Goal: Information Seeking & Learning: Check status

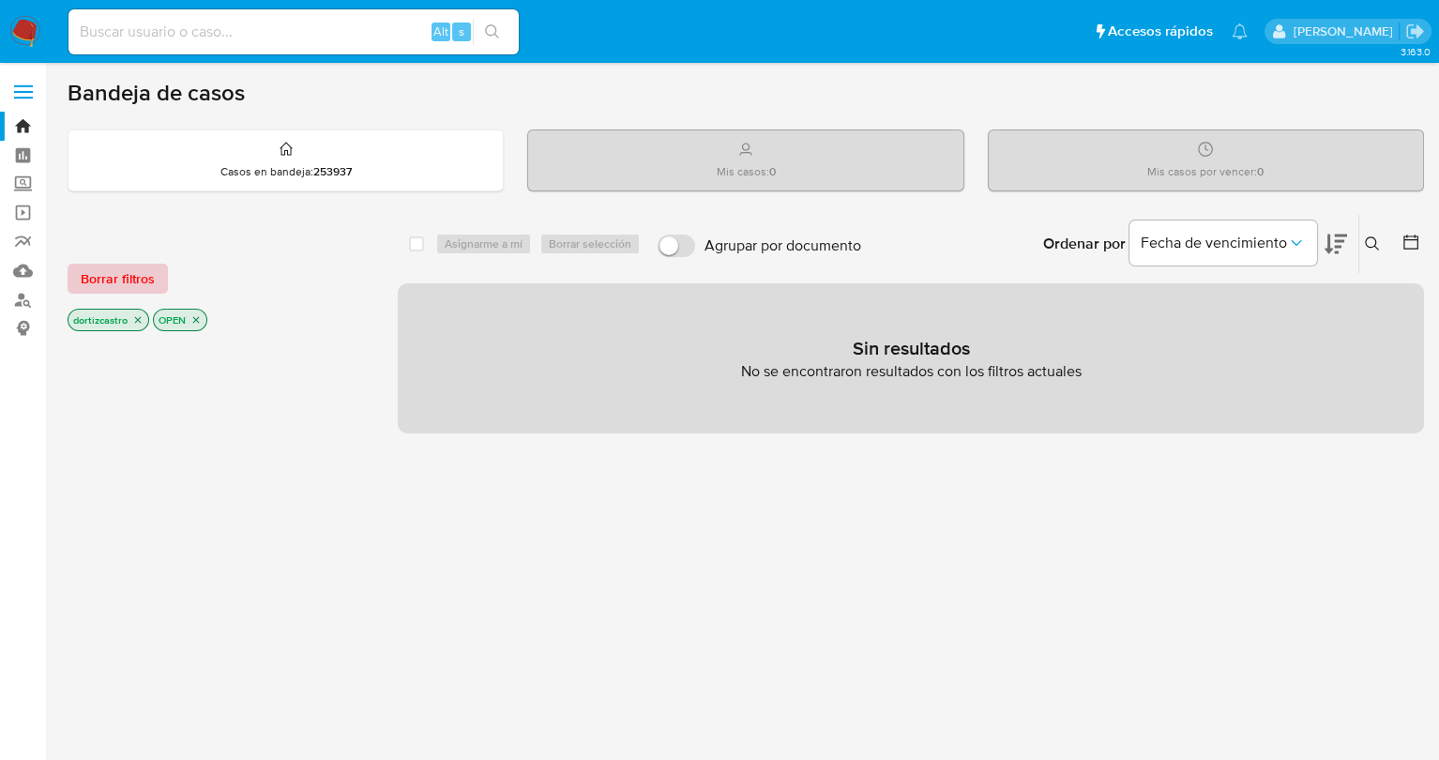
click at [138, 271] on span "Borrar filtros" at bounding box center [118, 279] width 74 height 26
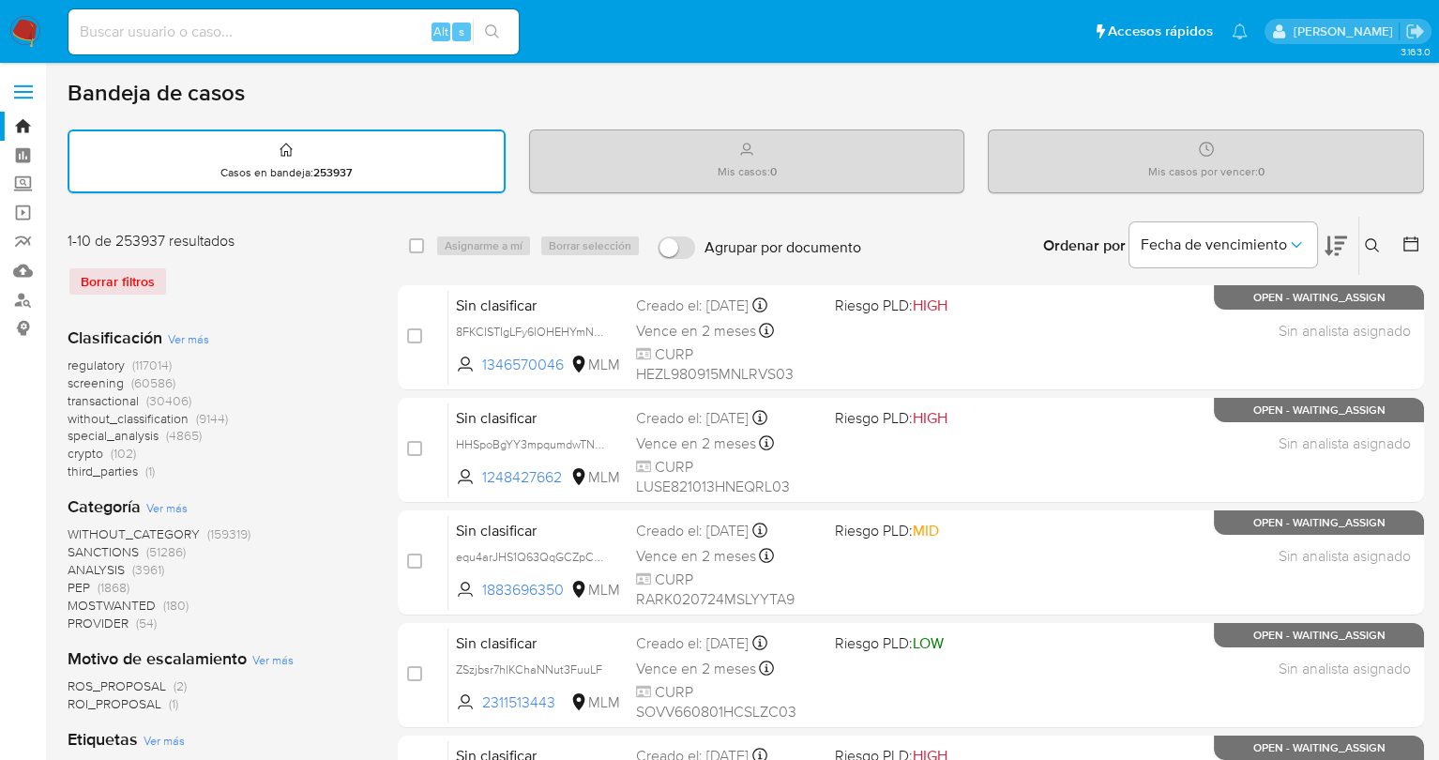
click at [1364, 257] on div "Ingrese ID de usuario o caso Buscar Borrar filtros" at bounding box center [1375, 246] width 32 height 58
click at [1380, 243] on button at bounding box center [1375, 246] width 31 height 23
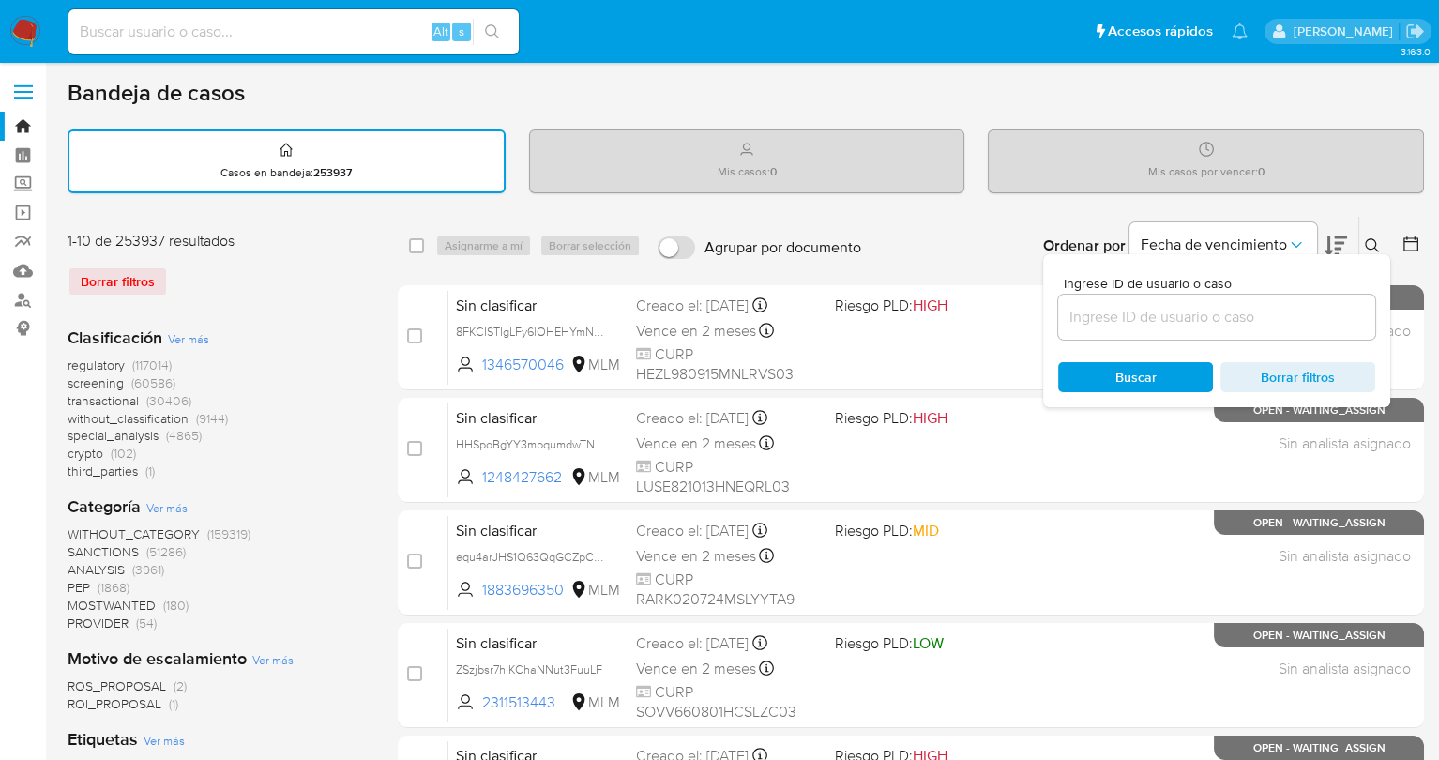
click at [1140, 327] on div at bounding box center [1216, 317] width 317 height 45
click at [1132, 324] on input at bounding box center [1216, 317] width 317 height 24
paste input "621959194"
type input "621959194"
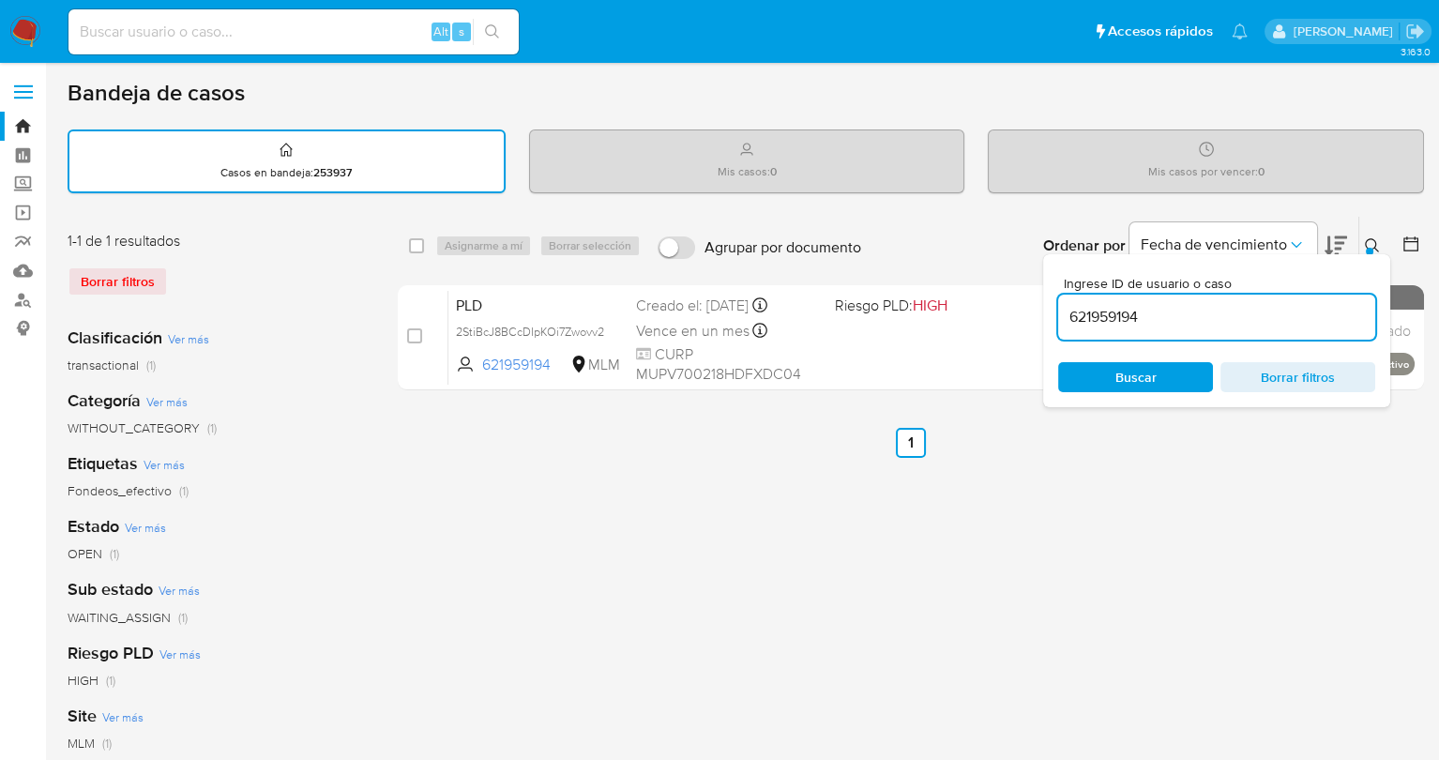
click at [1118, 351] on div "Ingrese ID de usuario o caso 621959194 Buscar Borrar filtros" at bounding box center [1216, 330] width 347 height 153
click at [1116, 371] on span "Buscar" at bounding box center [1136, 377] width 41 height 30
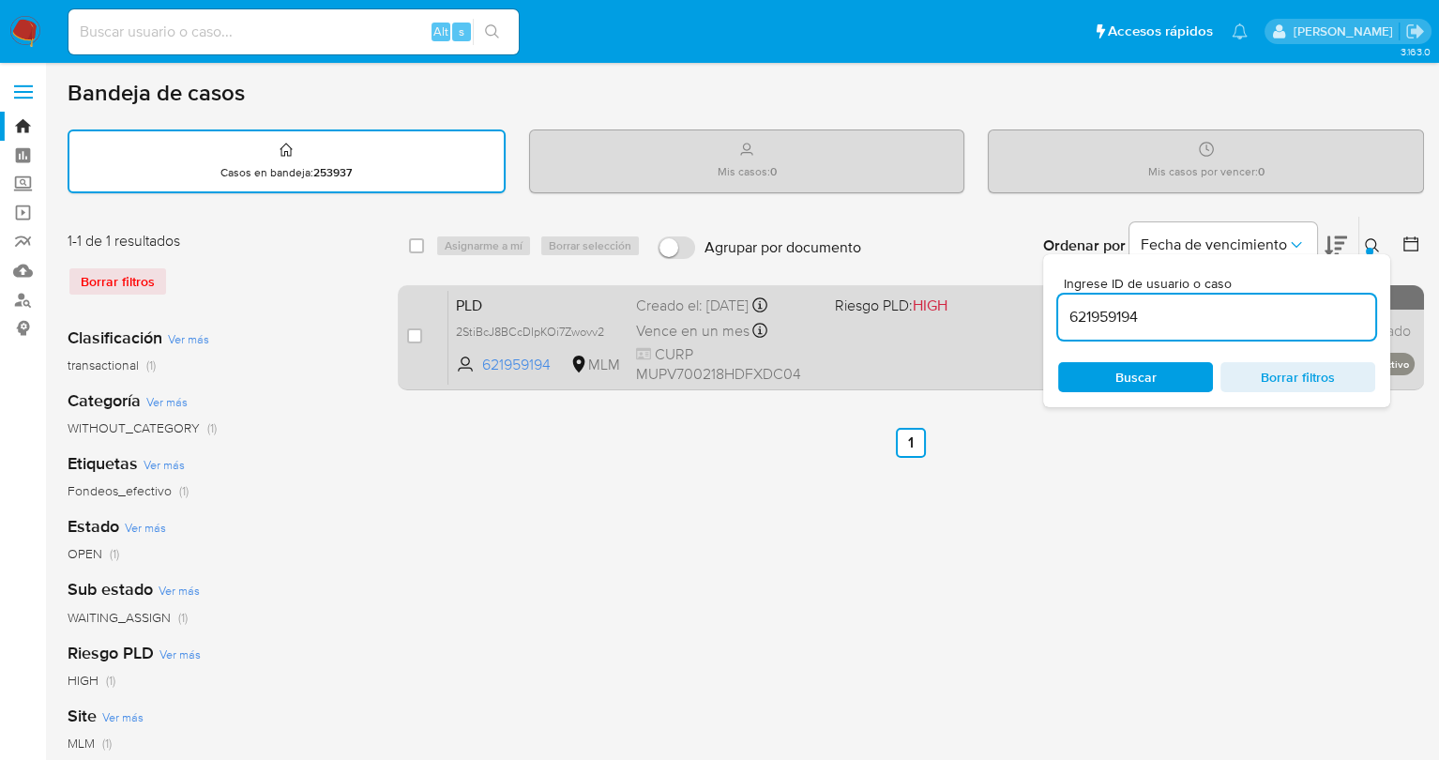
click at [962, 337] on div "PLD 2StiBcJ8BCcDIpKOi7Zwovv2 621959194 MLM Riesgo PLD: HIGH Creado el: 12/09/20…" at bounding box center [932, 337] width 966 height 95
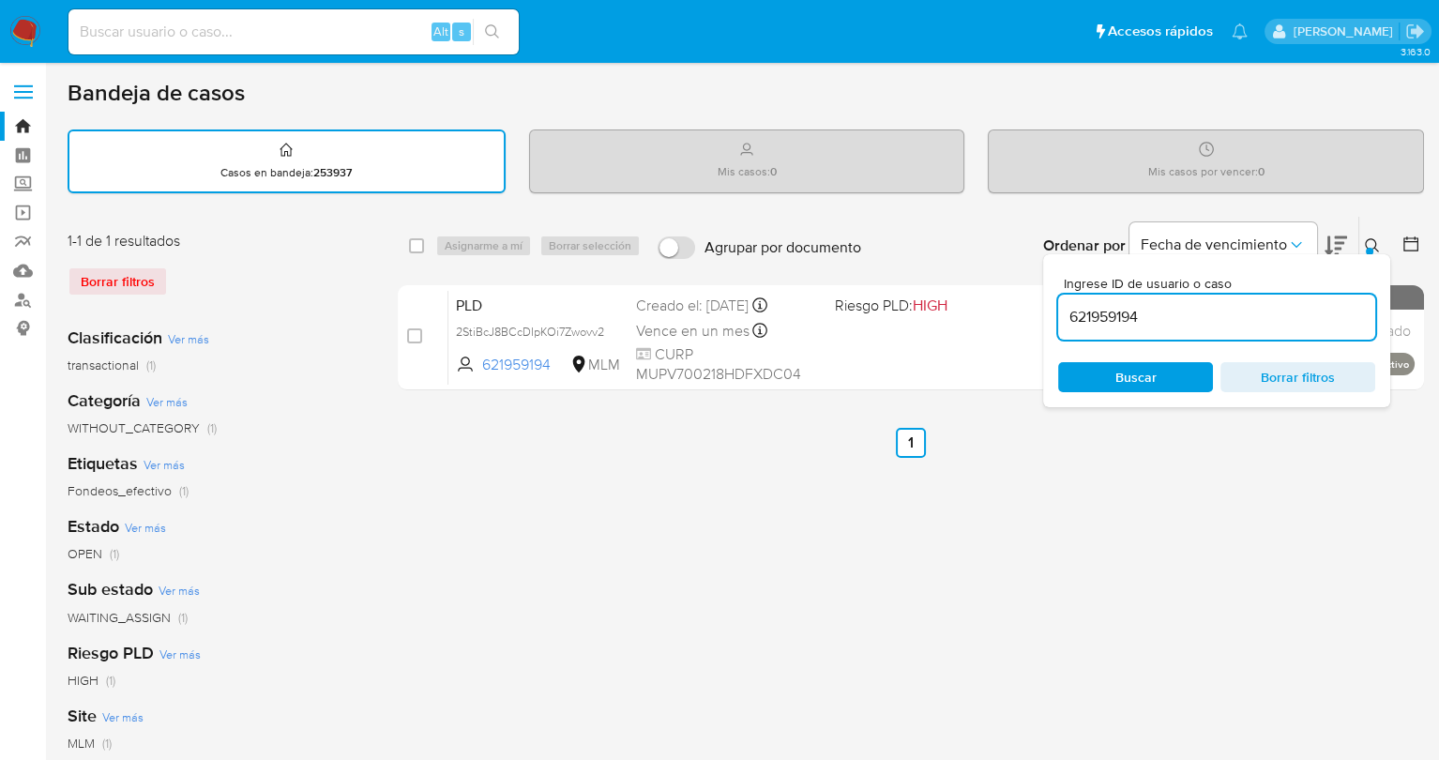
drag, startPoint x: 1177, startPoint y: 309, endPoint x: 1054, endPoint y: 299, distance: 123.3
click at [1054, 299] on div "Ingrese ID de usuario o caso 621959194 Buscar Borrar filtros" at bounding box center [1216, 330] width 347 height 153
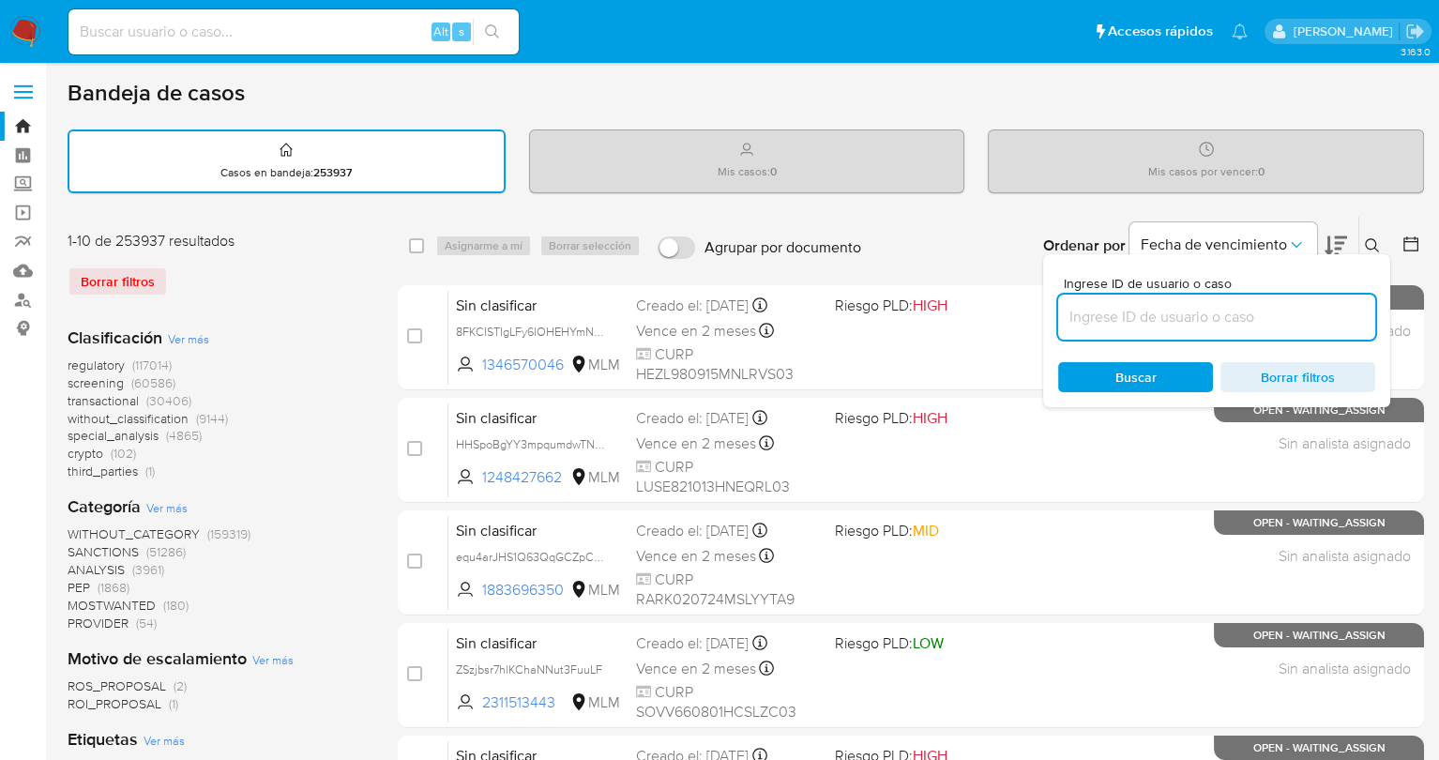
click at [1099, 324] on input at bounding box center [1216, 317] width 317 height 24
paste input "184707339"
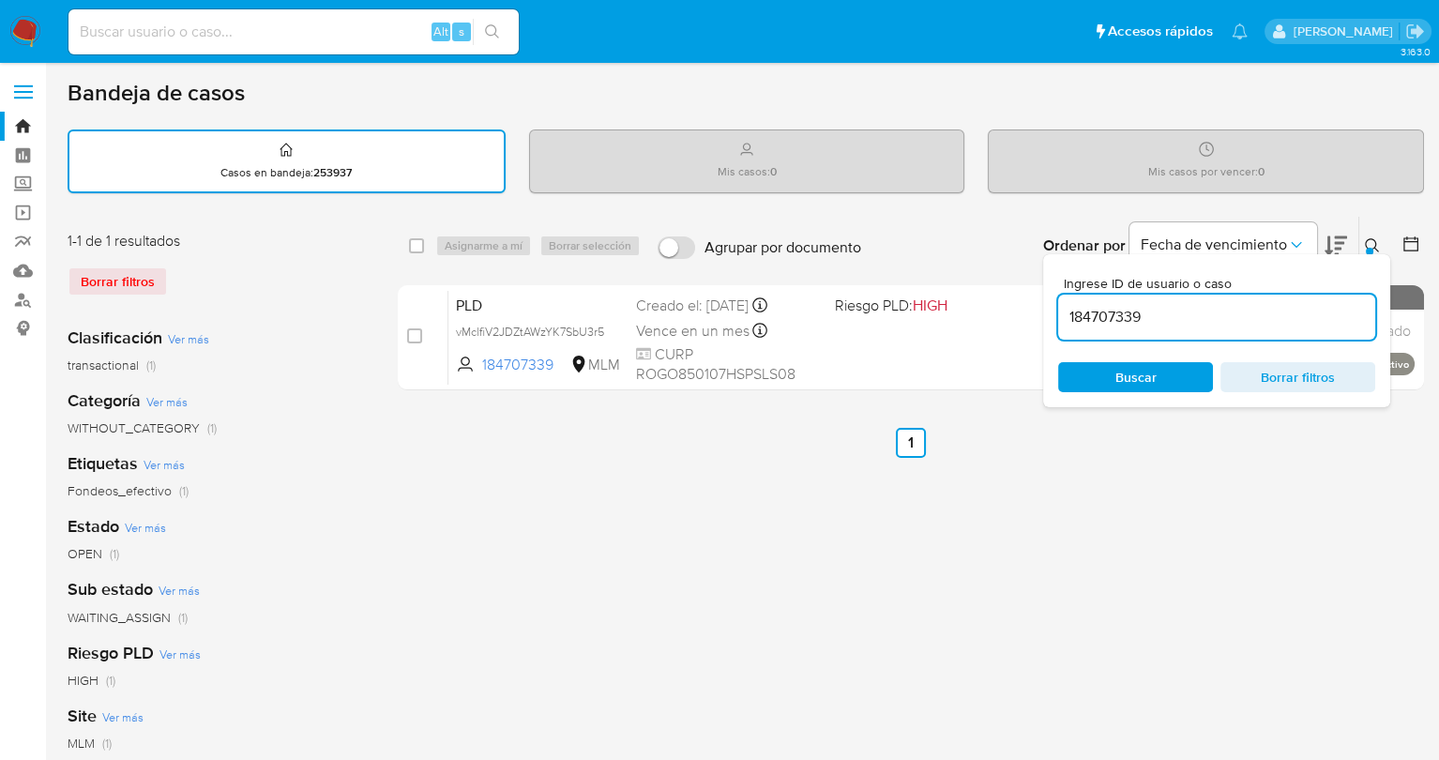
click at [1109, 374] on span "Buscar" at bounding box center [1136, 377] width 129 height 26
click at [1109, 374] on div "Buscar Borrar filtros" at bounding box center [1216, 377] width 317 height 30
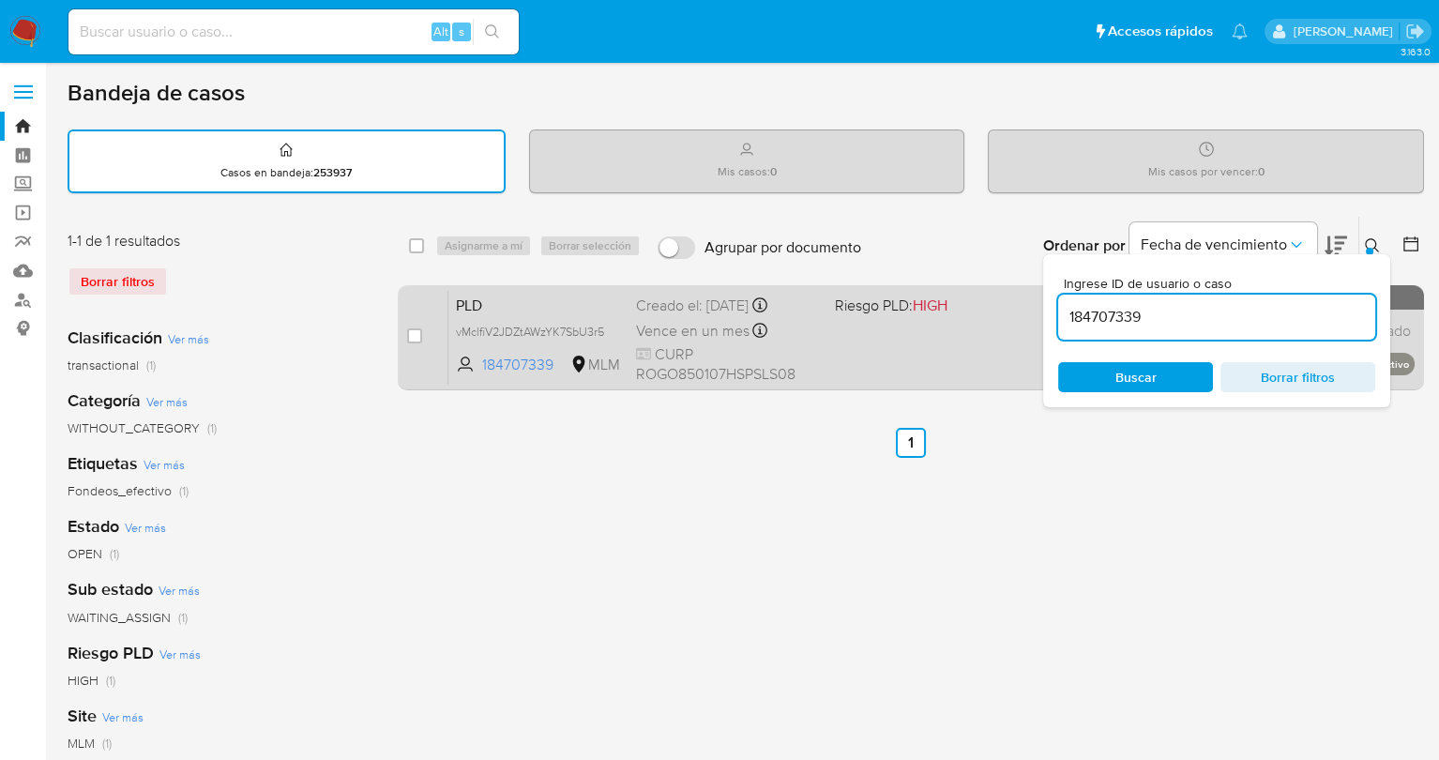
click at [906, 353] on div "PLD vMclfiV2JDZtAWzYK7SbU3r5 184707339 MLM Riesgo PLD: HIGH Creado el: 12/09/20…" at bounding box center [932, 337] width 966 height 95
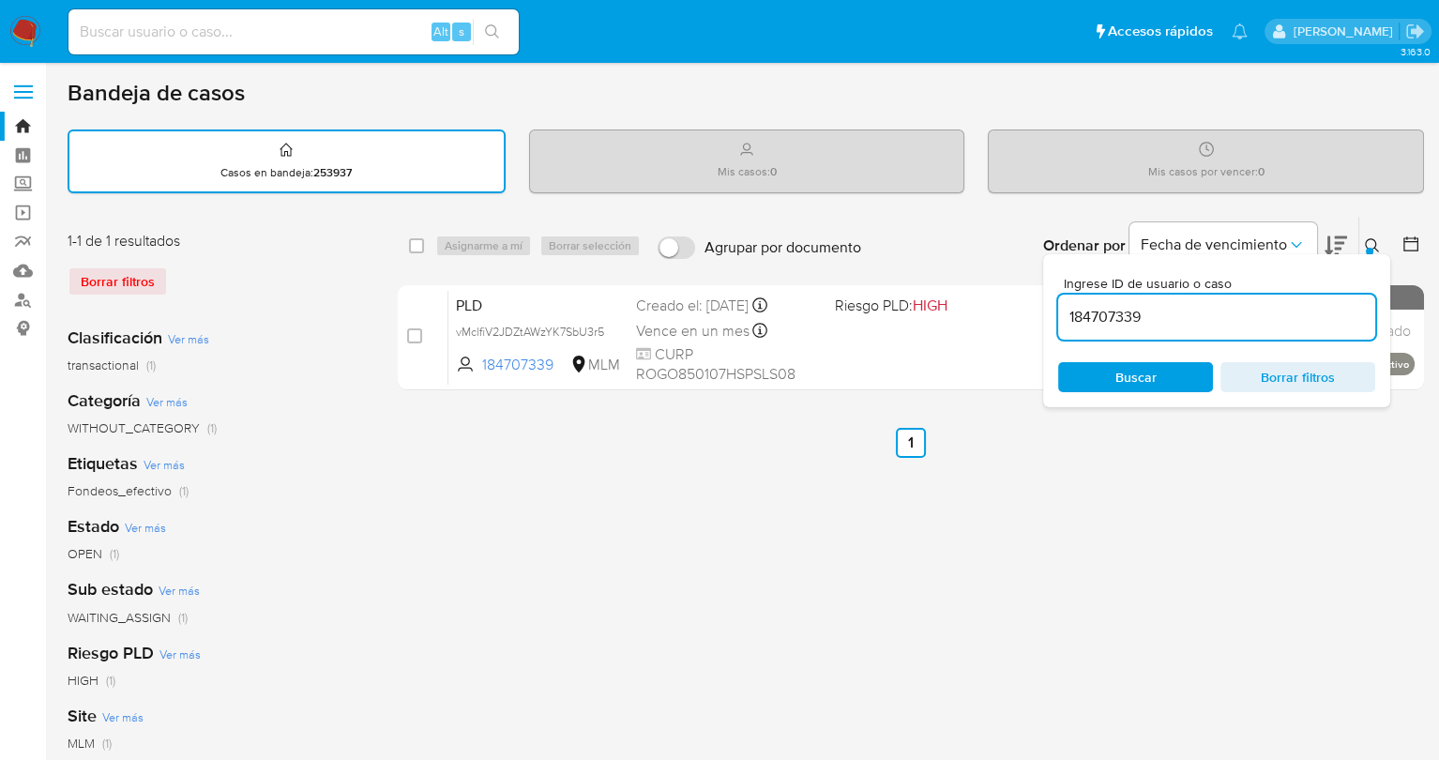
click at [1168, 326] on input "184707339" at bounding box center [1216, 317] width 317 height 24
paste input "450599105"
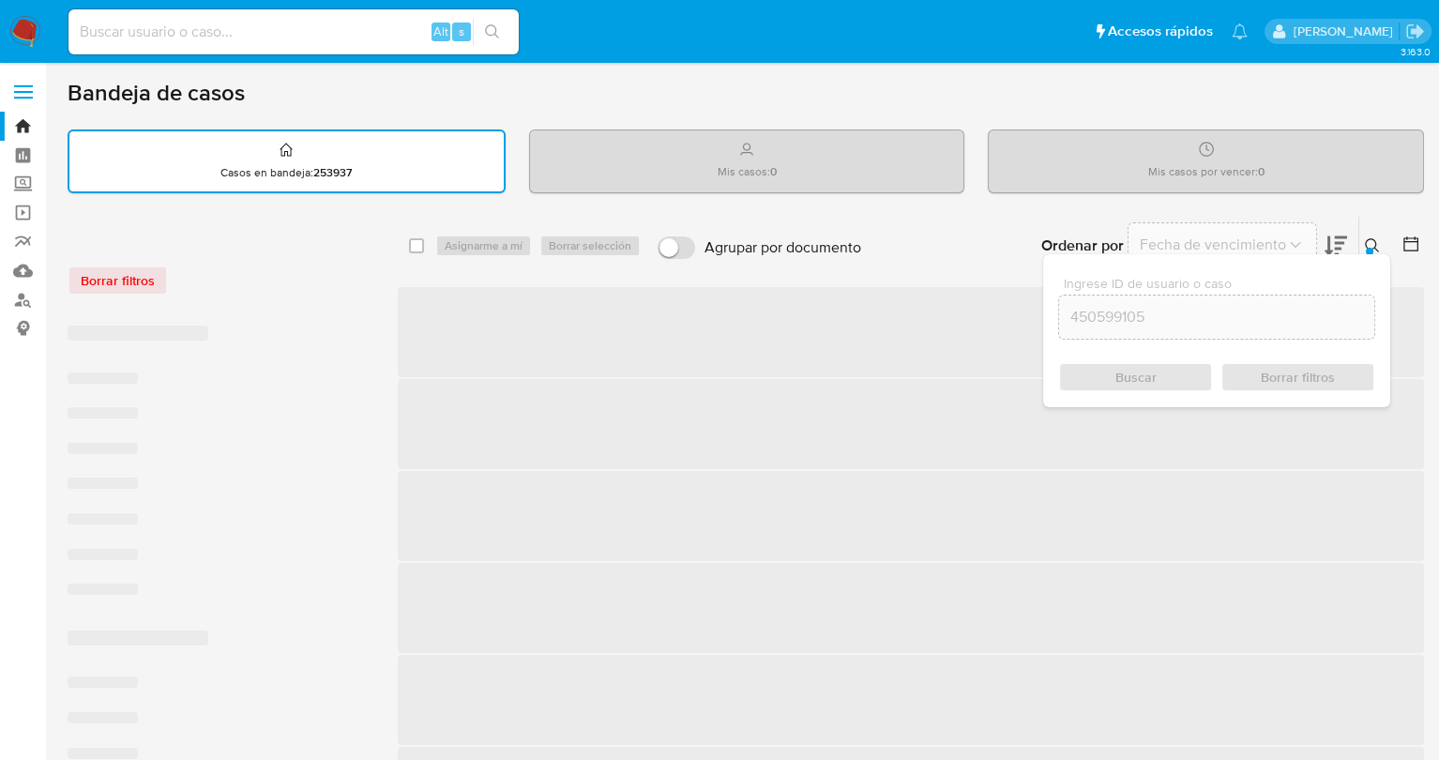
click at [1148, 366] on div "Buscar Borrar filtros" at bounding box center [1216, 377] width 317 height 30
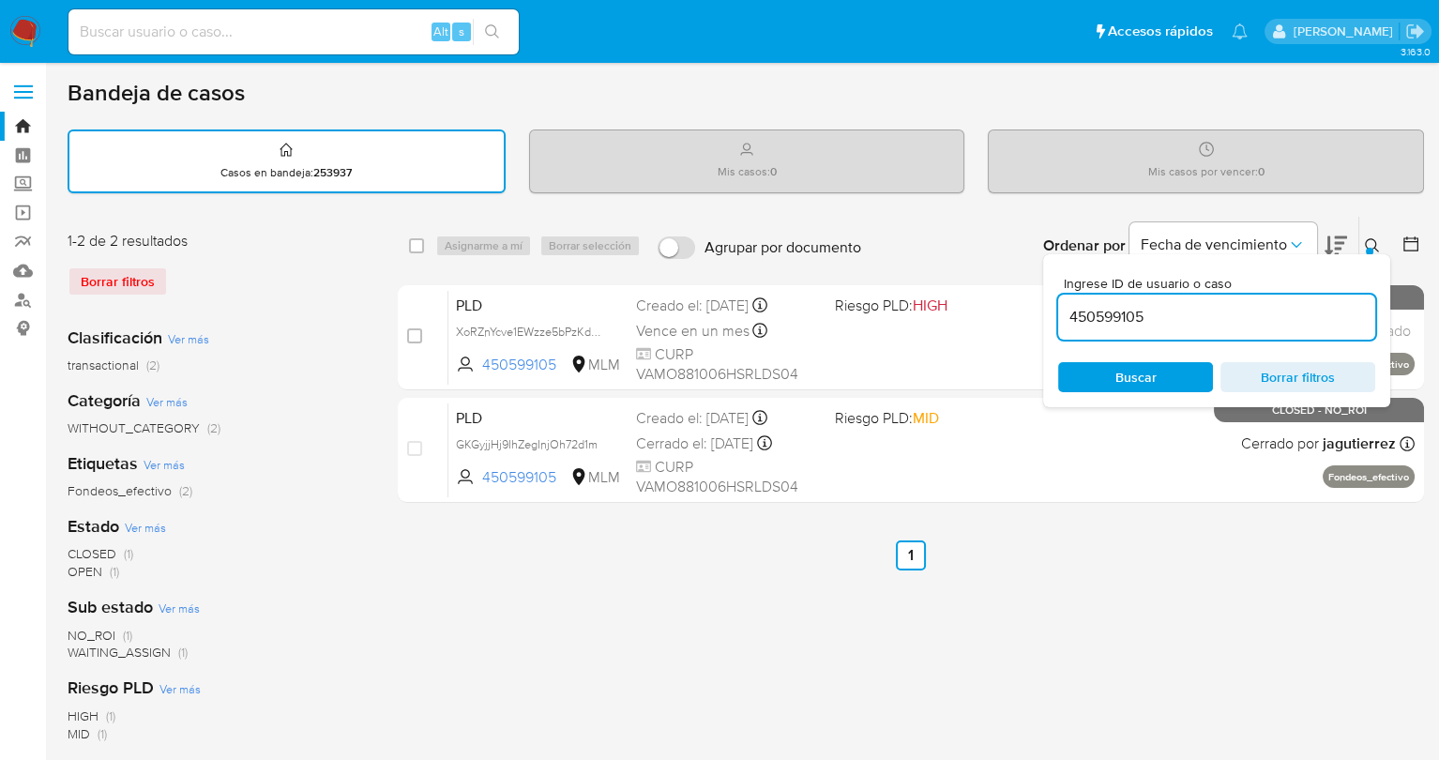
click at [1129, 373] on span "Buscar" at bounding box center [1136, 377] width 41 height 30
click at [782, 324] on div "Vence en un mes Vence el 11/11/2025 02:12:07" at bounding box center [727, 330] width 183 height 25
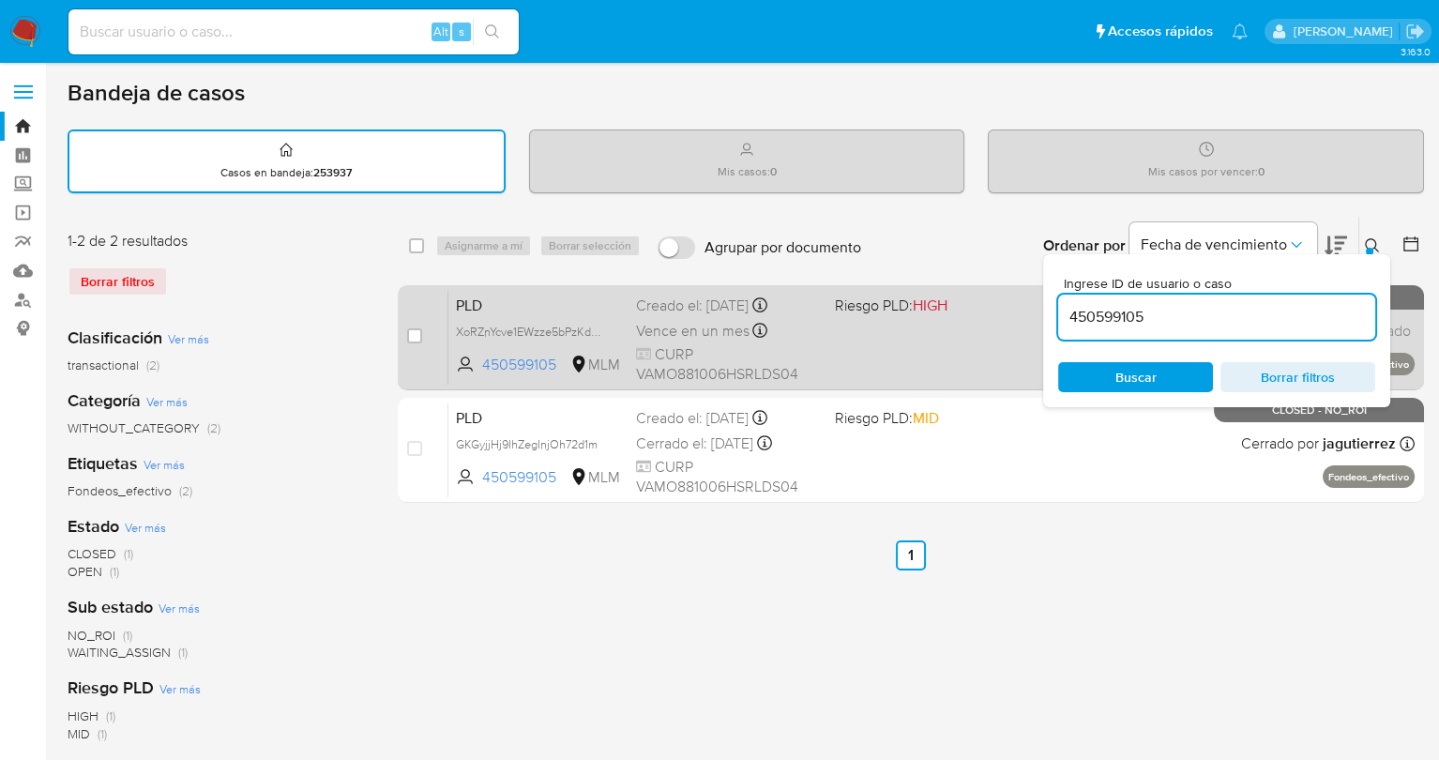
drag, startPoint x: 1165, startPoint y: 317, endPoint x: 1030, endPoint y: 305, distance: 135.7
click at [1030, 305] on div "select-all-cases-checkbox Asignarme a mí Borrar selección Agrupar por documento…" at bounding box center [911, 363] width 1027 height 295
paste input "128483157"
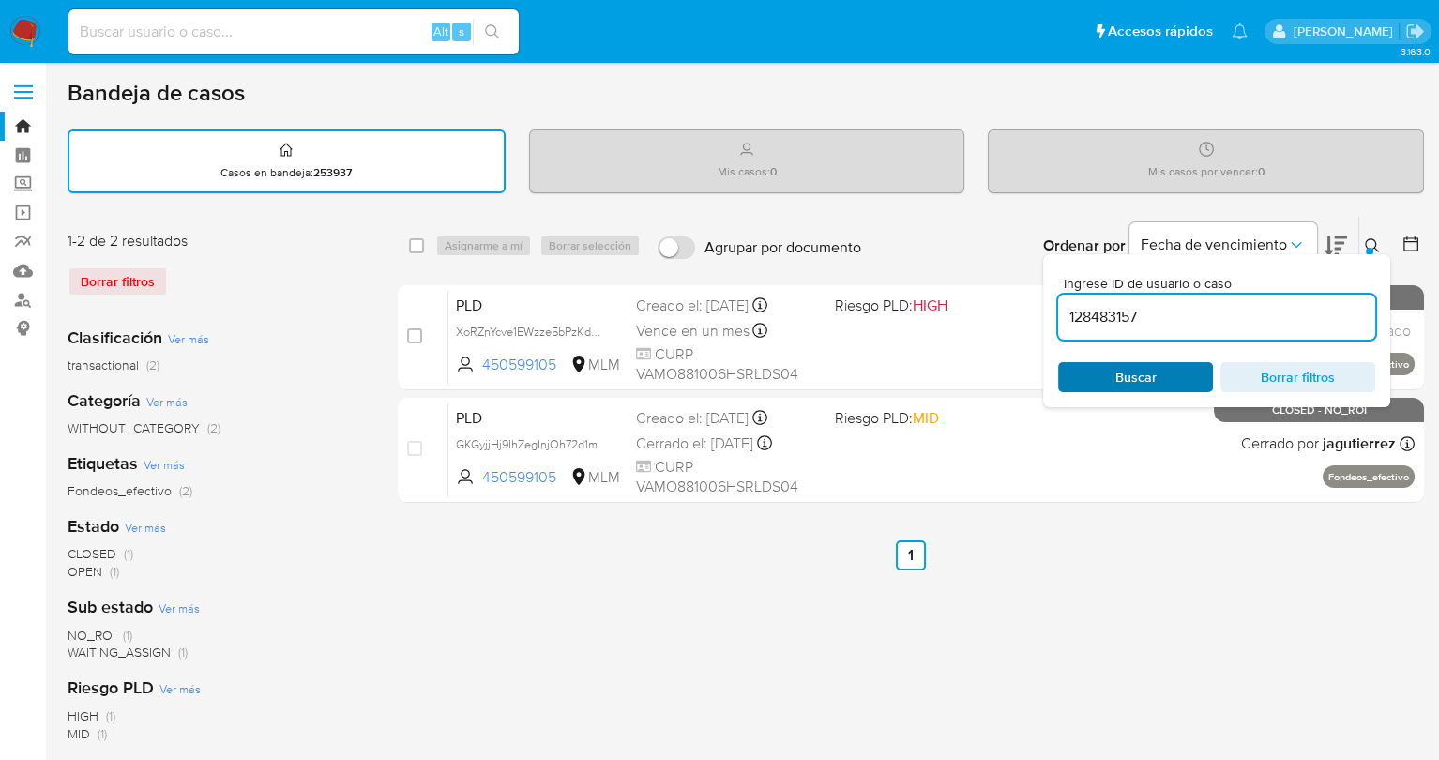
type input "128483157"
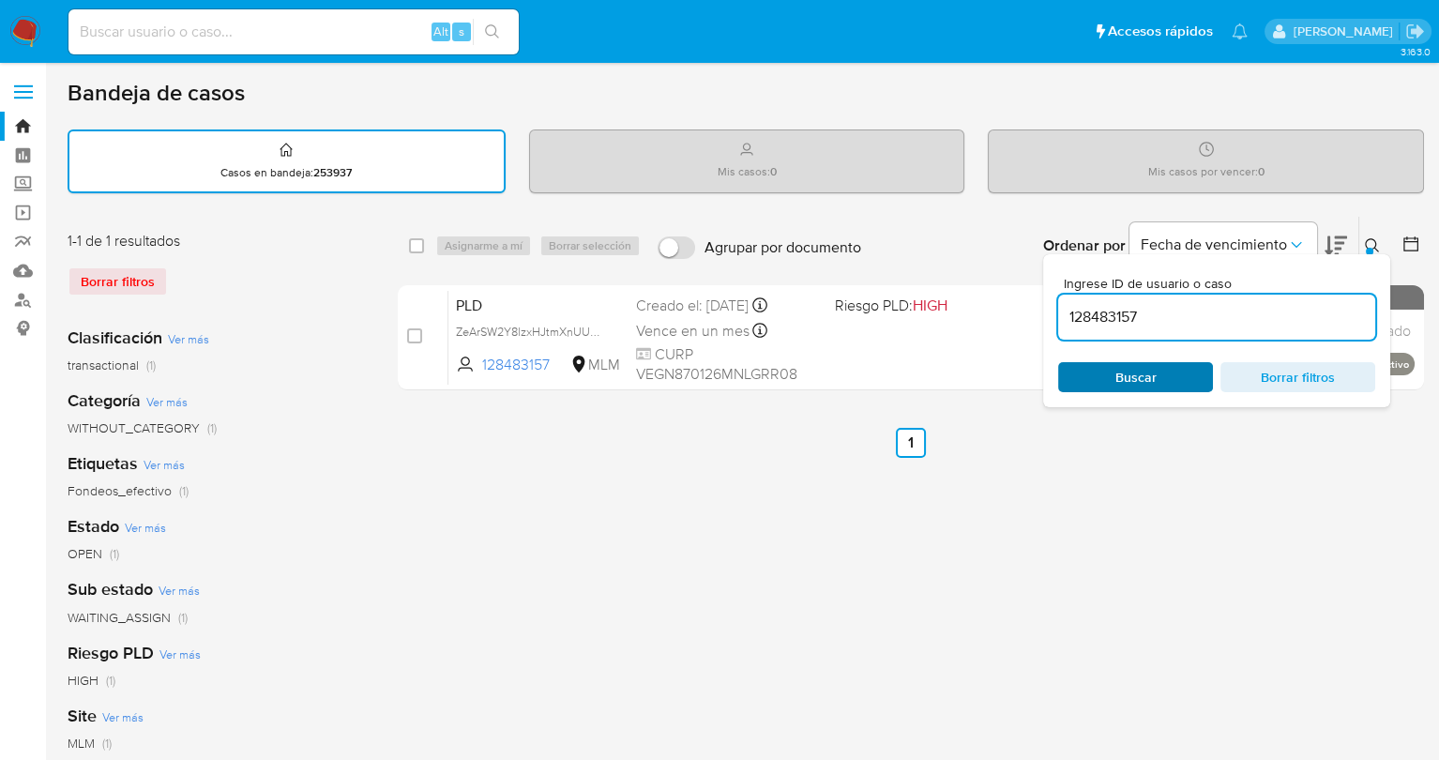
click at [1148, 385] on div "Buscar Borrar filtros" at bounding box center [1216, 377] width 317 height 30
click at [1148, 385] on span "Buscar" at bounding box center [1136, 377] width 41 height 30
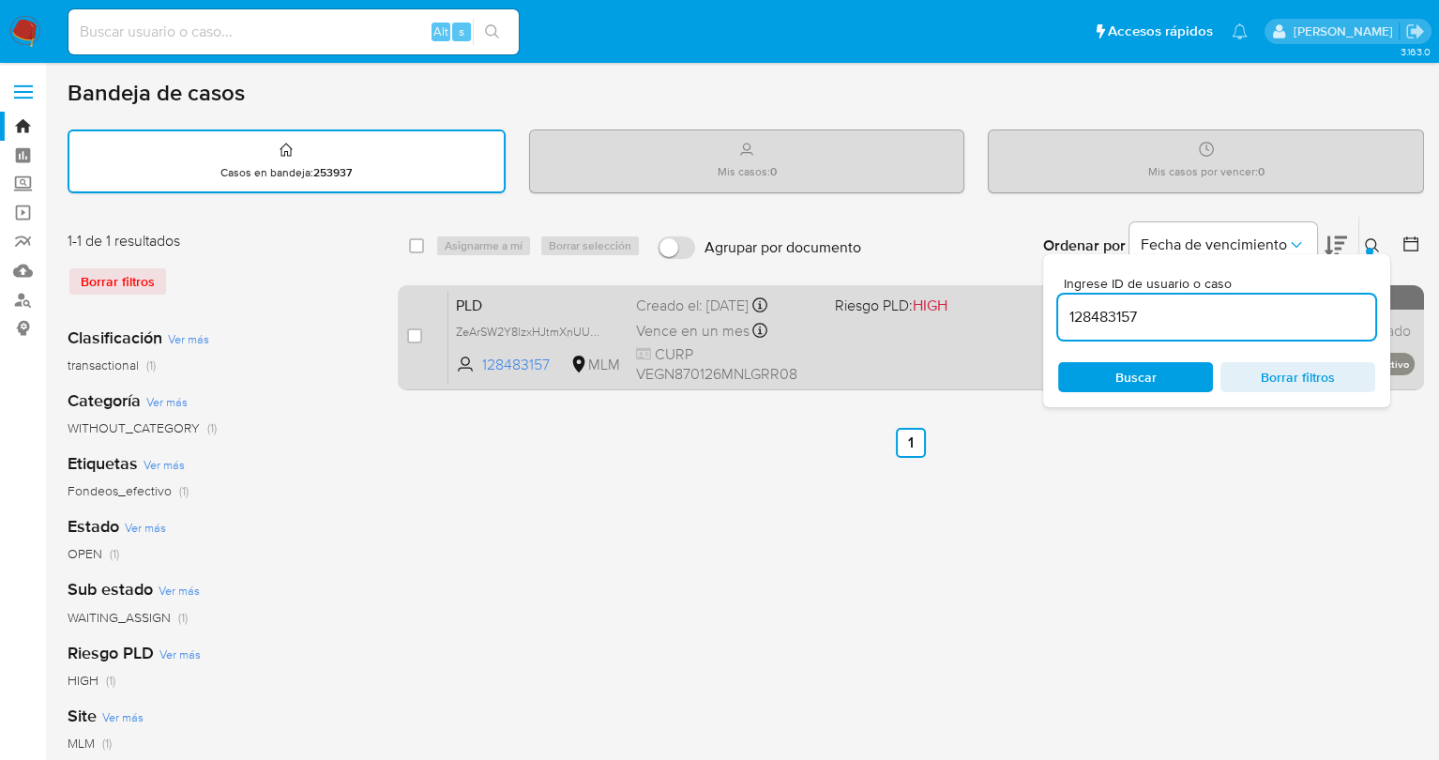
scroll to position [89, 0]
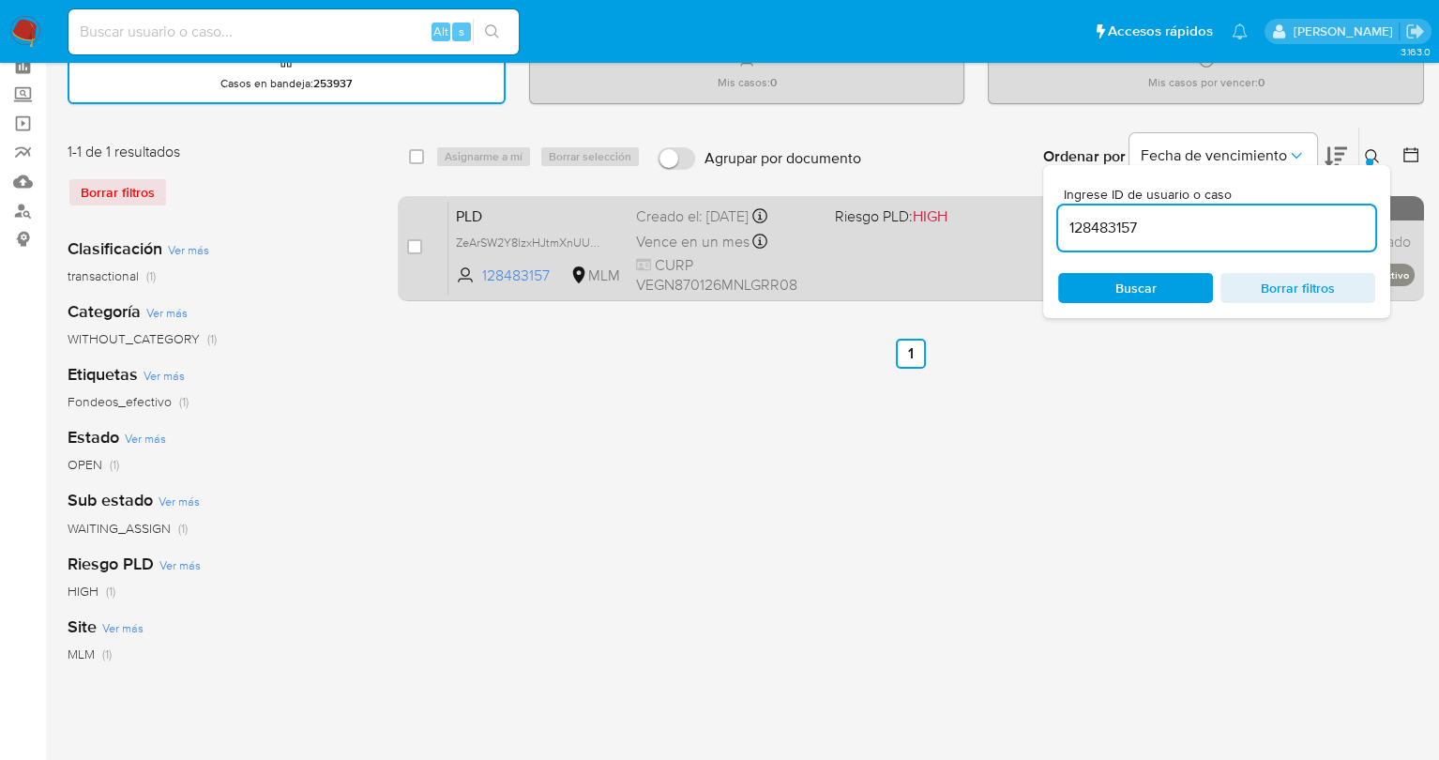
click at [690, 237] on span "Vence en un mes" at bounding box center [693, 242] width 114 height 21
drag, startPoint x: 1148, startPoint y: 222, endPoint x: 1032, endPoint y: 222, distance: 116.3
click at [1032, 222] on div "select-all-cases-checkbox Asignarme a mí Borrar selección Agrupar por documento…" at bounding box center [911, 218] width 1027 height 182
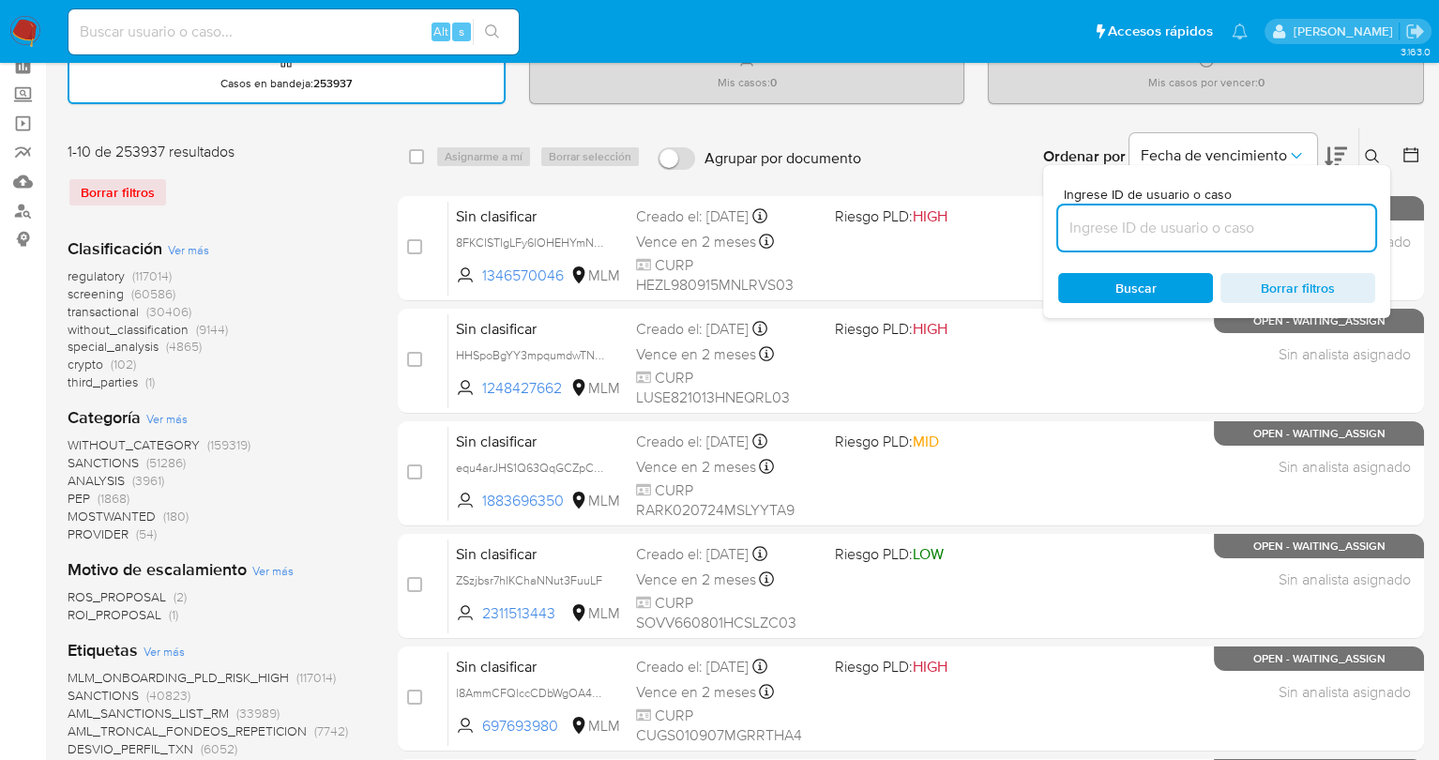
click at [1103, 240] on div at bounding box center [1216, 227] width 317 height 45
click at [1102, 238] on div at bounding box center [1216, 227] width 317 height 45
click at [1095, 234] on input at bounding box center [1216, 228] width 317 height 24
paste input "1718180241"
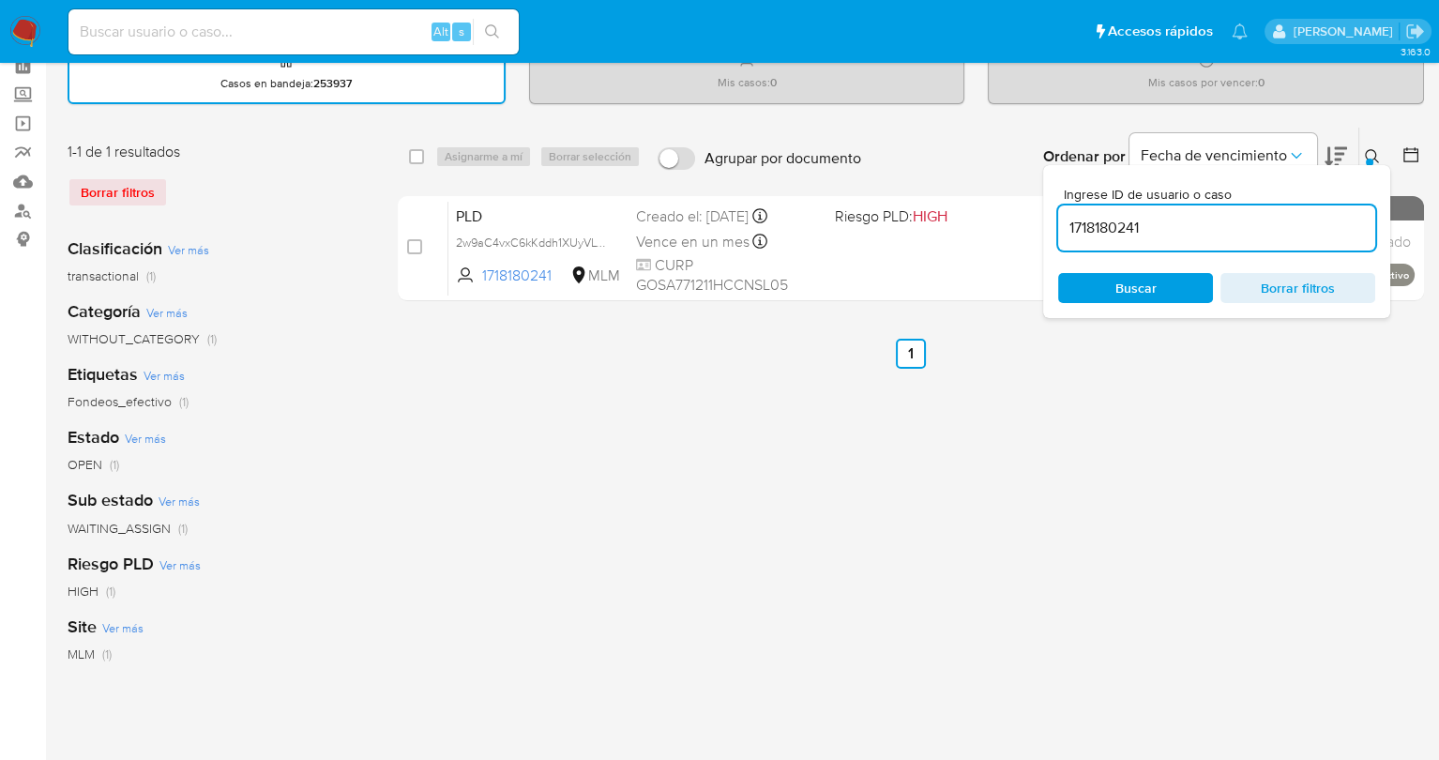
click at [1098, 278] on span "Buscar" at bounding box center [1136, 288] width 129 height 26
click at [870, 236] on div "PLD 2w9aC4vxC6kKddh1XUyVLWsa 1718180241 MLM Riesgo PLD: HIGH Creado el: 12/09/2…" at bounding box center [932, 248] width 966 height 95
click at [1125, 221] on input "1718180241" at bounding box center [1216, 228] width 317 height 24
paste input "151636234"
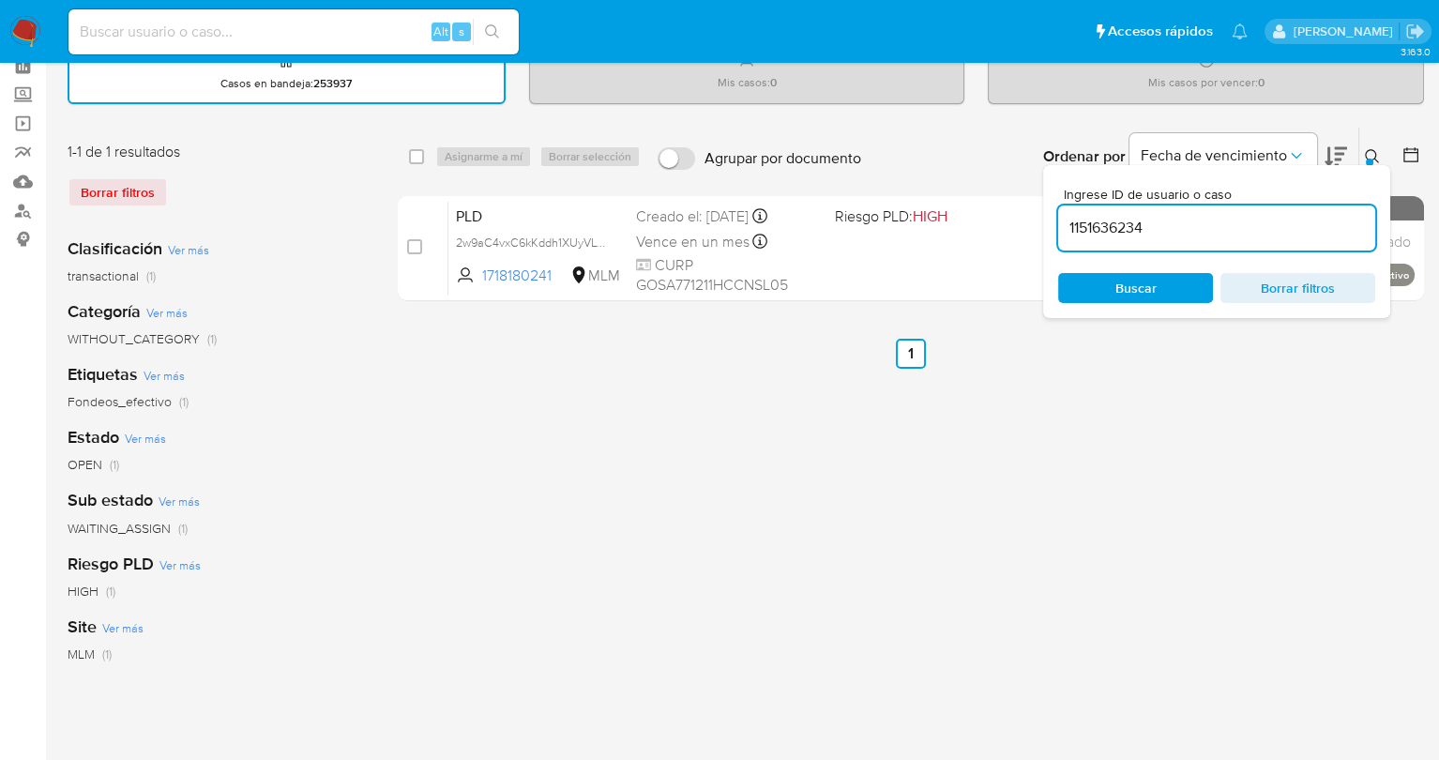
type input "1151636234"
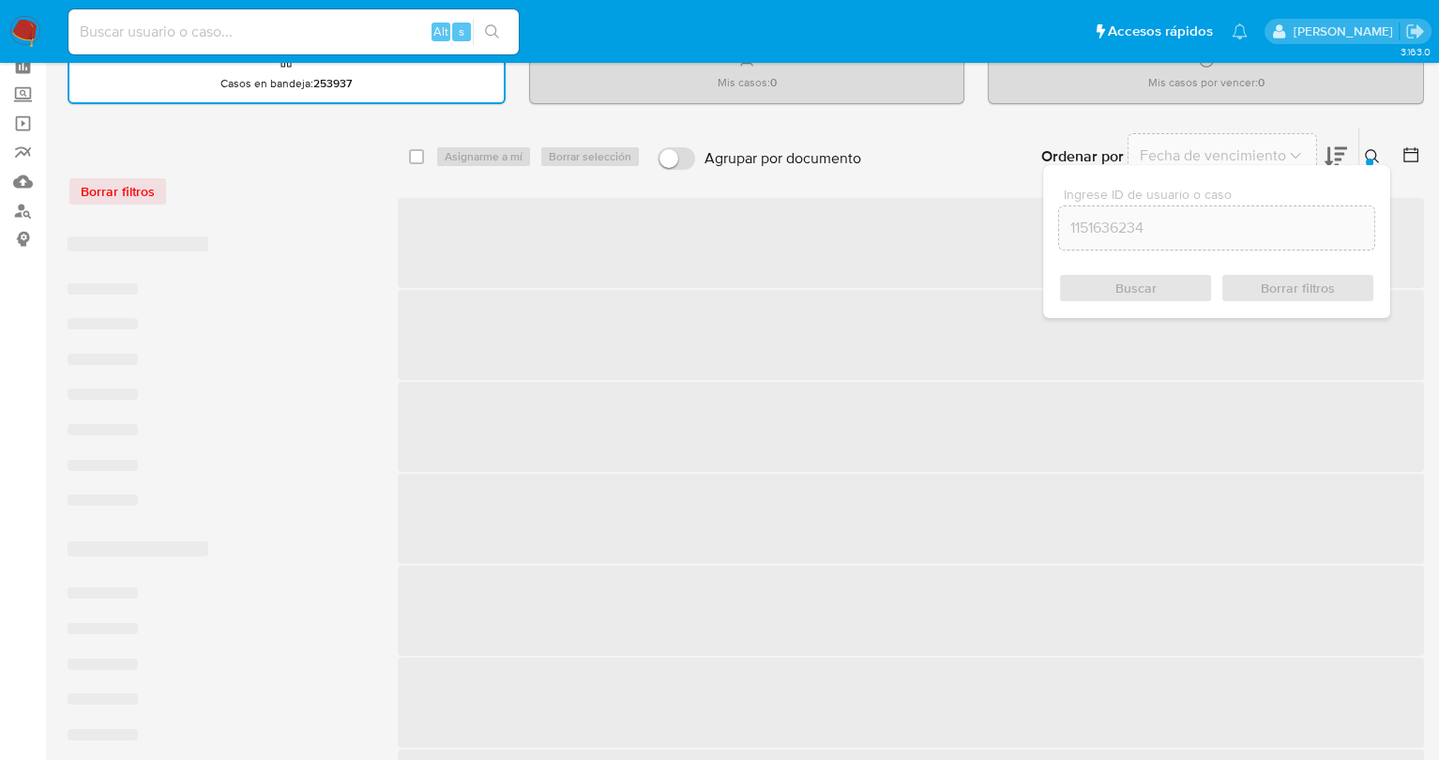
click at [1143, 283] on div "Buscar Borrar filtros" at bounding box center [1216, 288] width 317 height 30
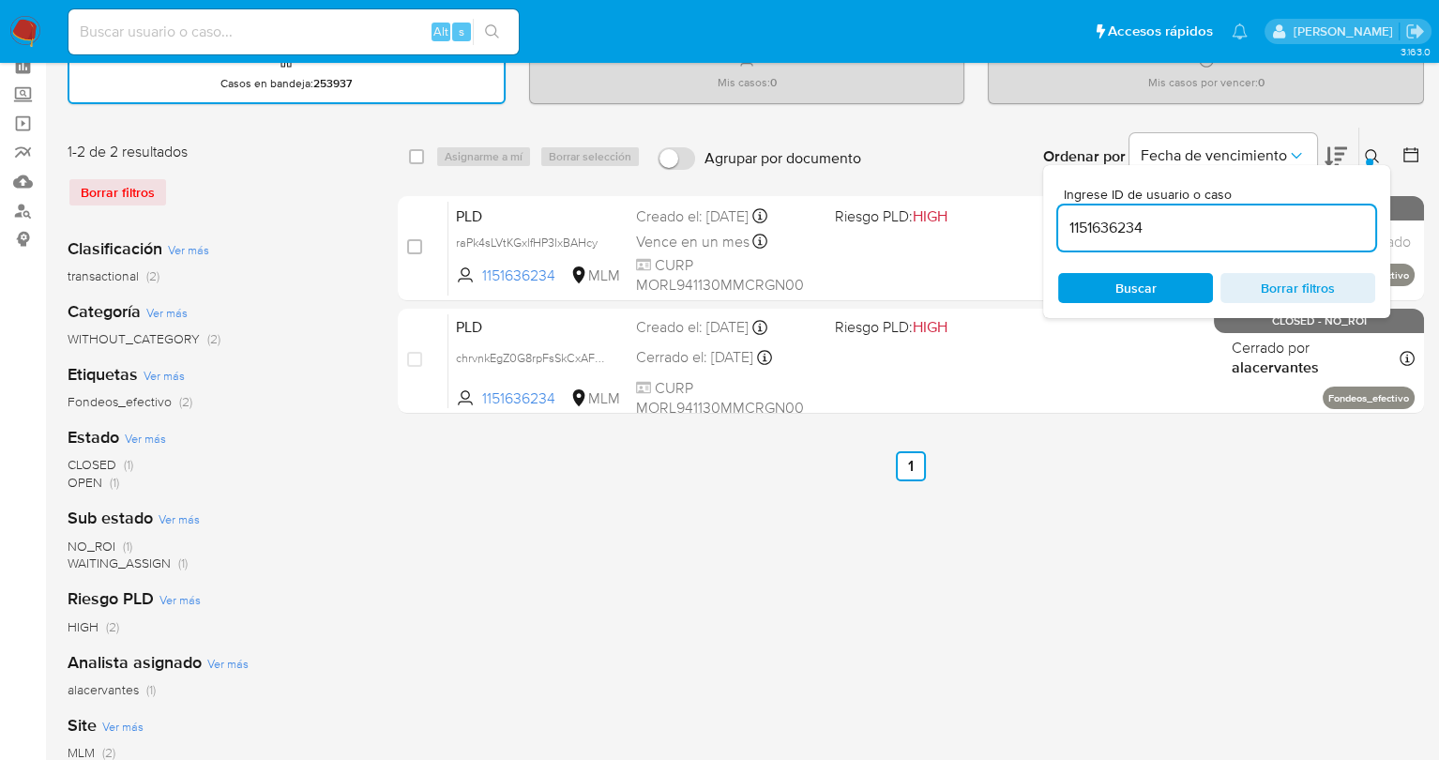
click at [1143, 283] on span "Buscar" at bounding box center [1136, 288] width 41 height 30
click at [859, 250] on div "PLD raPk4sLVtKGxlfHP3IxBAHcy 1151636234 MLM Riesgo PLD: HIGH Creado el: 12/09/2…" at bounding box center [932, 248] width 966 height 95
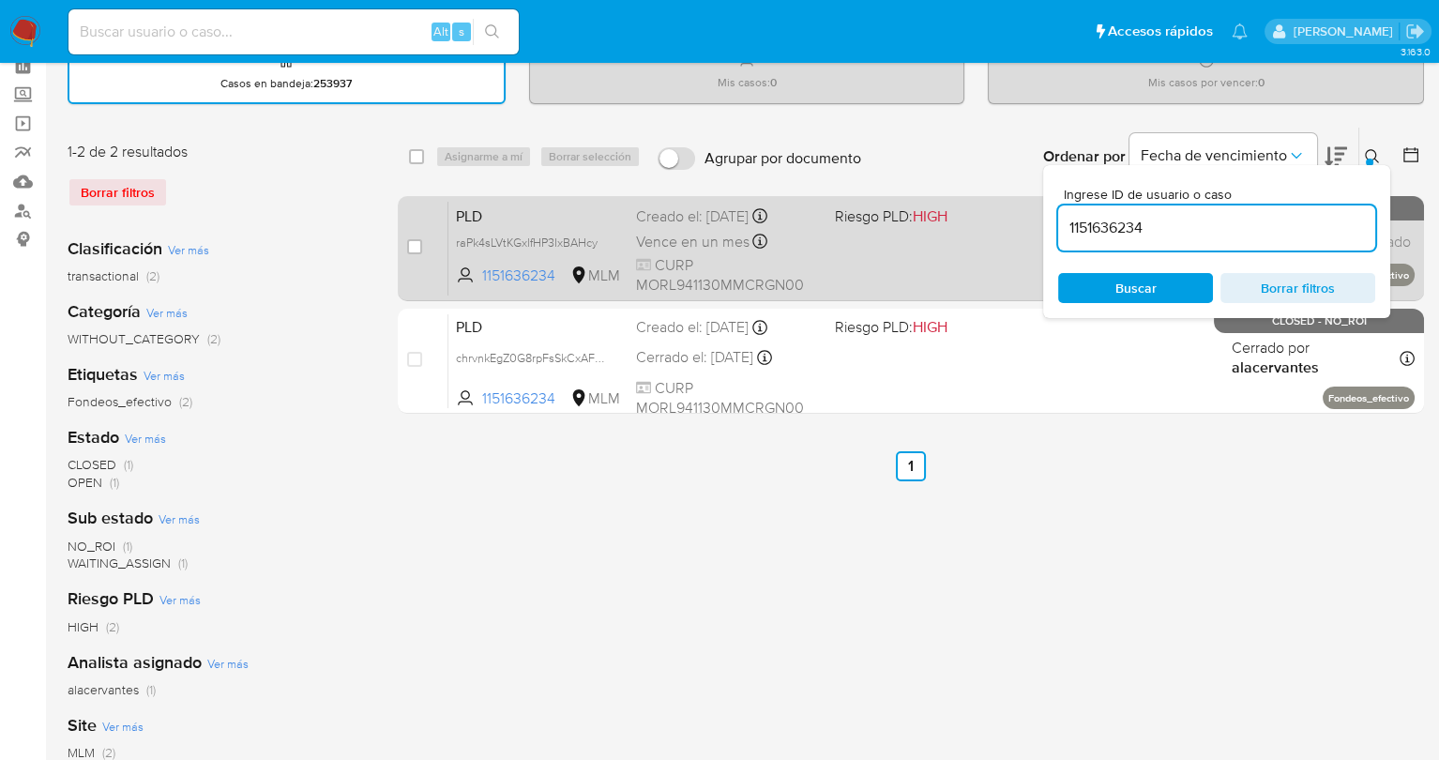
drag, startPoint x: 1148, startPoint y: 230, endPoint x: 1033, endPoint y: 230, distance: 115.4
click at [1033, 230] on div "select-all-cases-checkbox Asignarme a mí Borrar selección Agrupar por documento…" at bounding box center [911, 274] width 1027 height 295
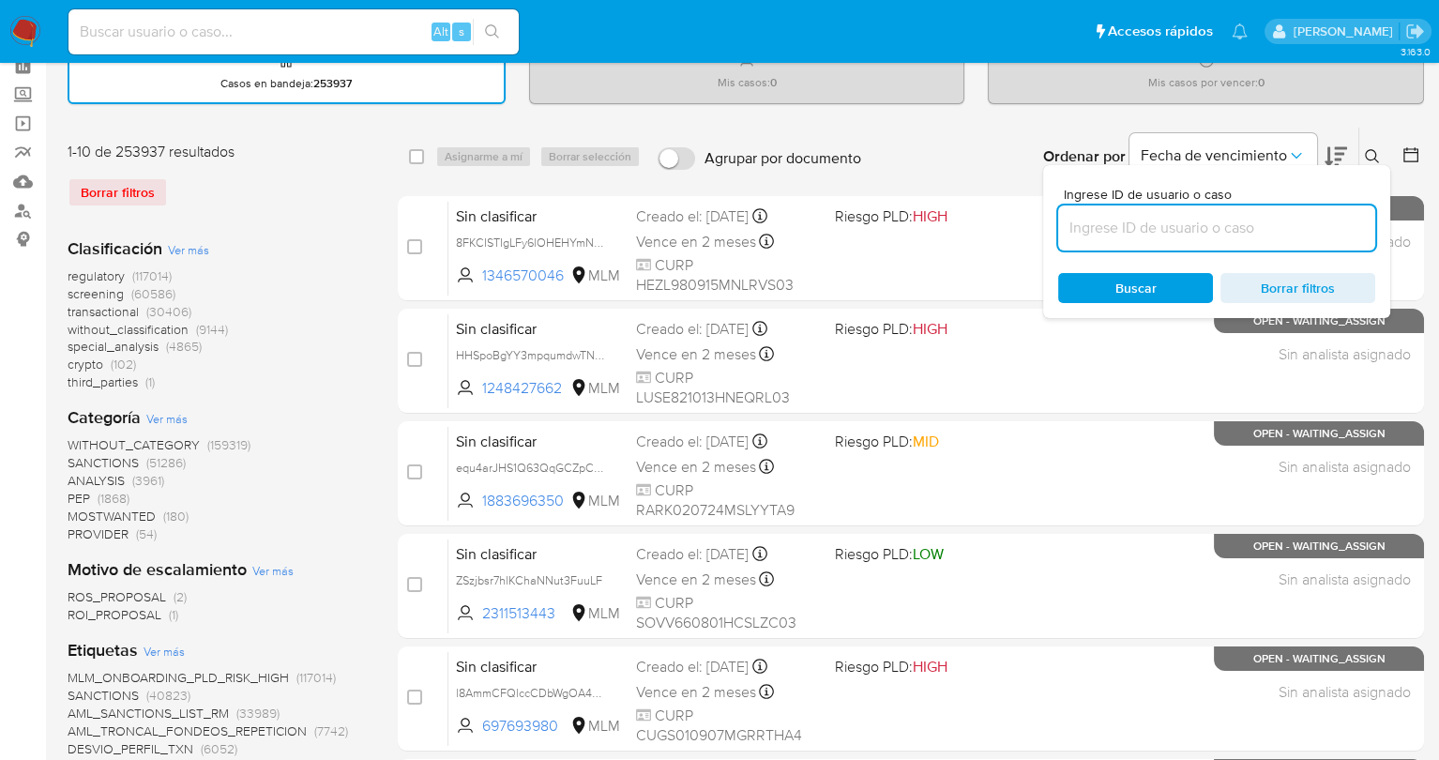
click at [1133, 220] on input at bounding box center [1216, 228] width 317 height 24
paste input "2512491546"
type input "2512491546"
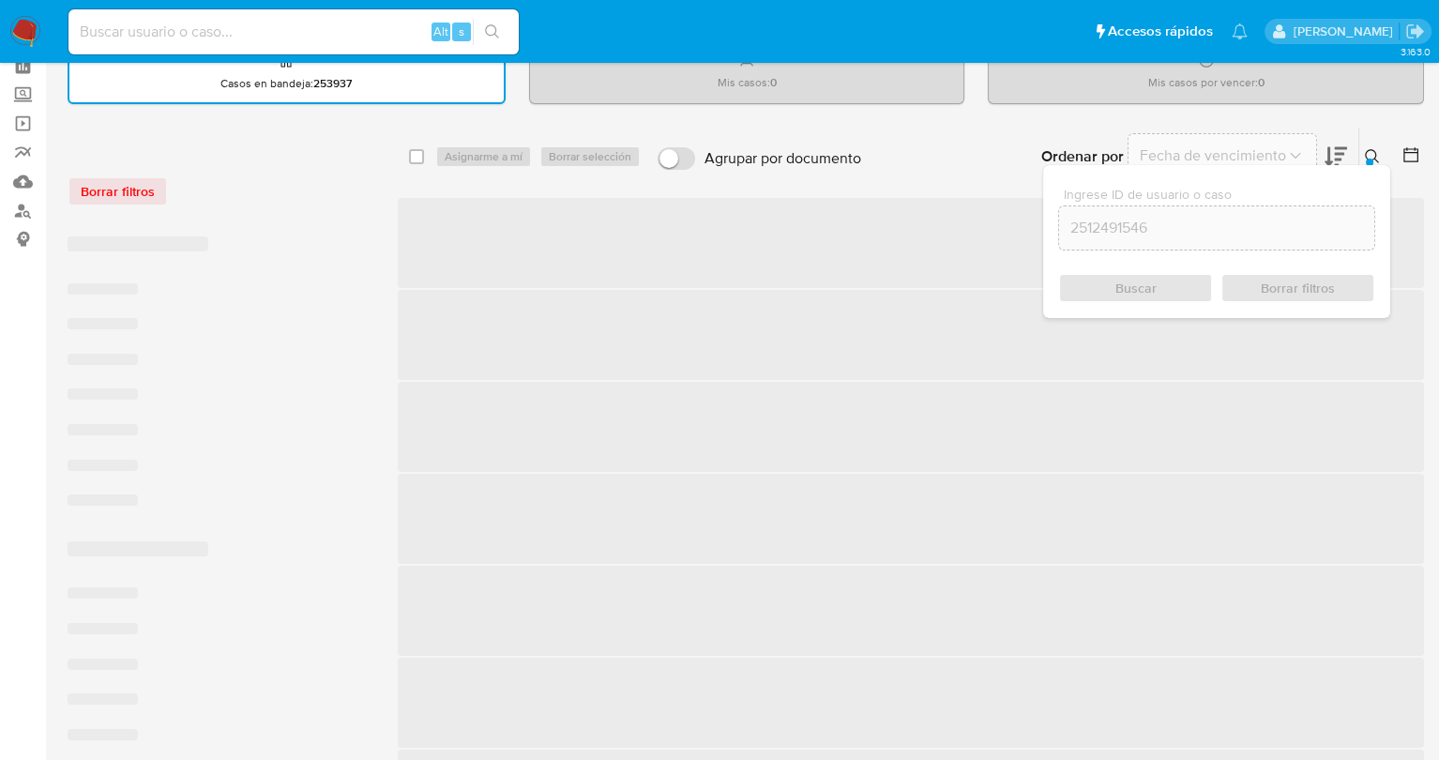
click at [1106, 281] on span "Buscar" at bounding box center [1136, 288] width 129 height 26
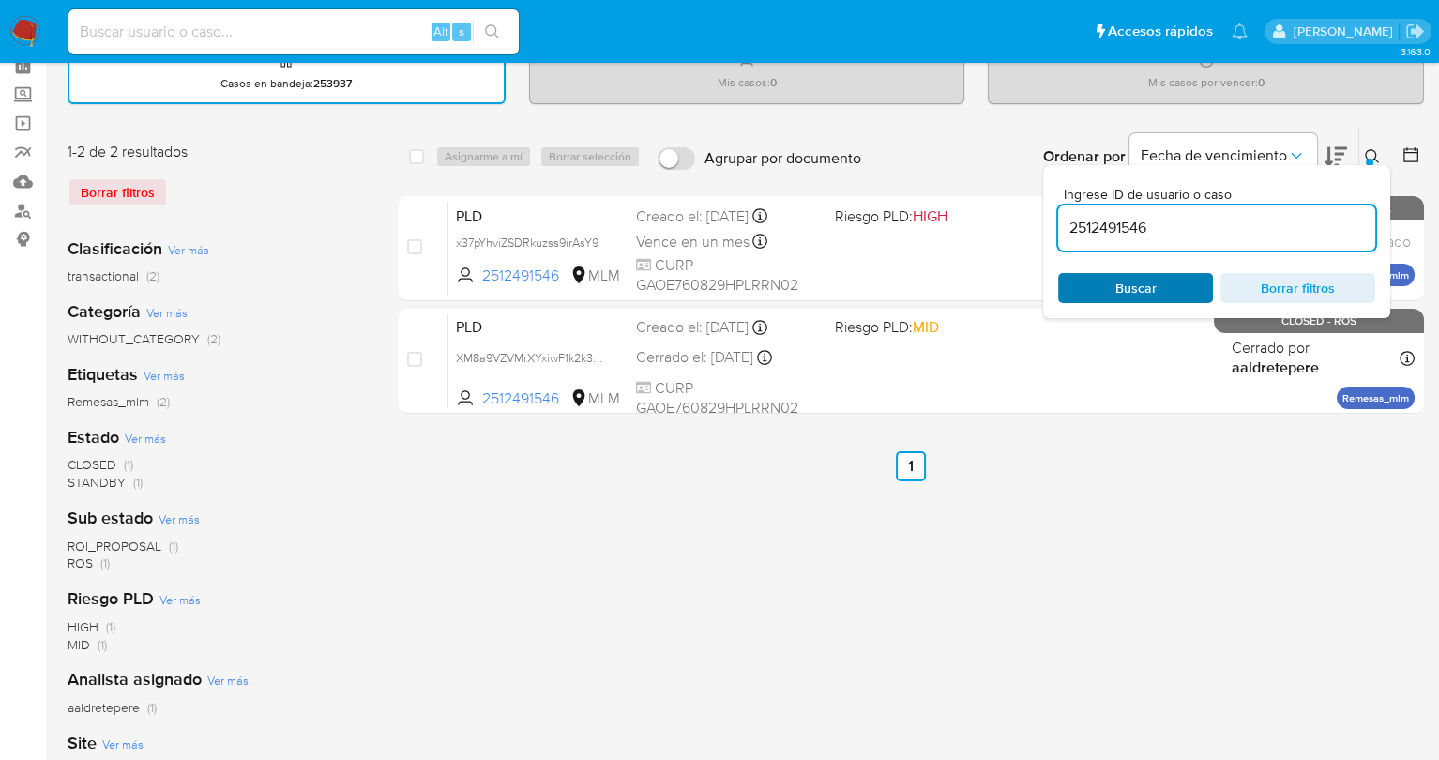
click at [1106, 281] on div "Buscar Borrar filtros" at bounding box center [1216, 288] width 317 height 30
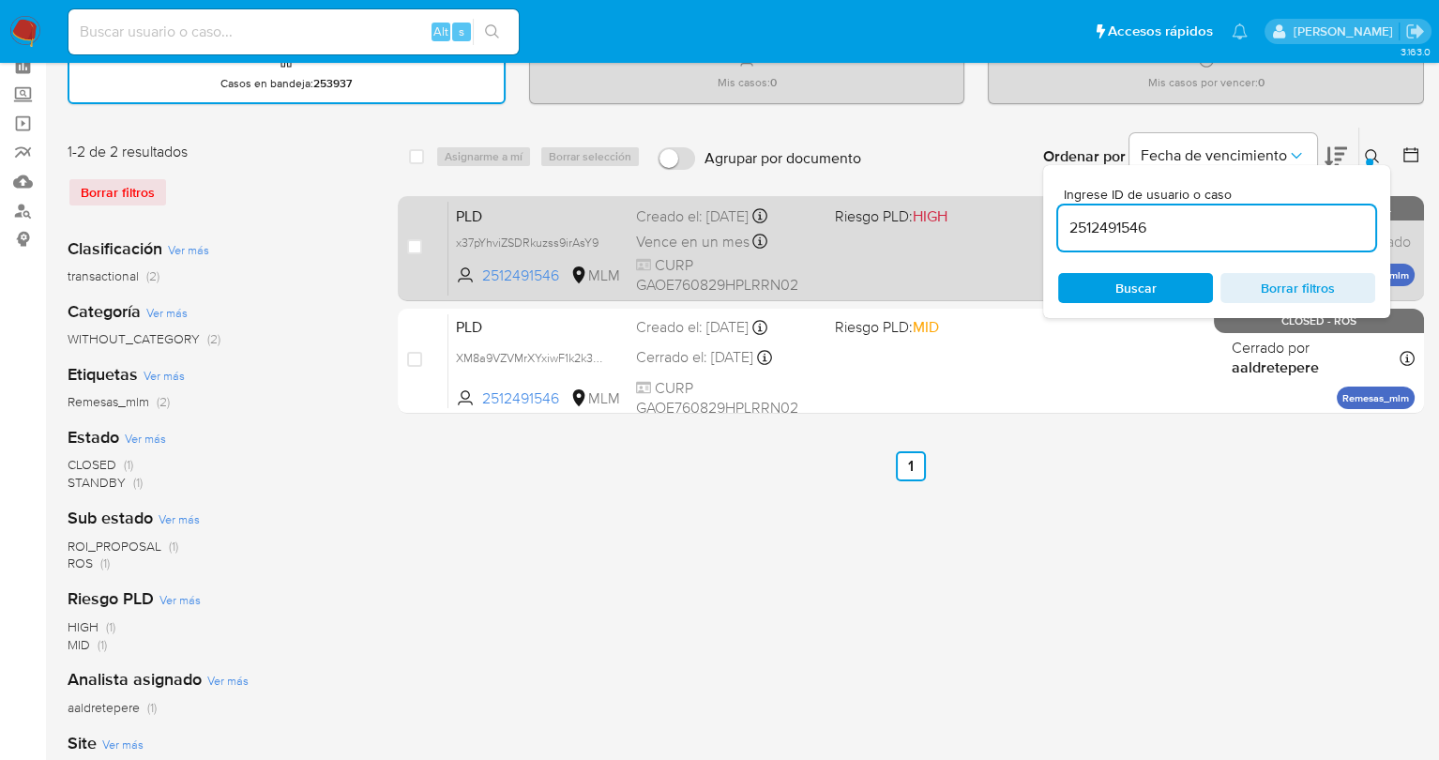
click at [913, 249] on div "PLD x37pYhviZSDRkuzss9irAsY9 2512491546 MLM Riesgo PLD: HIGH Creado el: 12/09/2…" at bounding box center [932, 248] width 966 height 95
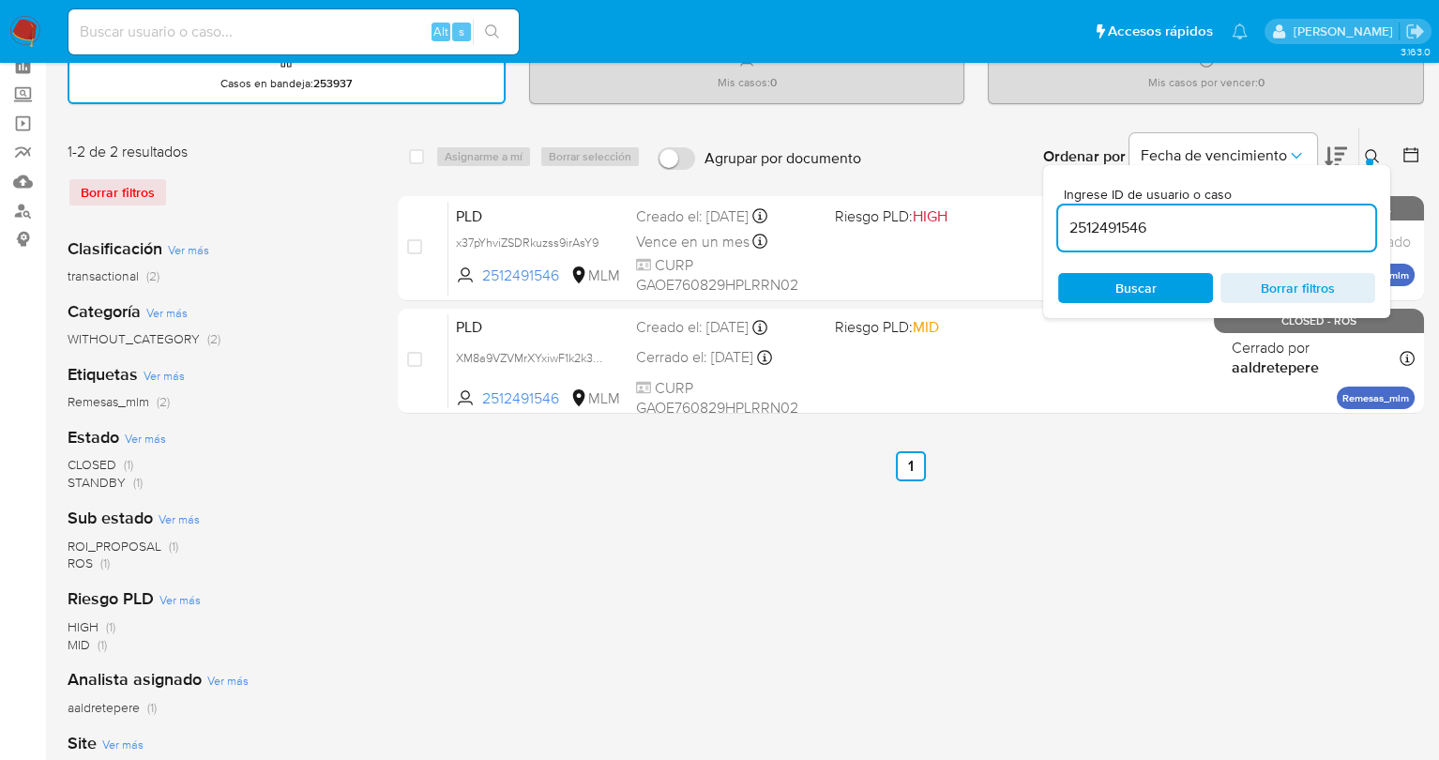
drag, startPoint x: 1166, startPoint y: 231, endPoint x: 1043, endPoint y: 218, distance: 123.6
click at [1043, 218] on div "Ingrese ID de usuario o caso 2512491546 Buscar Borrar filtros" at bounding box center [1216, 241] width 347 height 153
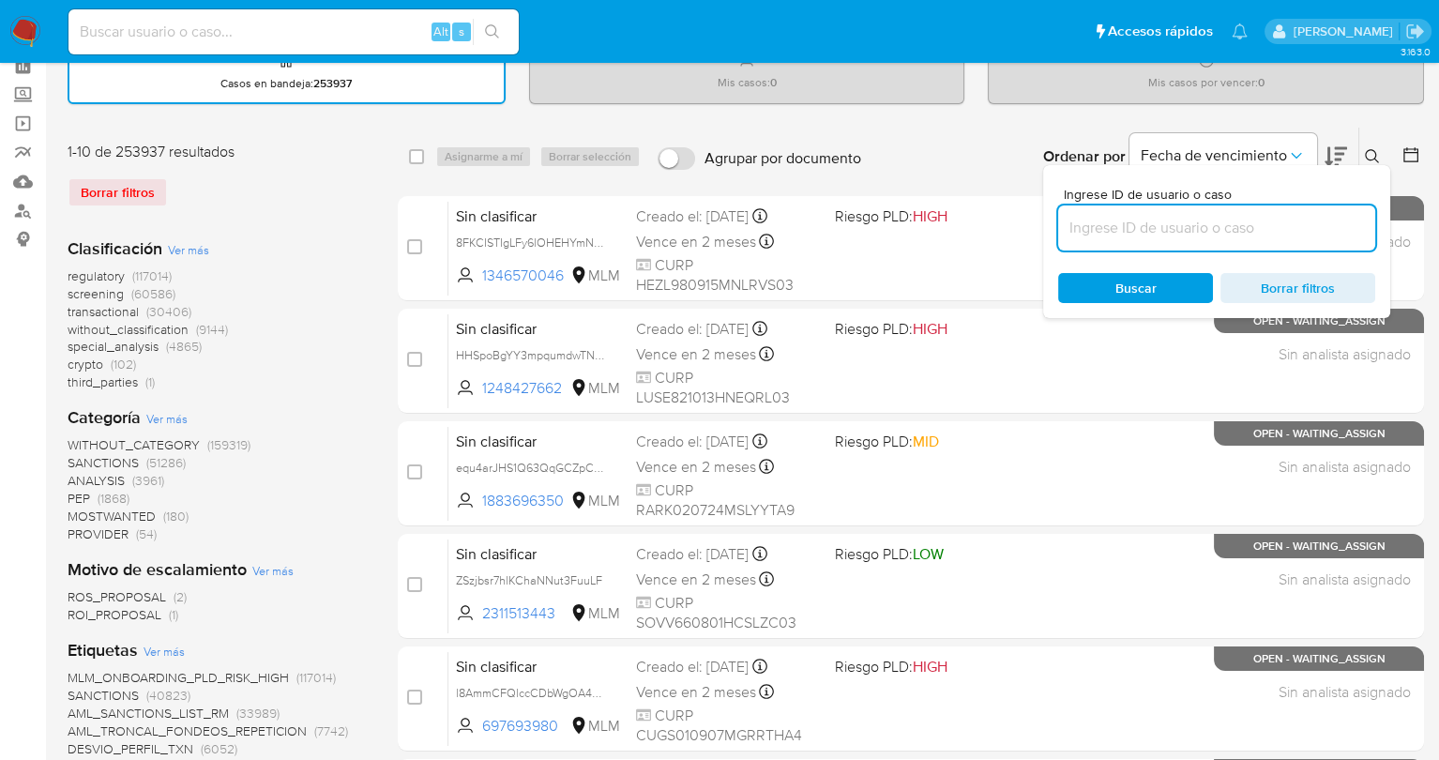
click at [1087, 222] on input at bounding box center [1216, 228] width 317 height 24
paste input "177521151"
type input "177521151"
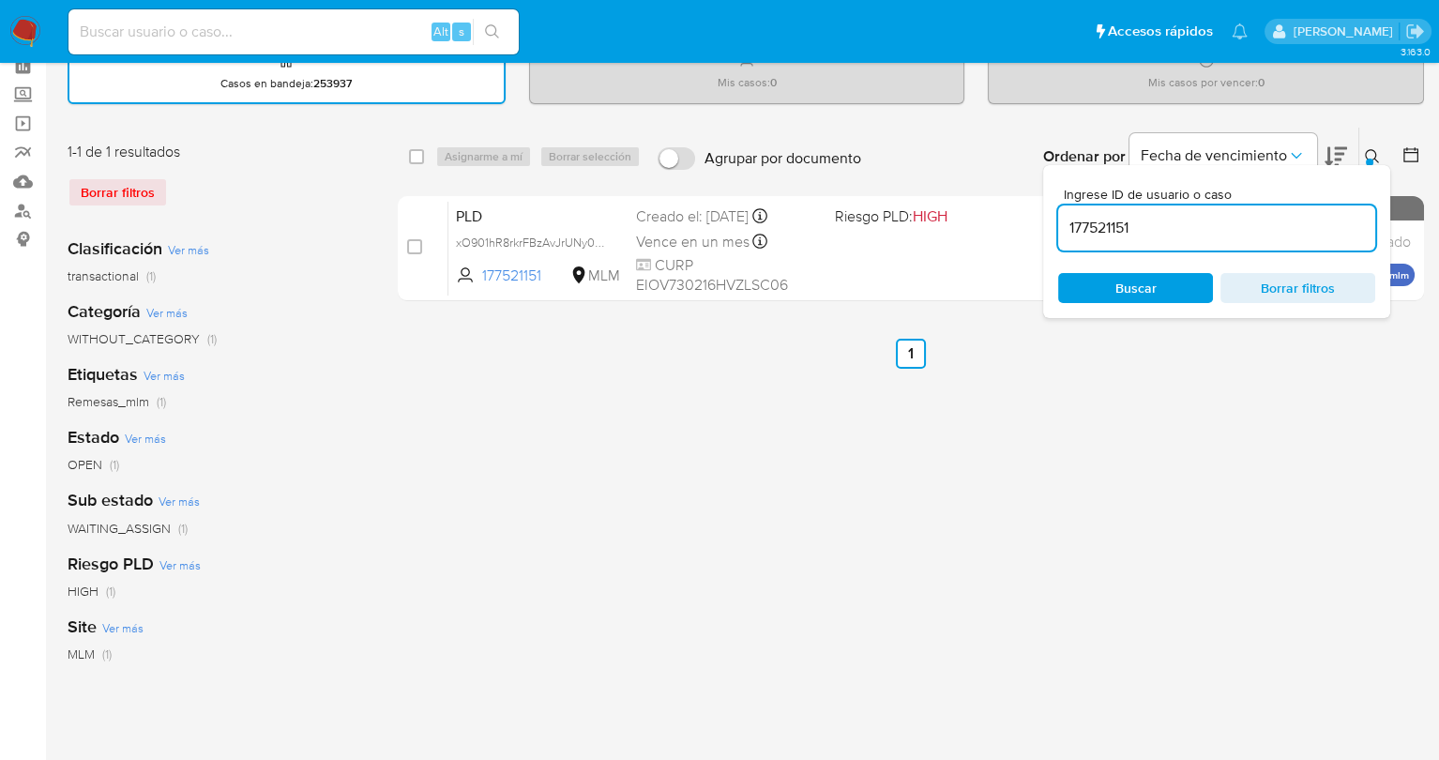
click at [1104, 297] on span "Buscar" at bounding box center [1136, 288] width 129 height 26
click at [879, 273] on div "PLD xO901hR8rkrFBzAvJrUNy0KL 177521151 MLM Riesgo PLD: HIGH Creado el: 12/09/20…" at bounding box center [932, 248] width 966 height 95
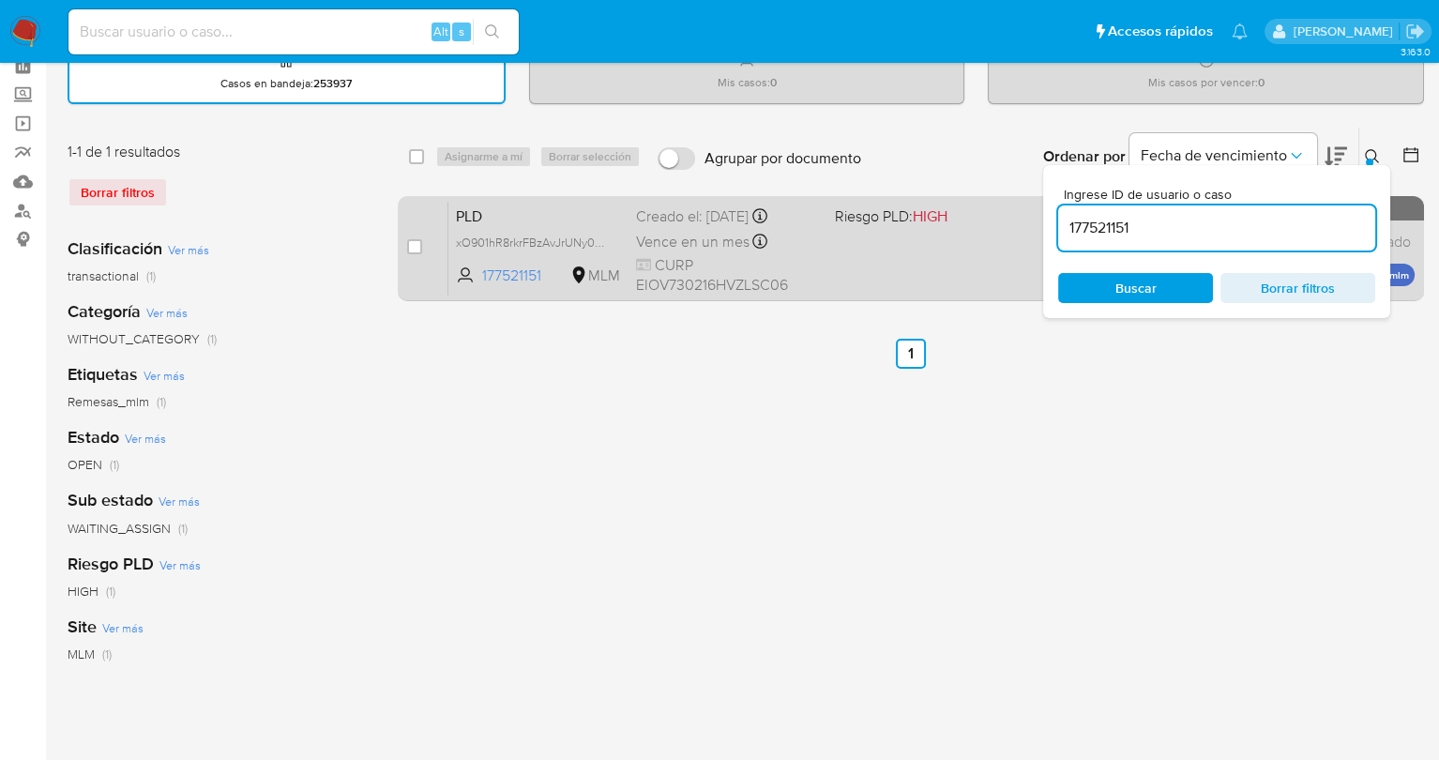
drag, startPoint x: 1184, startPoint y: 219, endPoint x: 1036, endPoint y: 224, distance: 148.4
click at [1036, 224] on div "select-all-cases-checkbox Asignarme a mí Borrar selección Agrupar por documento…" at bounding box center [911, 218] width 1027 height 182
paste input "1200716815"
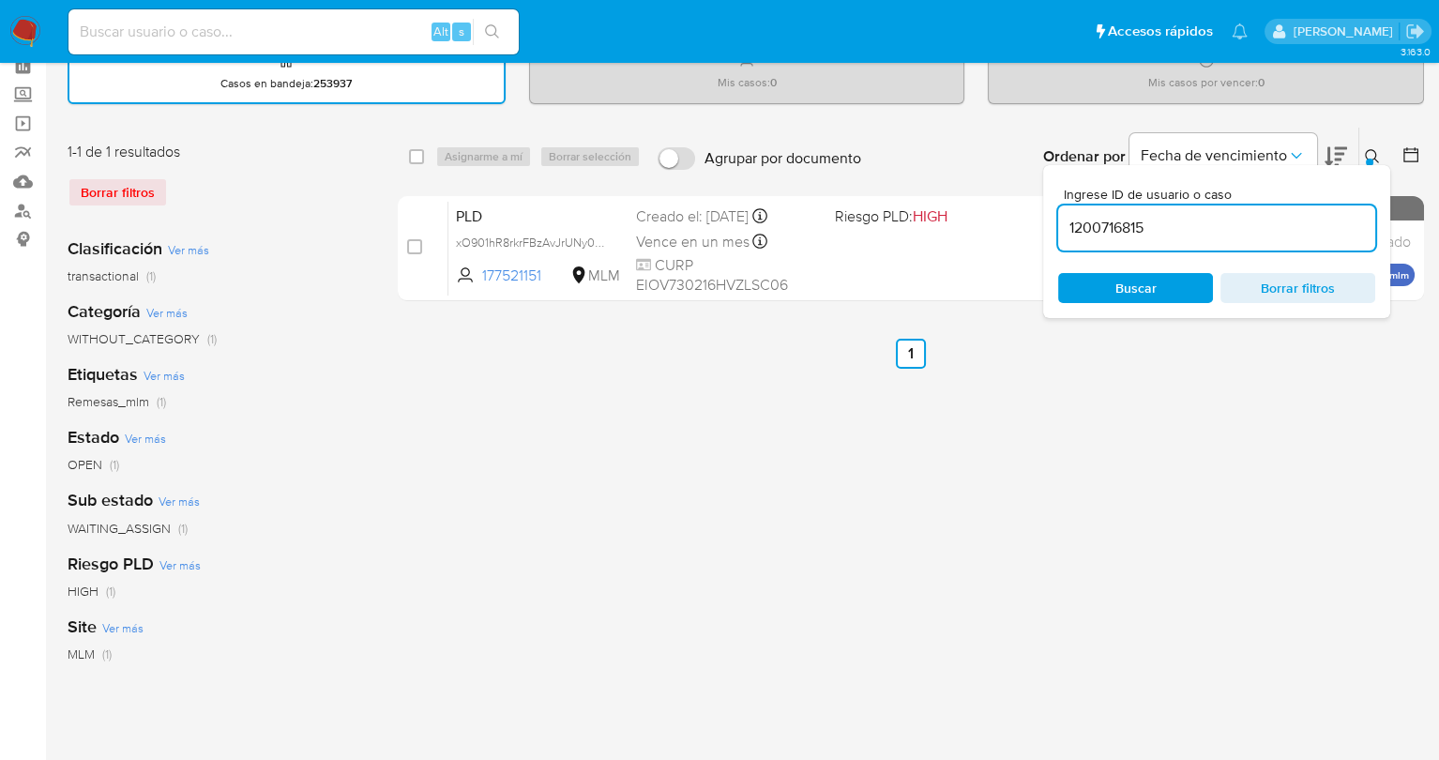
type input "1200716815"
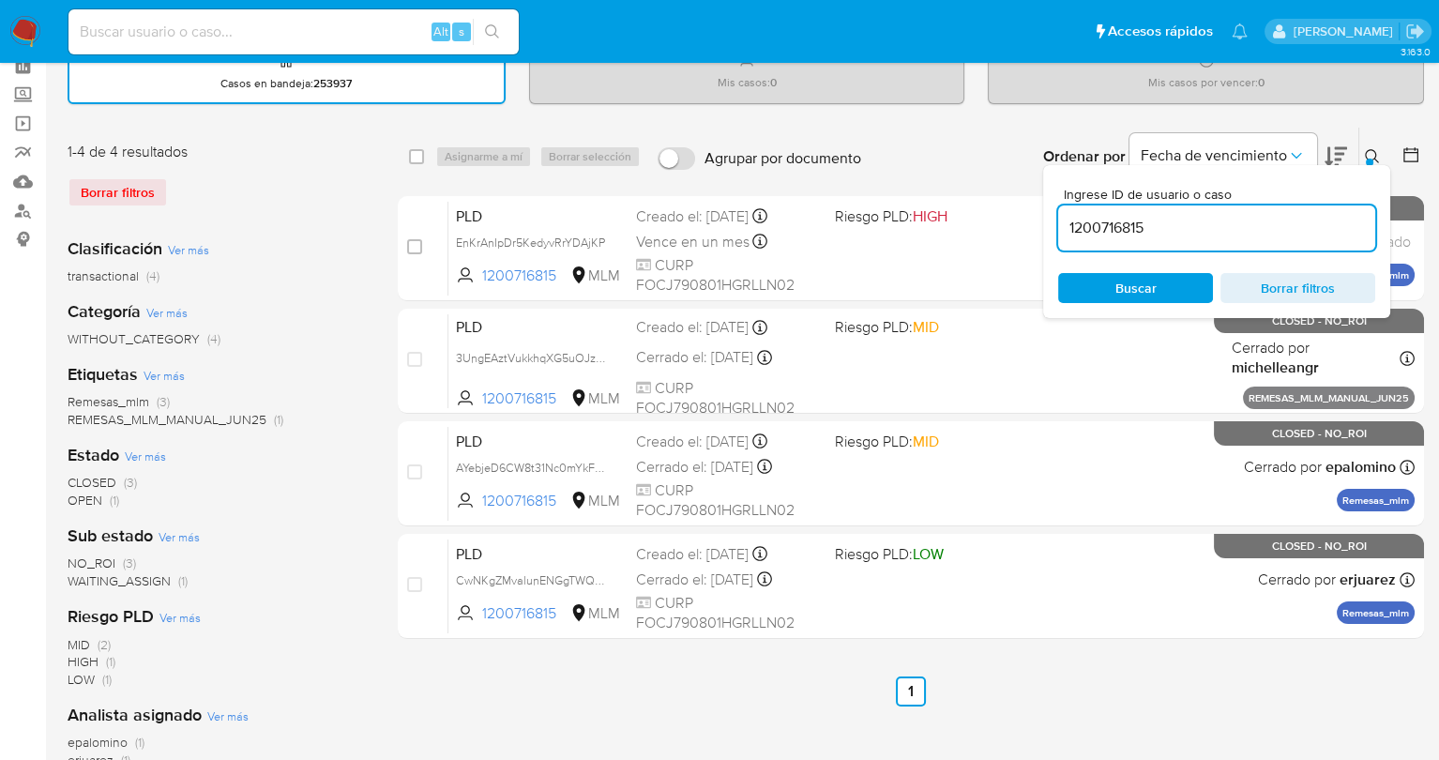
click at [1130, 288] on span "Buscar" at bounding box center [1136, 288] width 41 height 30
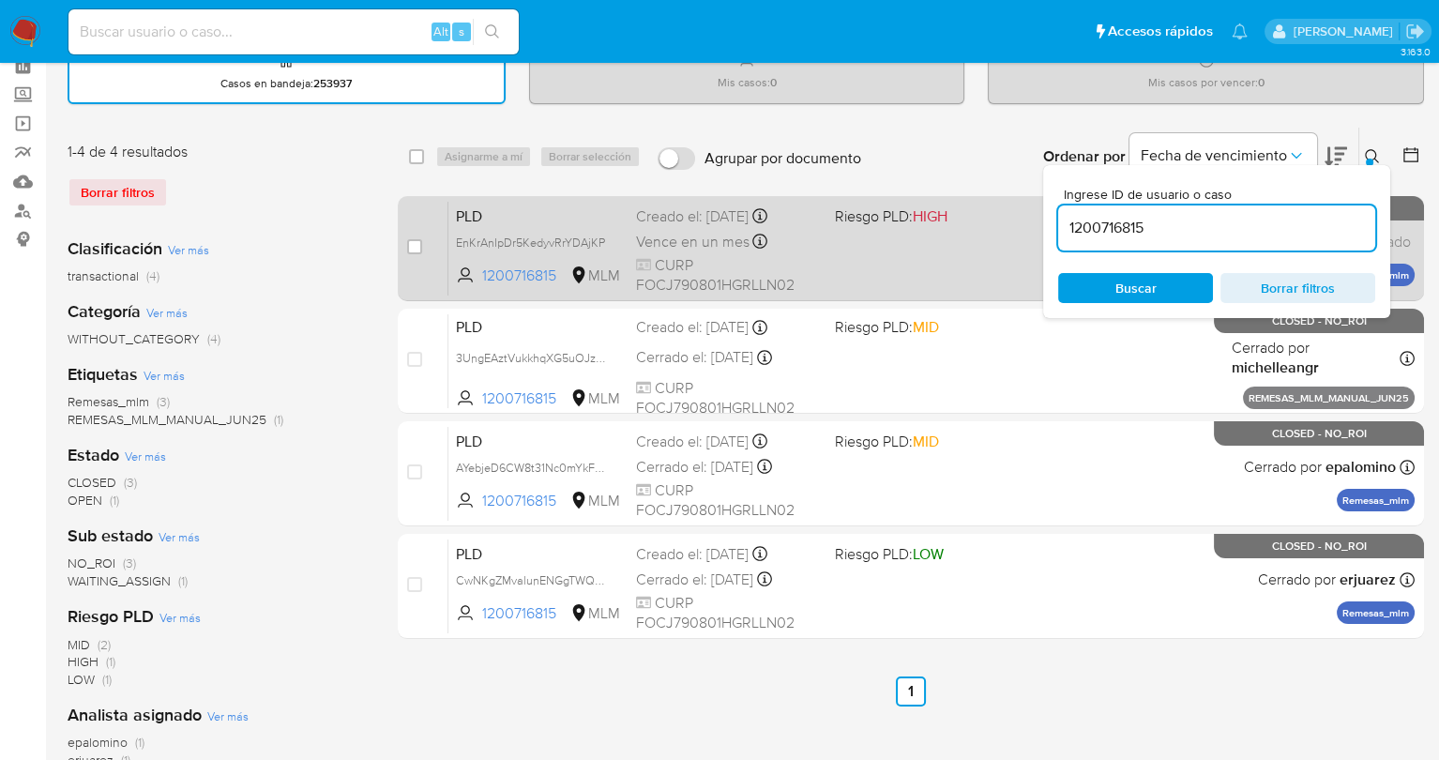
click at [829, 255] on div "PLD EnKrAnIpDr5KedyvRrYDAjKP 1200716815 MLM Riesgo PLD: HIGH Creado el: 12/09/2…" at bounding box center [932, 248] width 966 height 95
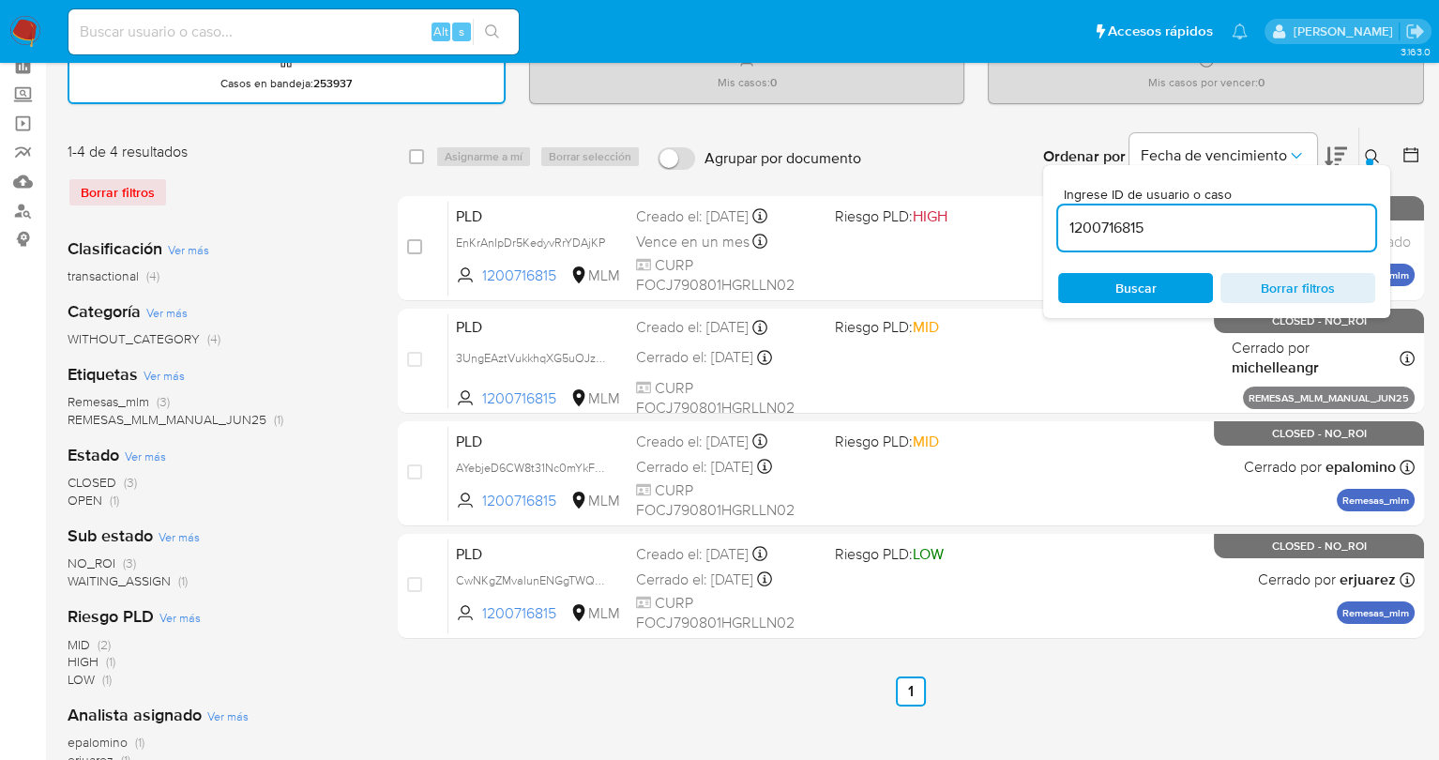
click at [1367, 159] on div at bounding box center [1370, 163] width 8 height 8
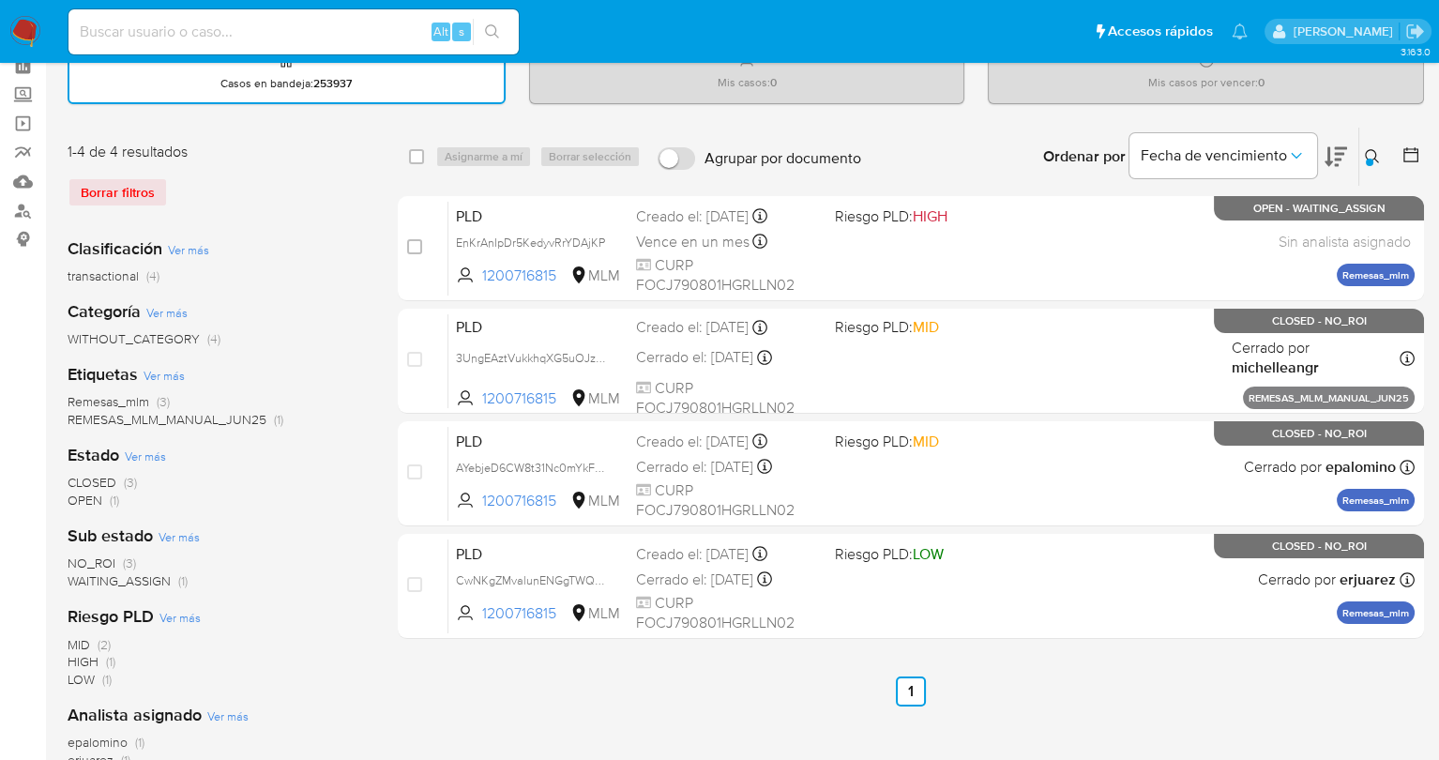
click at [1375, 152] on icon at bounding box center [1372, 156] width 15 height 15
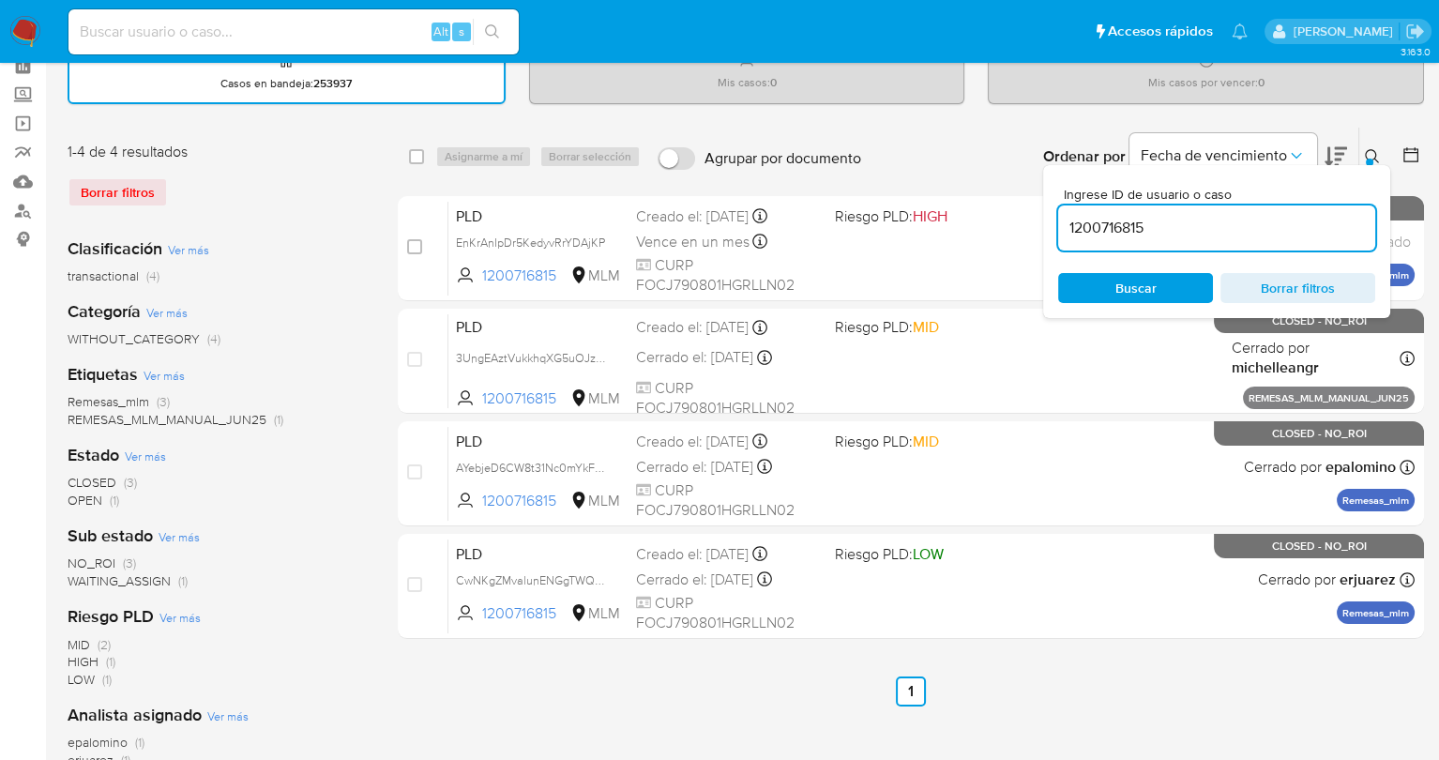
click at [1235, 216] on input "1200716815" at bounding box center [1216, 228] width 317 height 24
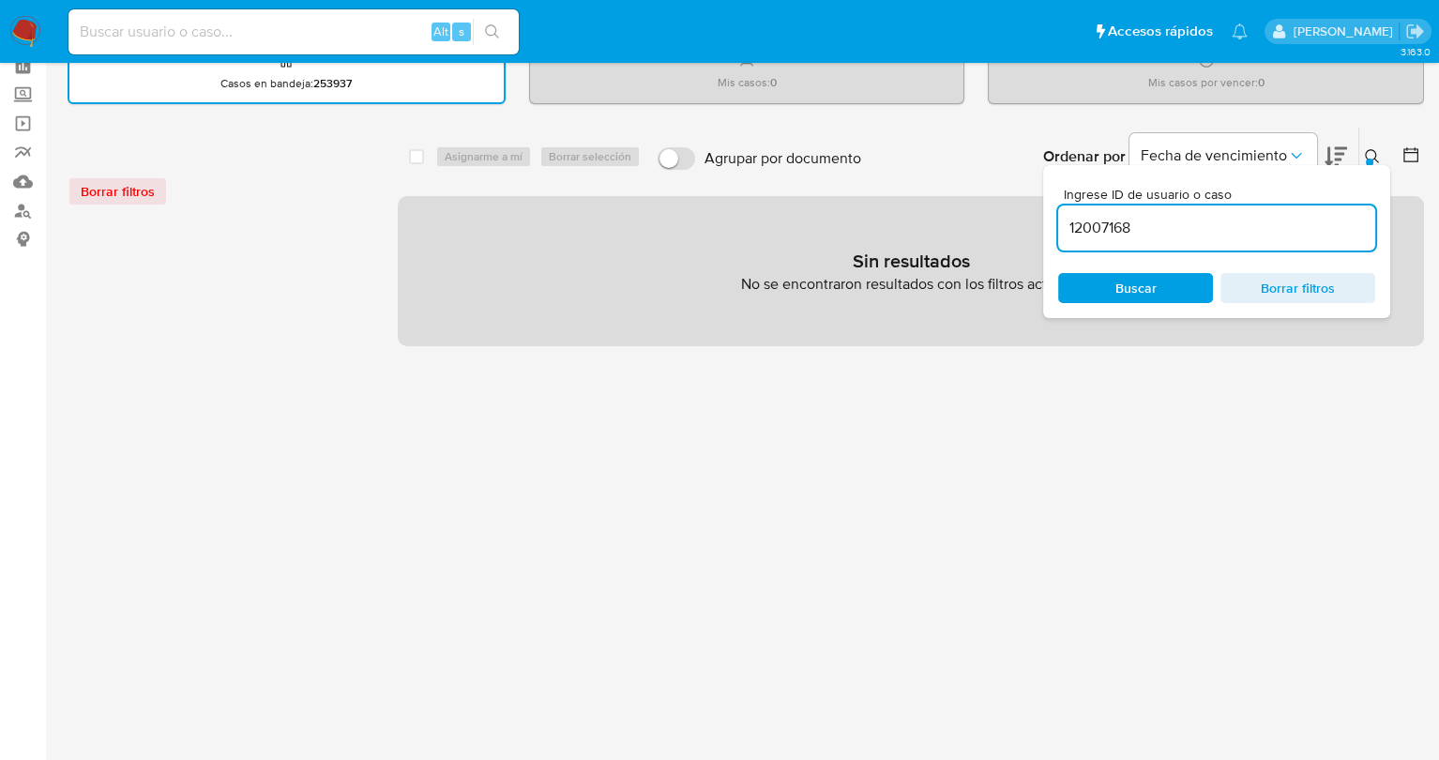
click at [1189, 226] on input "12007168" at bounding box center [1216, 228] width 317 height 24
type input "120071"
drag, startPoint x: 1188, startPoint y: 224, endPoint x: 1039, endPoint y: 218, distance: 149.3
click at [1039, 218] on div "select-all-cases-checkbox Asignarme a mí Borrar selección Agrupar por documento…" at bounding box center [911, 237] width 1027 height 220
paste input "306091998"
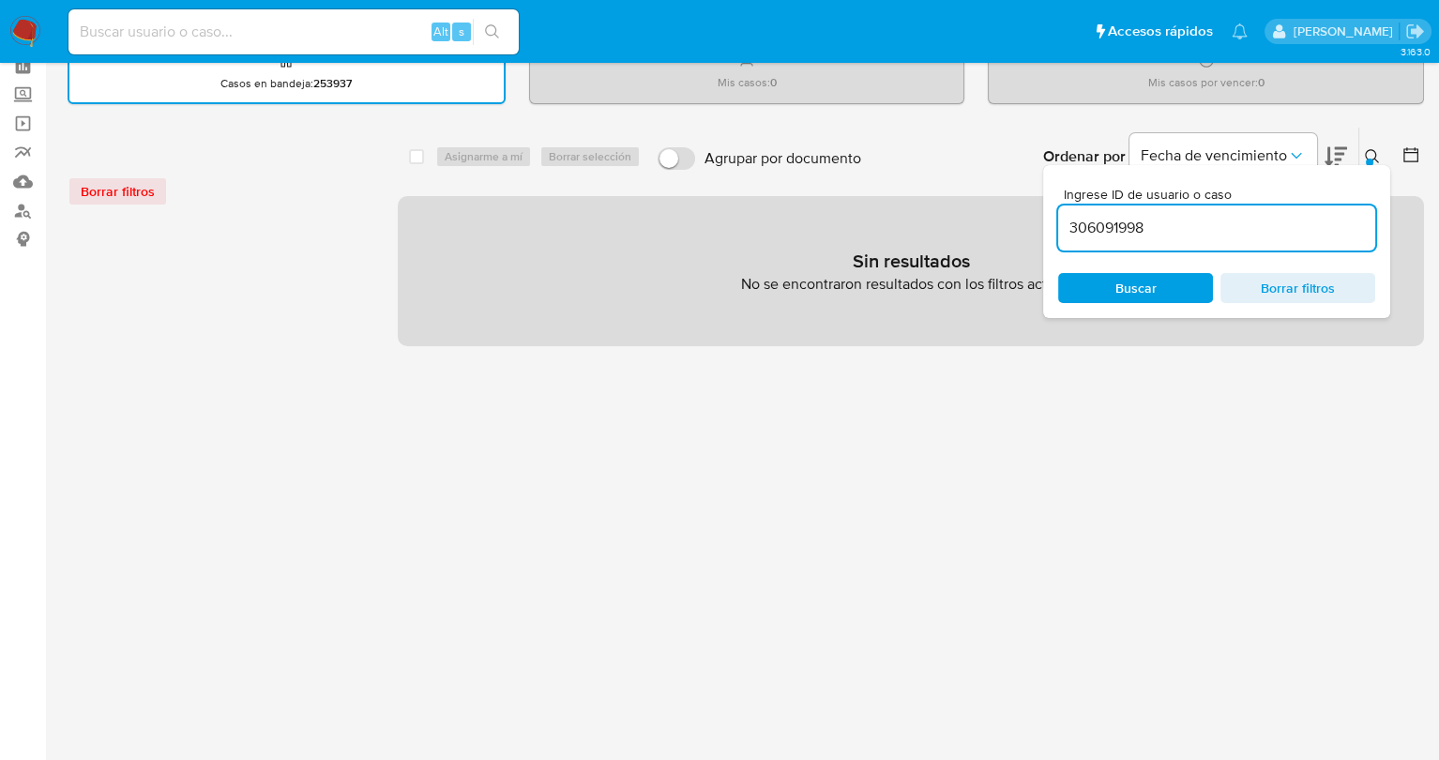
type input "306091998"
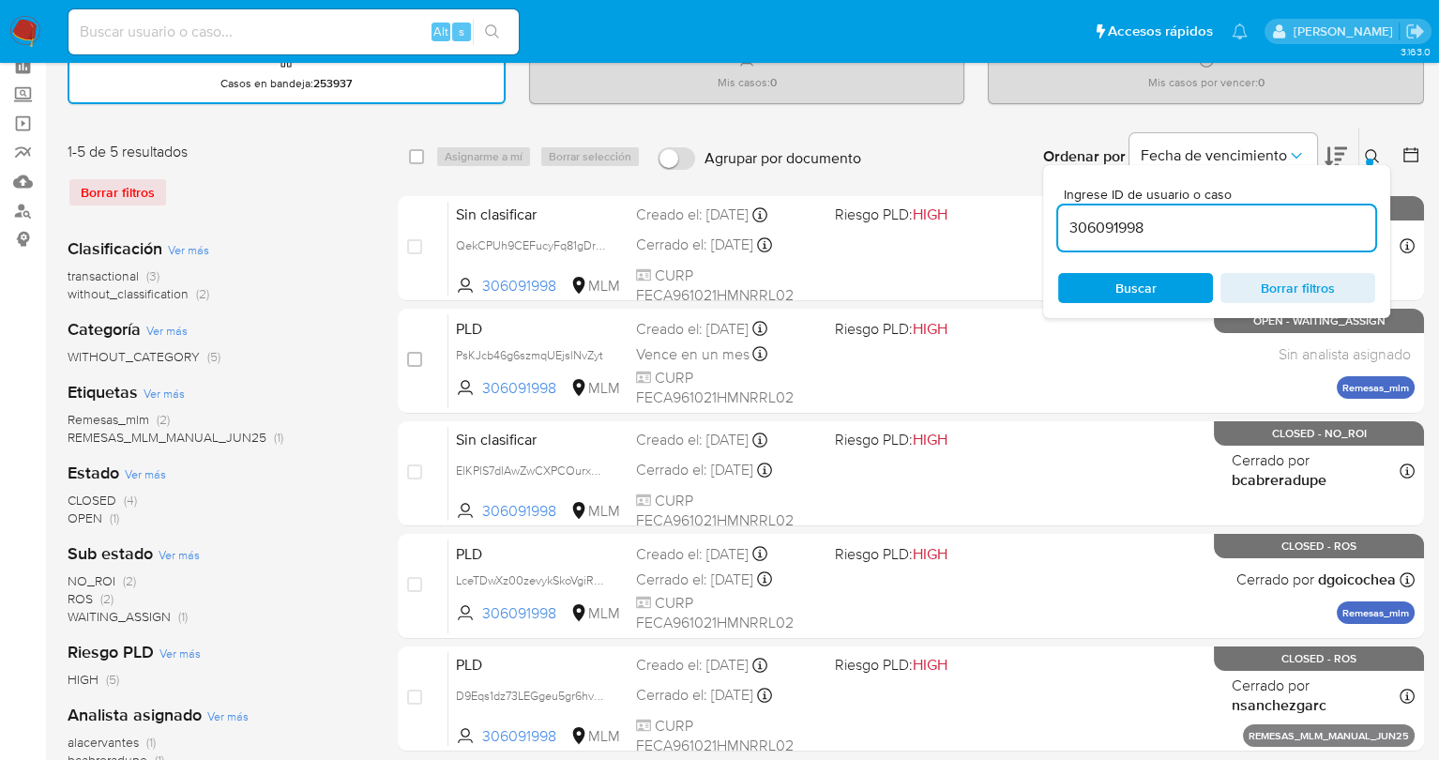
click at [1370, 159] on div at bounding box center [1370, 163] width 8 height 8
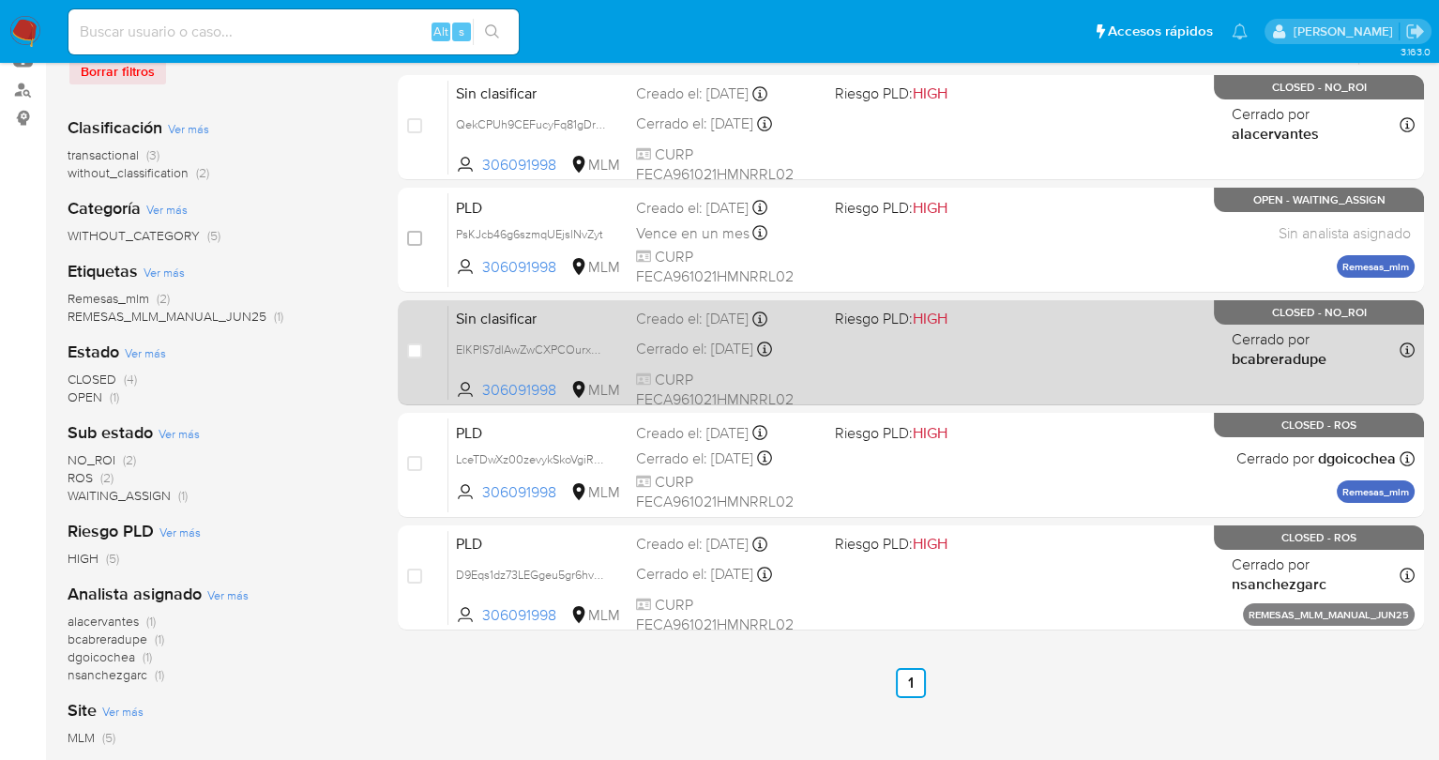
scroll to position [211, 0]
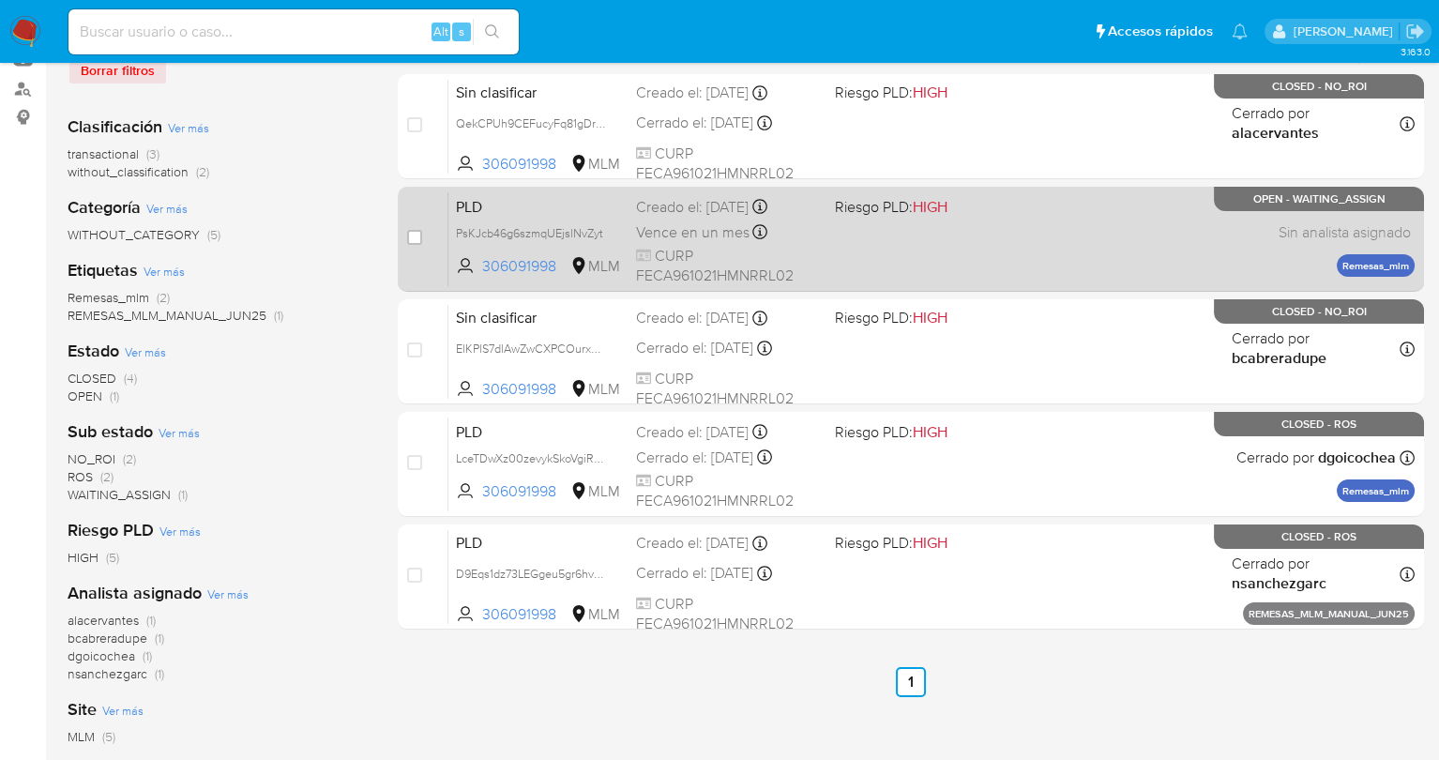
click at [816, 252] on span "CURP FECA961021HMNRRL02" at bounding box center [727, 266] width 183 height 40
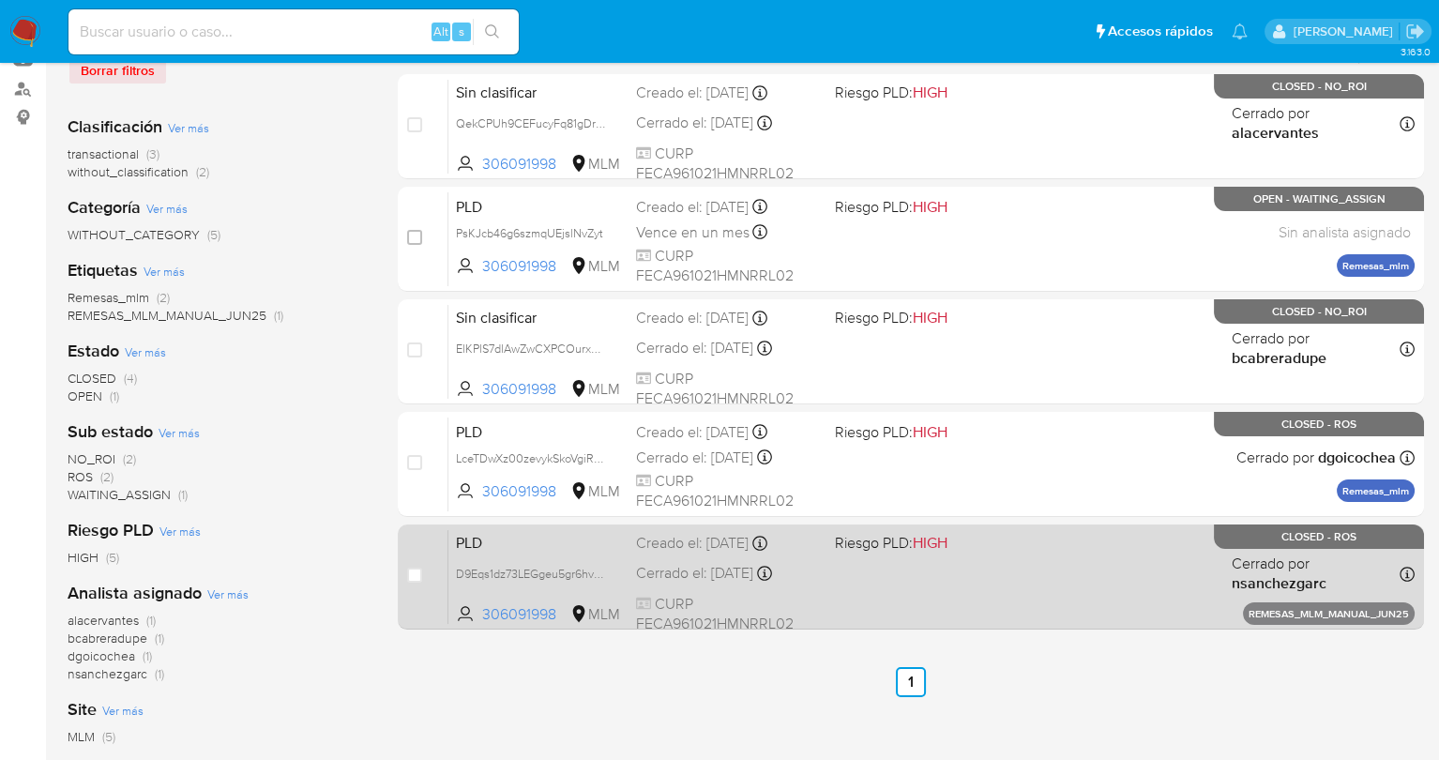
scroll to position [0, 0]
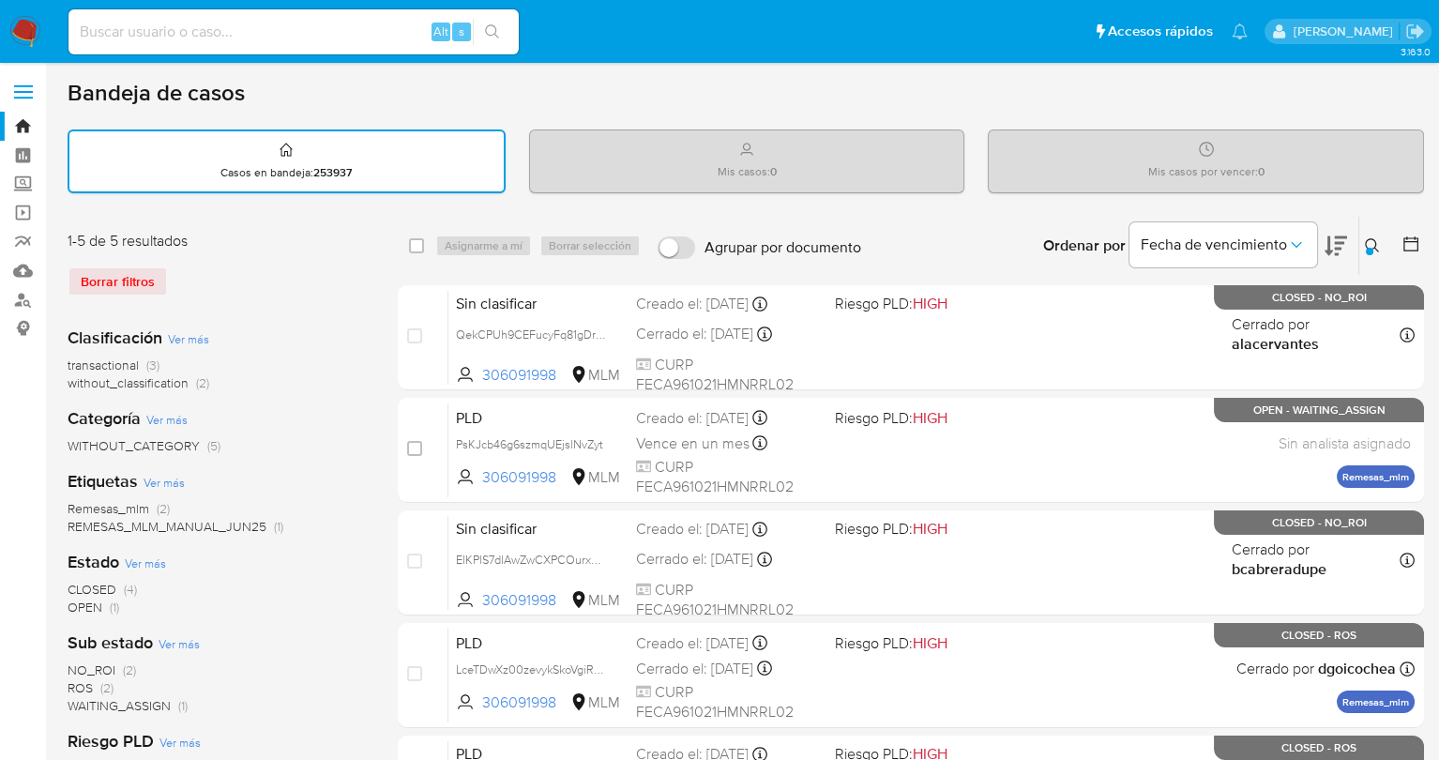
click at [1367, 245] on icon at bounding box center [1372, 245] width 14 height 14
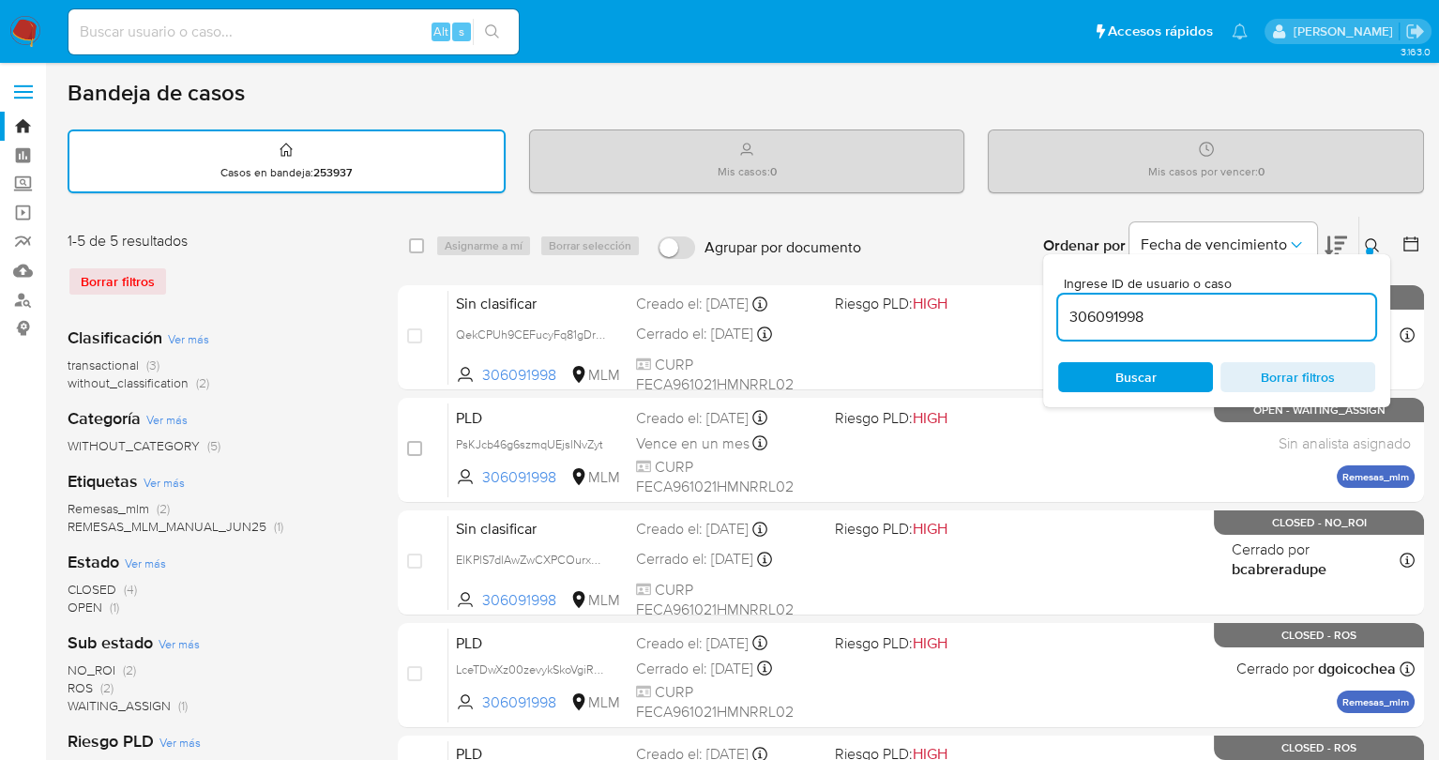
click at [1191, 315] on input "306091998" at bounding box center [1216, 317] width 317 height 24
drag, startPoint x: 1184, startPoint y: 315, endPoint x: 1047, endPoint y: 309, distance: 137.1
click at [1047, 309] on div "Ingrese ID de usuario o caso 306091998 Buscar Borrar filtros" at bounding box center [1216, 330] width 347 height 153
type input "451166936"
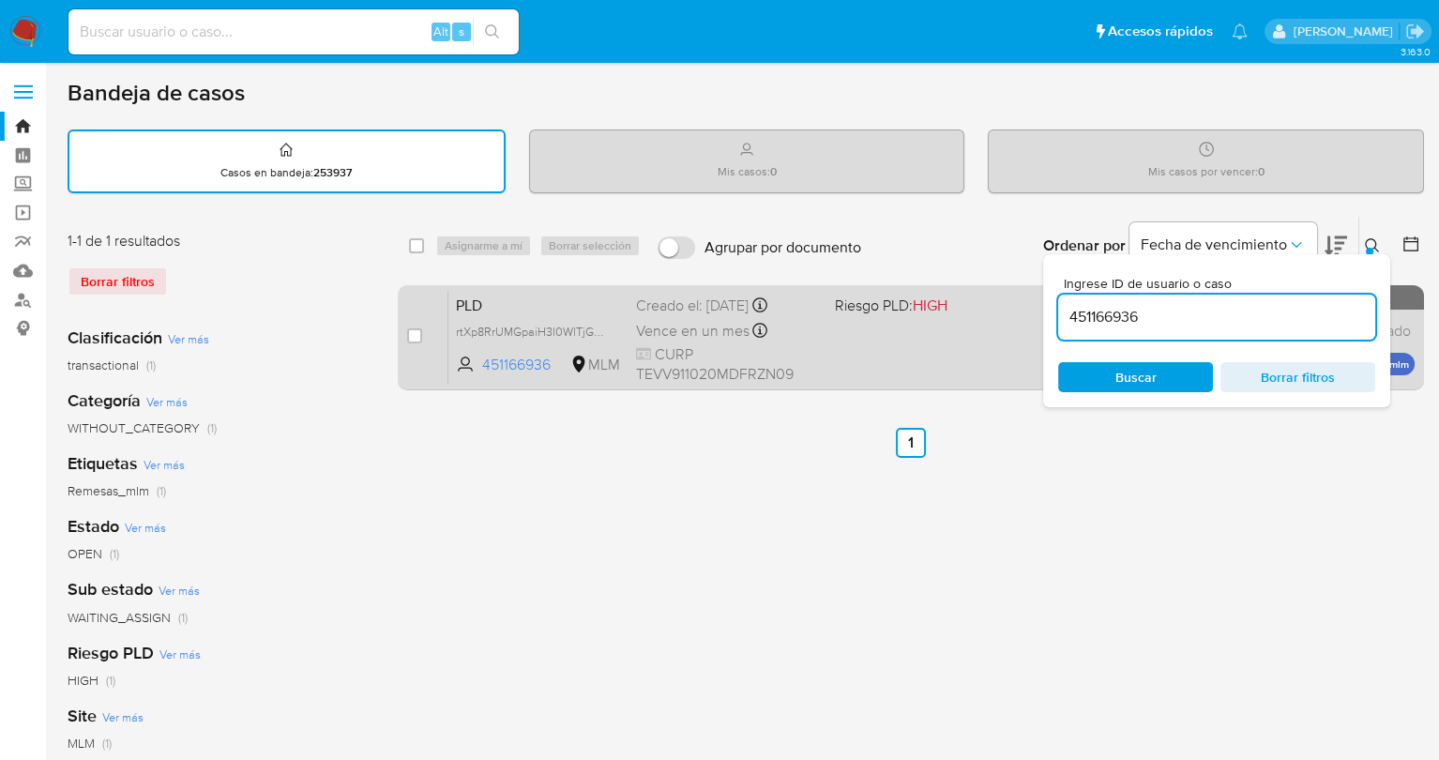
click at [940, 356] on div "PLD rtXp8RrUMGpaiH3I0WlTjGWX 451166936 MLM Riesgo PLD: HIGH Creado el: 12/09/20…" at bounding box center [932, 337] width 966 height 95
drag, startPoint x: 1144, startPoint y: 324, endPoint x: 990, endPoint y: 298, distance: 156.0
click at [990, 298] on div "select-all-cases-checkbox Asignarme a mí Borrar selección Agrupar por documento…" at bounding box center [911, 307] width 1027 height 182
paste input "1324725851"
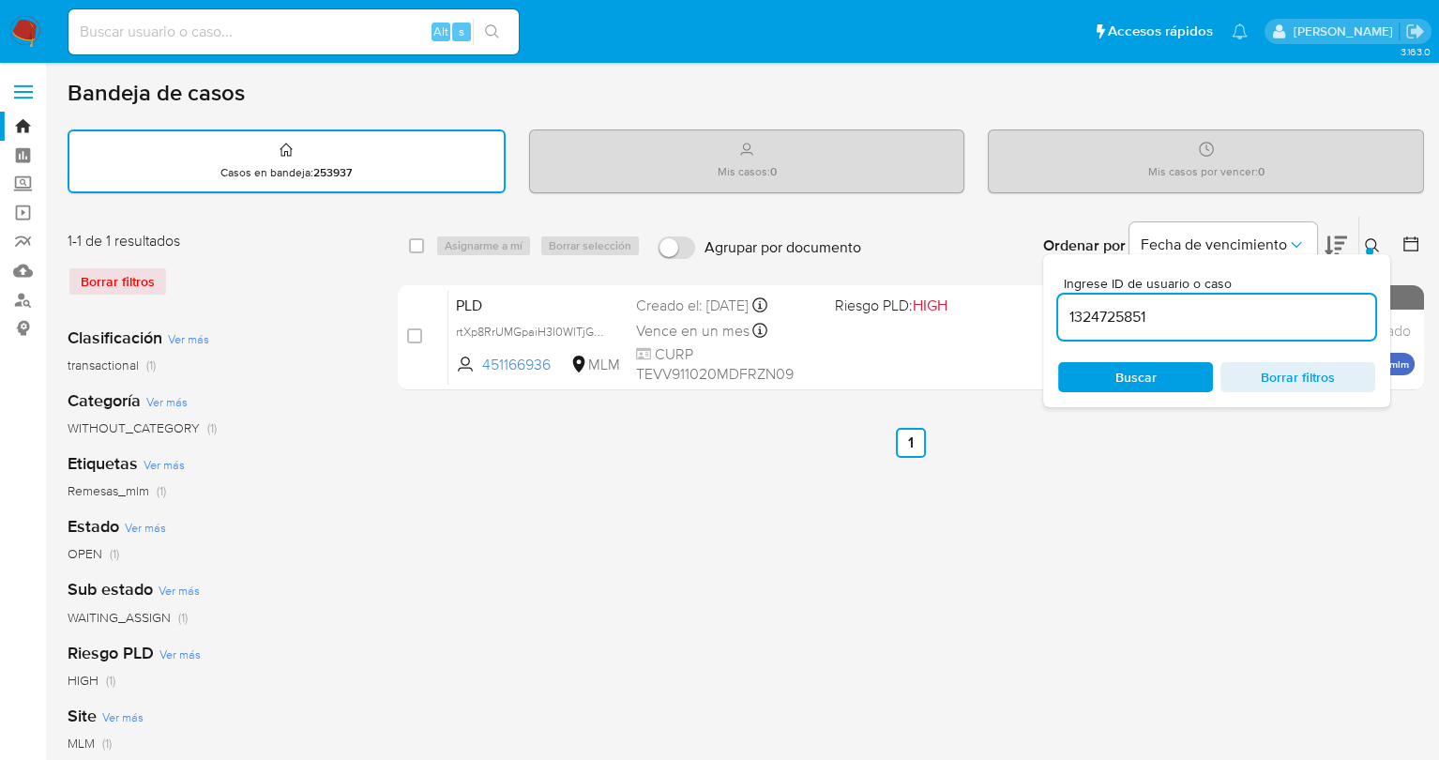
type input "1324725851"
click at [1137, 380] on span "Buscar" at bounding box center [1136, 377] width 41 height 30
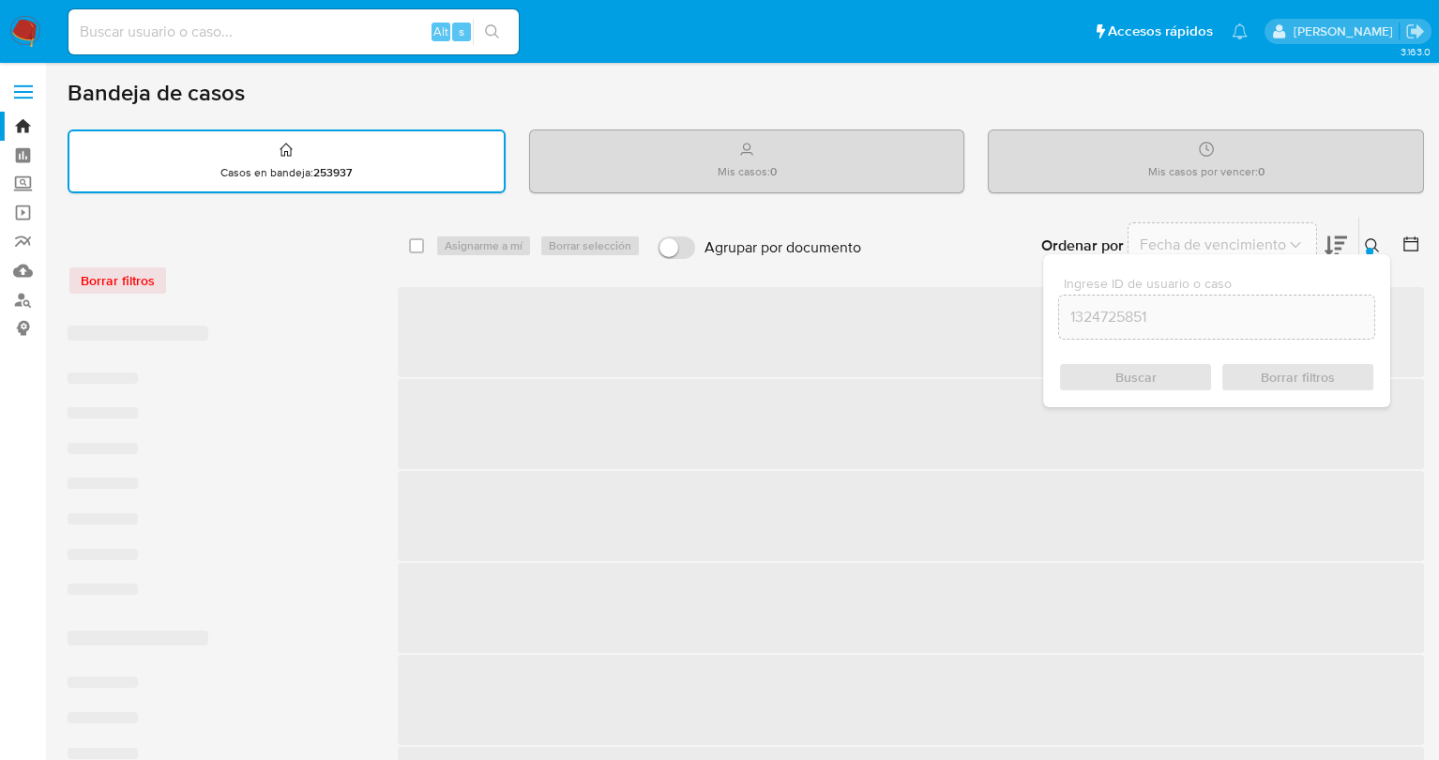
click at [800, 332] on span "‌" at bounding box center [911, 332] width 1027 height 90
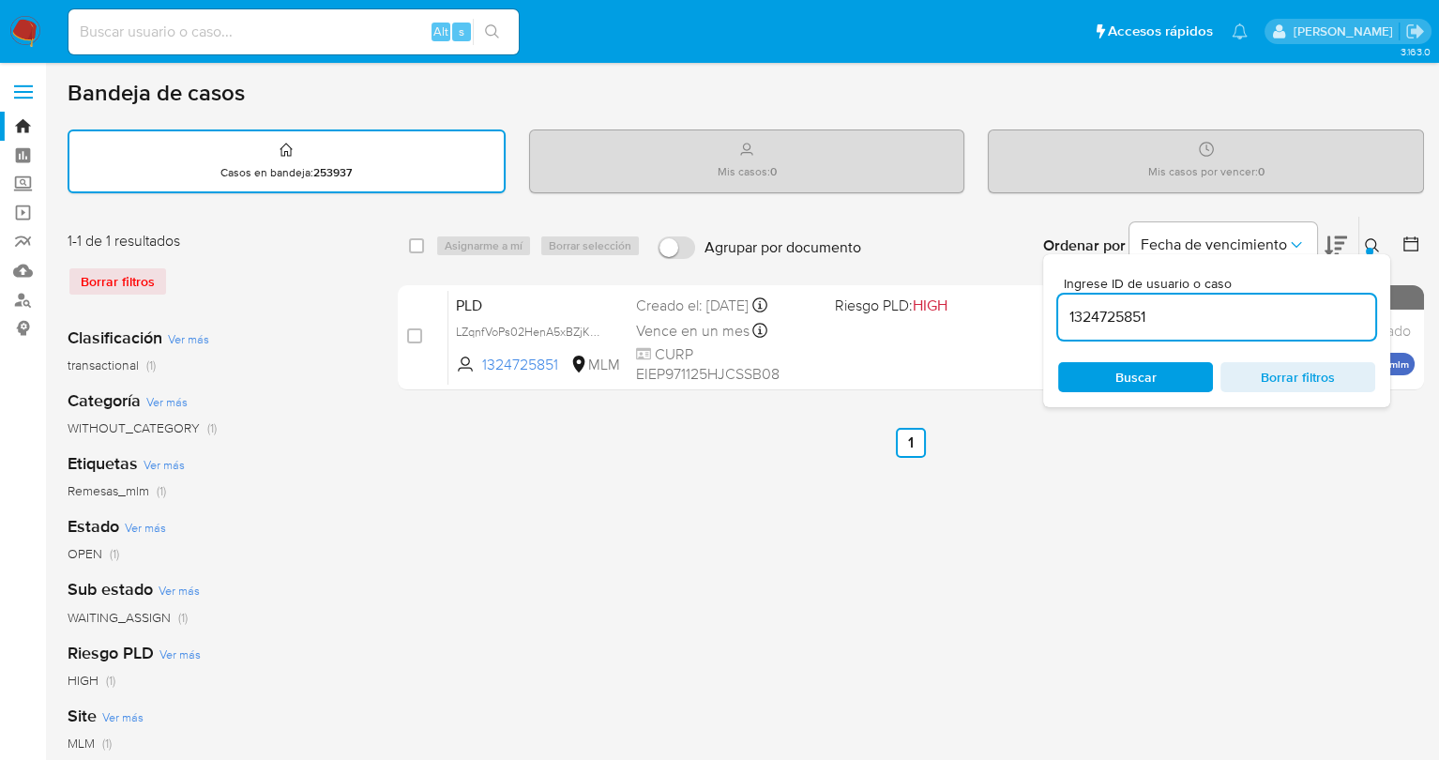
click at [800, 332] on div "Vence en un mes Vence el 11/11/2025 02:17:24" at bounding box center [727, 330] width 183 height 25
drag, startPoint x: 1161, startPoint y: 307, endPoint x: 1043, endPoint y: 315, distance: 117.6
click at [1043, 315] on div "Ingrese ID de usuario o caso 1324725851 Buscar Borrar filtros" at bounding box center [1216, 330] width 347 height 153
paste input "83635391"
type input "83635391"
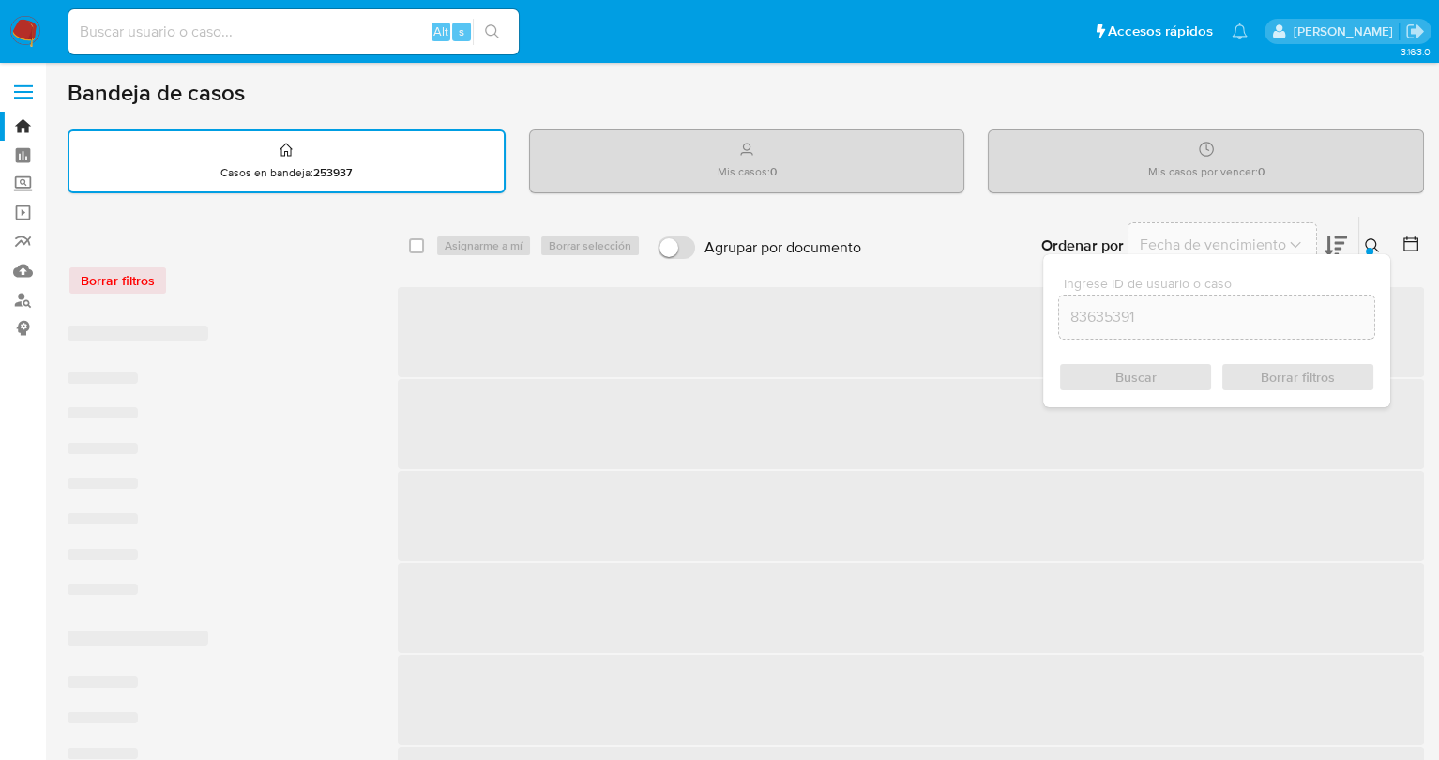
click at [1099, 365] on div "Buscar Borrar filtros" at bounding box center [1216, 377] width 317 height 30
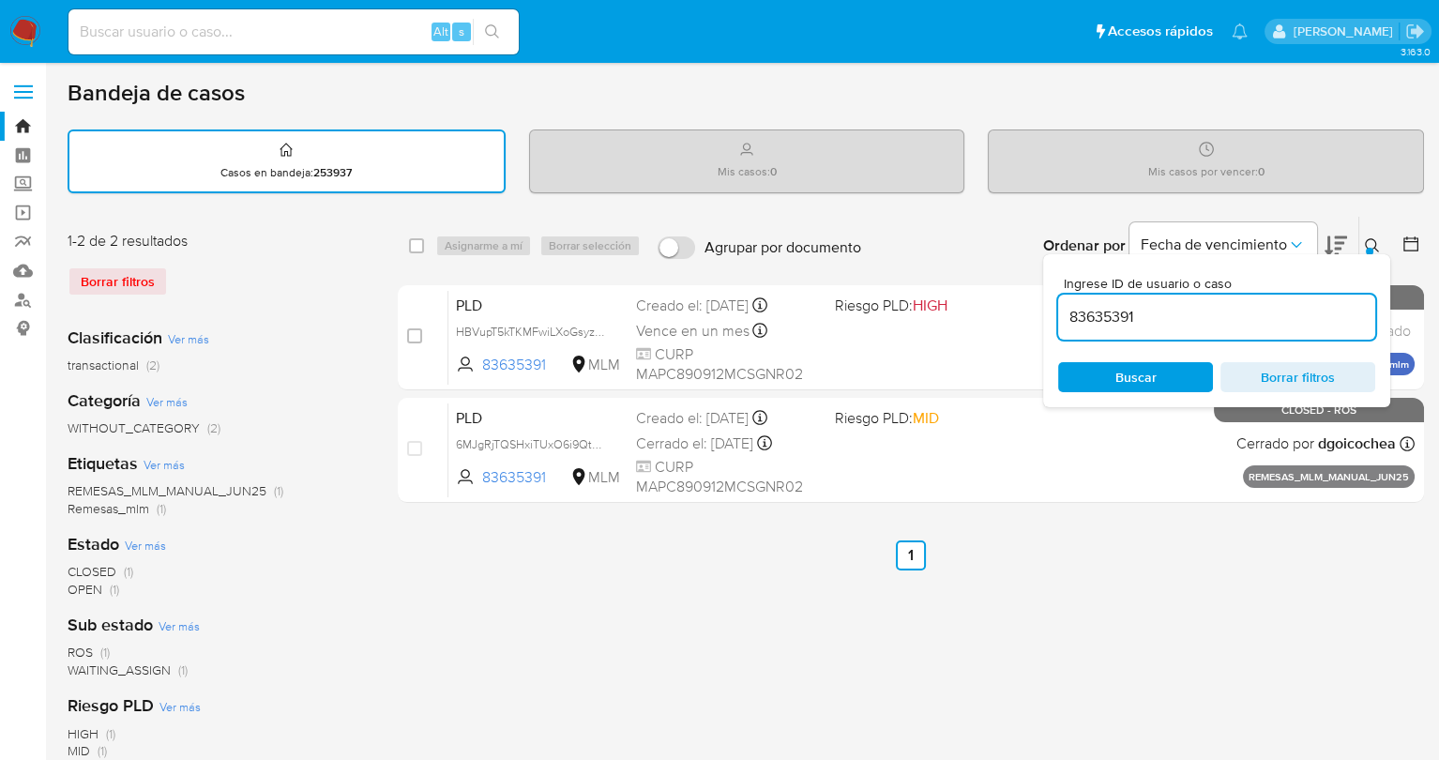
click at [1099, 365] on span "Buscar" at bounding box center [1136, 377] width 129 height 26
click at [930, 341] on div "PLD HBVupT5kTKMFwiLXoGsyzk1w 83635391 MLM Riesgo PLD: HIGH Creado el: 12/09/202…" at bounding box center [932, 337] width 966 height 95
drag, startPoint x: 1133, startPoint y: 321, endPoint x: 1042, endPoint y: 312, distance: 91.5
click at [1043, 312] on div "Ingrese ID de usuario o caso 83635391 Buscar Borrar filtros" at bounding box center [1216, 330] width 347 height 153
paste input "2044986059"
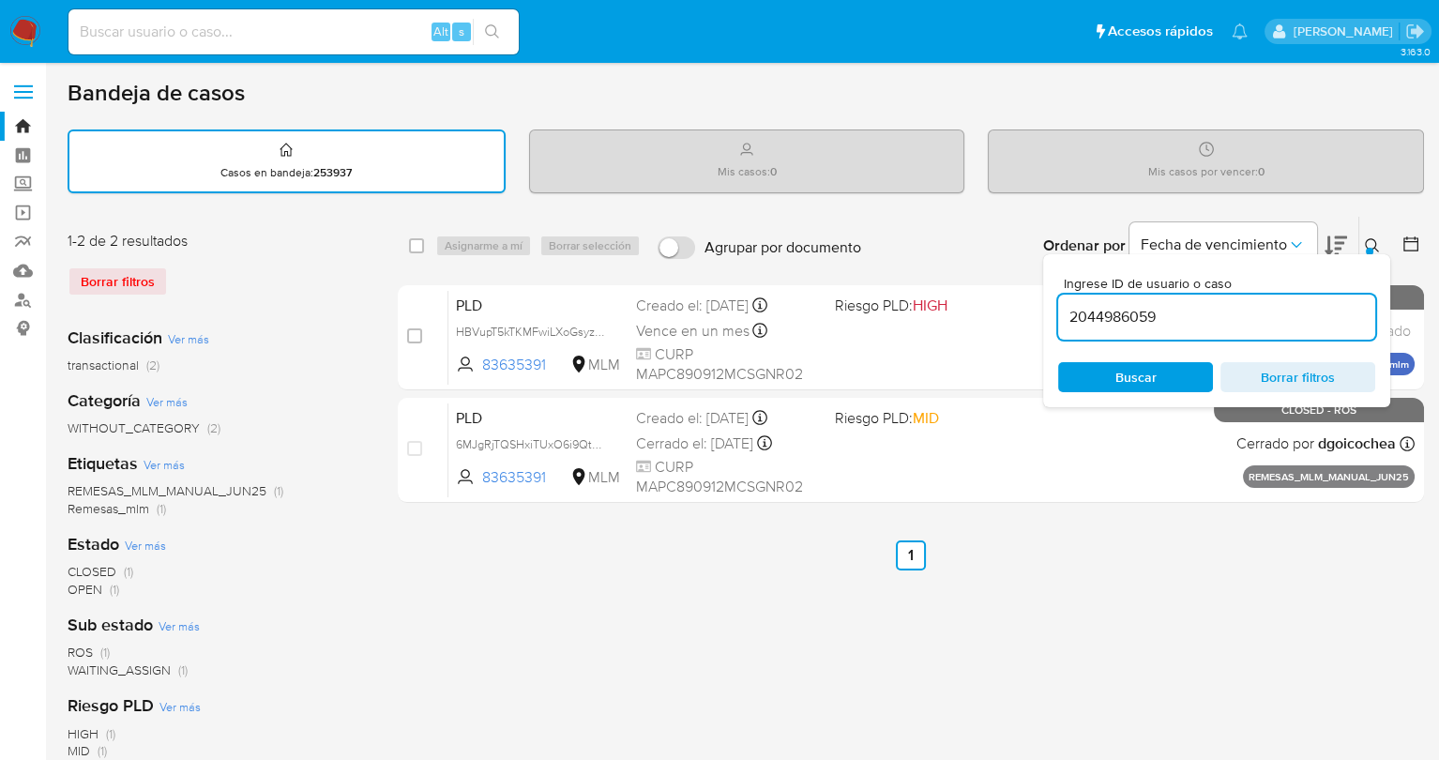
type input "2044986059"
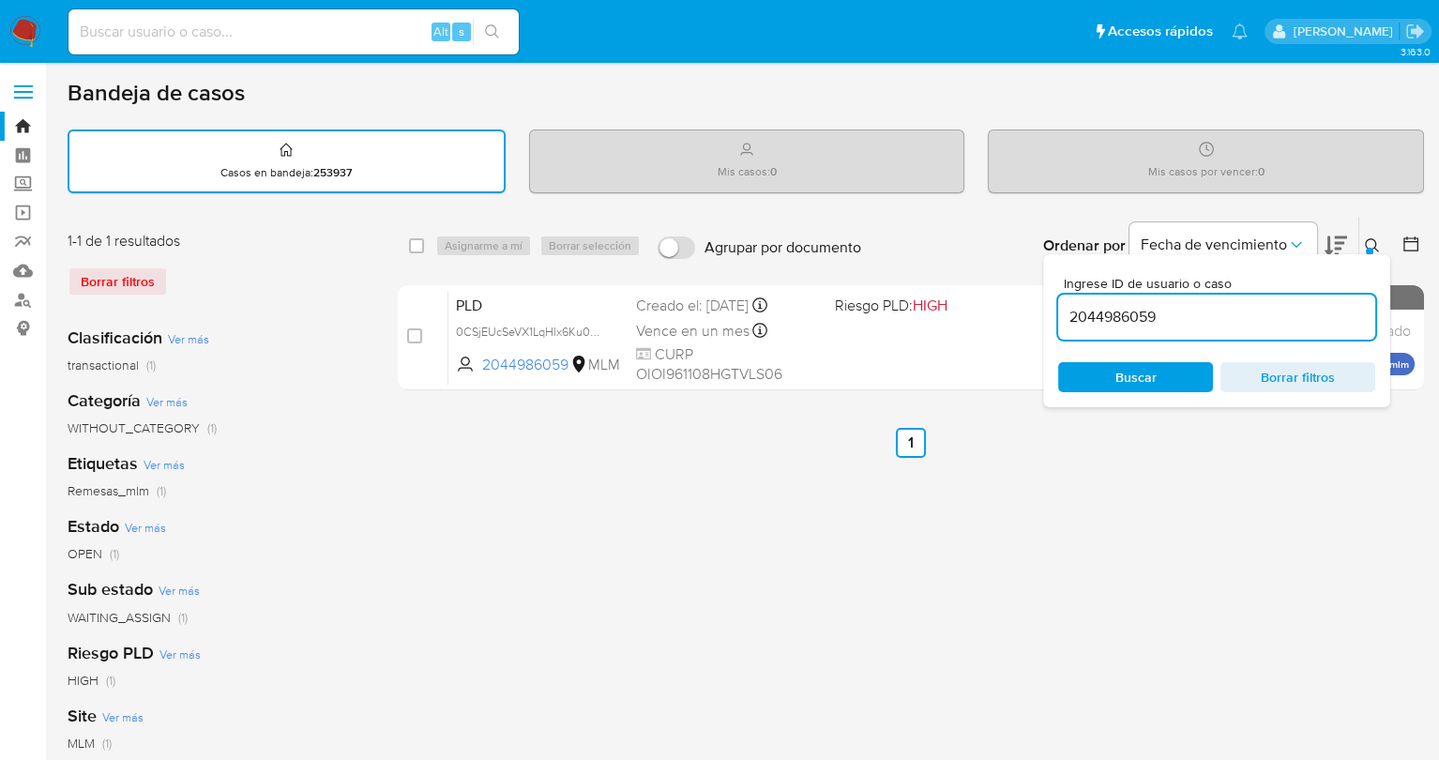
click at [1126, 376] on span "Buscar" at bounding box center [1136, 377] width 41 height 30
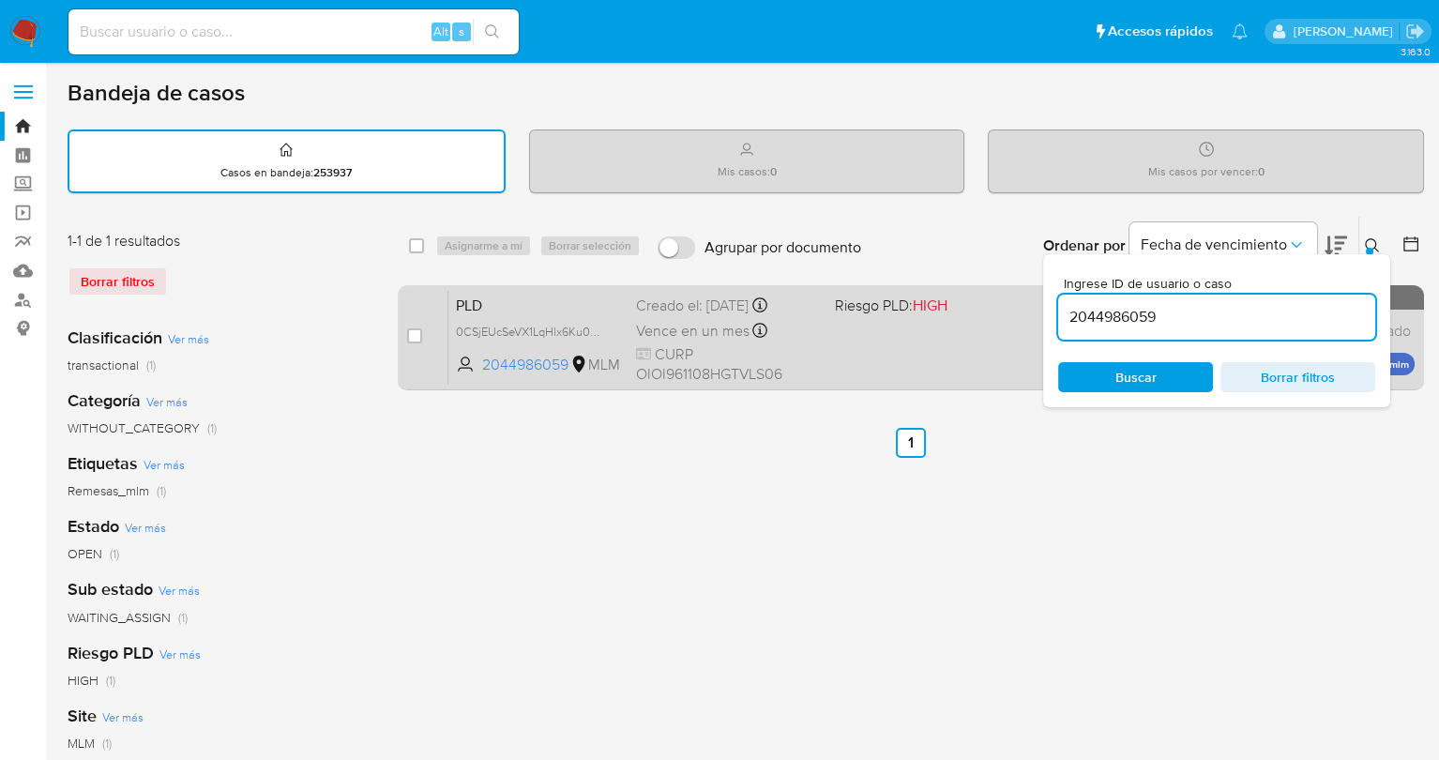
click at [621, 324] on span "0CSjEUcSeVX1LqHlx6Ku0EWy" at bounding box center [538, 331] width 165 height 21
click at [621, 324] on span "0CSjEUcSeVX1LqHlx6Ku0EWy Copiado Copiado" at bounding box center [538, 331] width 165 height 21
click at [813, 352] on span "CURP OIOI961108HGTVLS06" at bounding box center [727, 364] width 183 height 40
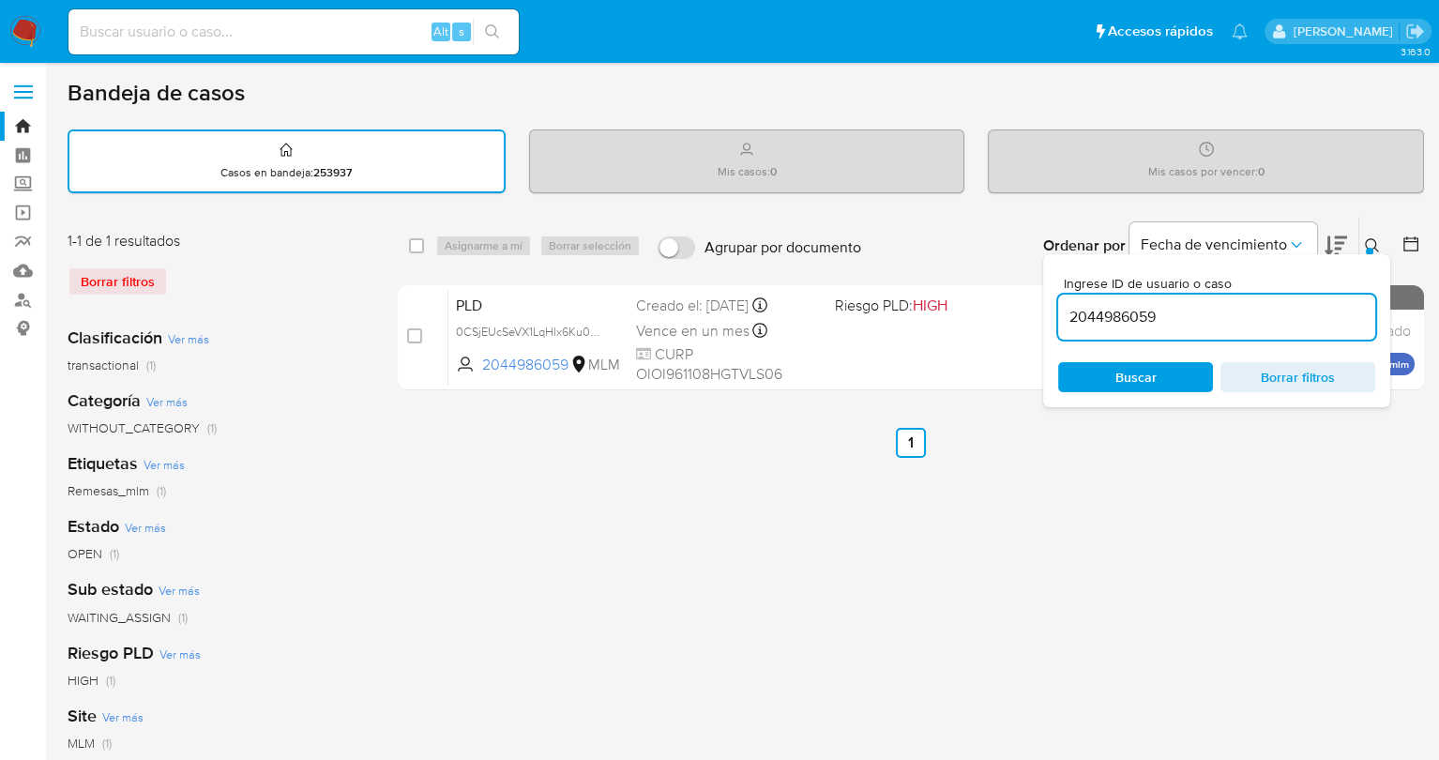
drag, startPoint x: 1170, startPoint y: 324, endPoint x: 1056, endPoint y: 313, distance: 114.9
click at [1056, 313] on div "Ingrese ID de usuario o caso 2044986059 Buscar Borrar filtros" at bounding box center [1216, 330] width 347 height 153
paste input "723792430"
type input "723792430"
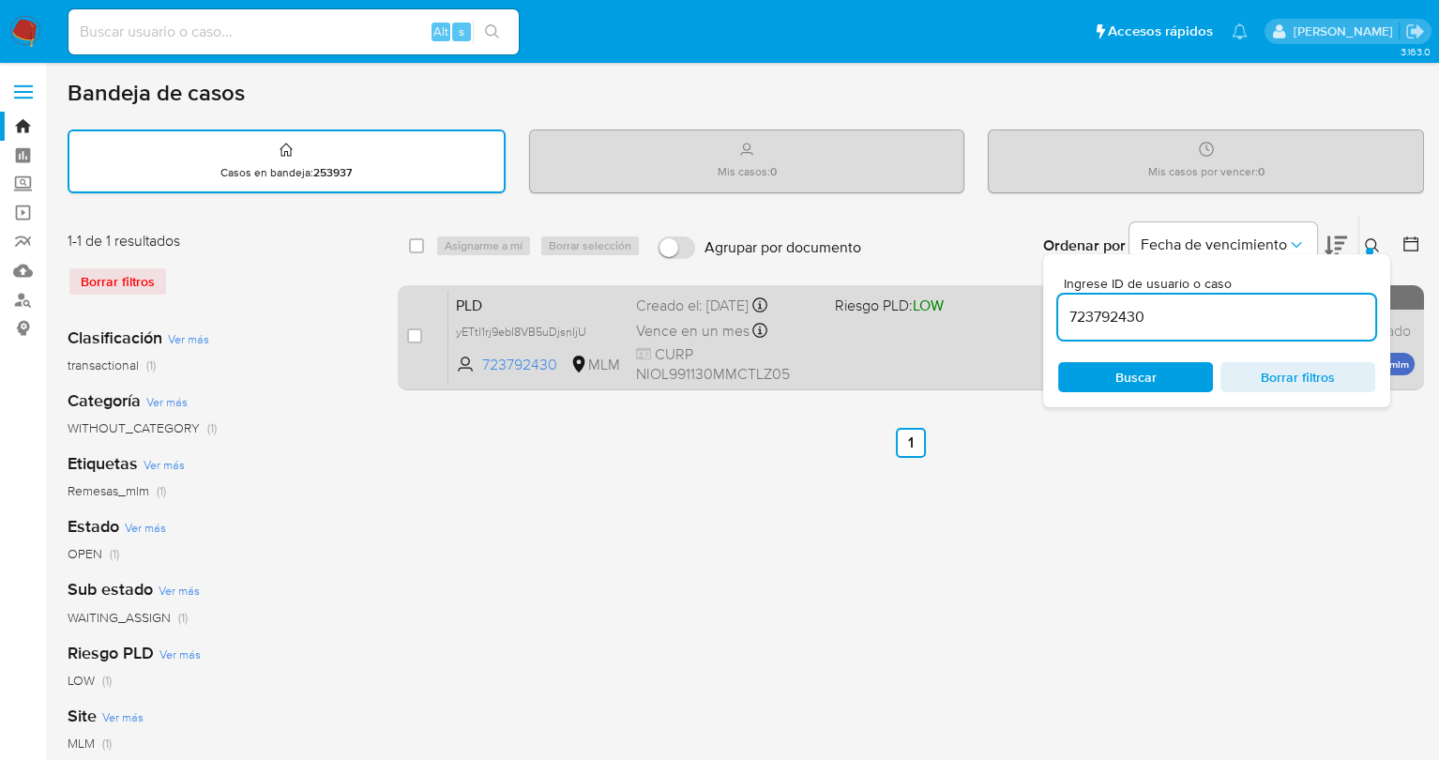
click at [915, 317] on div "PLD yETtl1rj9ebI8VB5uDjsnIjU 723792430 MLM Riesgo PLD: LOW Creado el: 12/09/202…" at bounding box center [932, 337] width 966 height 95
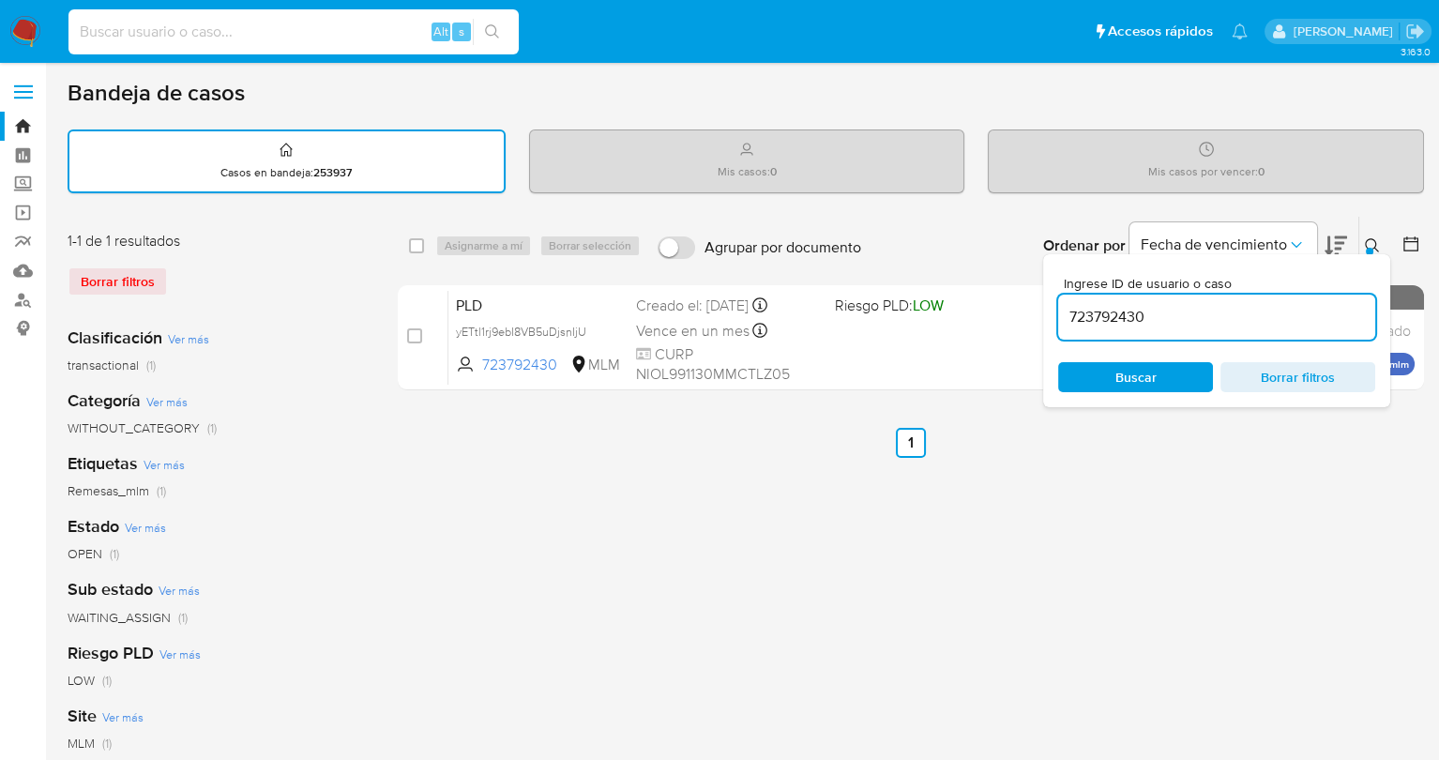
click at [350, 39] on input at bounding box center [293, 32] width 450 height 24
drag, startPoint x: 1184, startPoint y: 324, endPoint x: 1057, endPoint y: 312, distance: 127.3
click at [1058, 312] on input "723792430" at bounding box center [1216, 317] width 317 height 24
paste input "158951750"
type input "158951750"
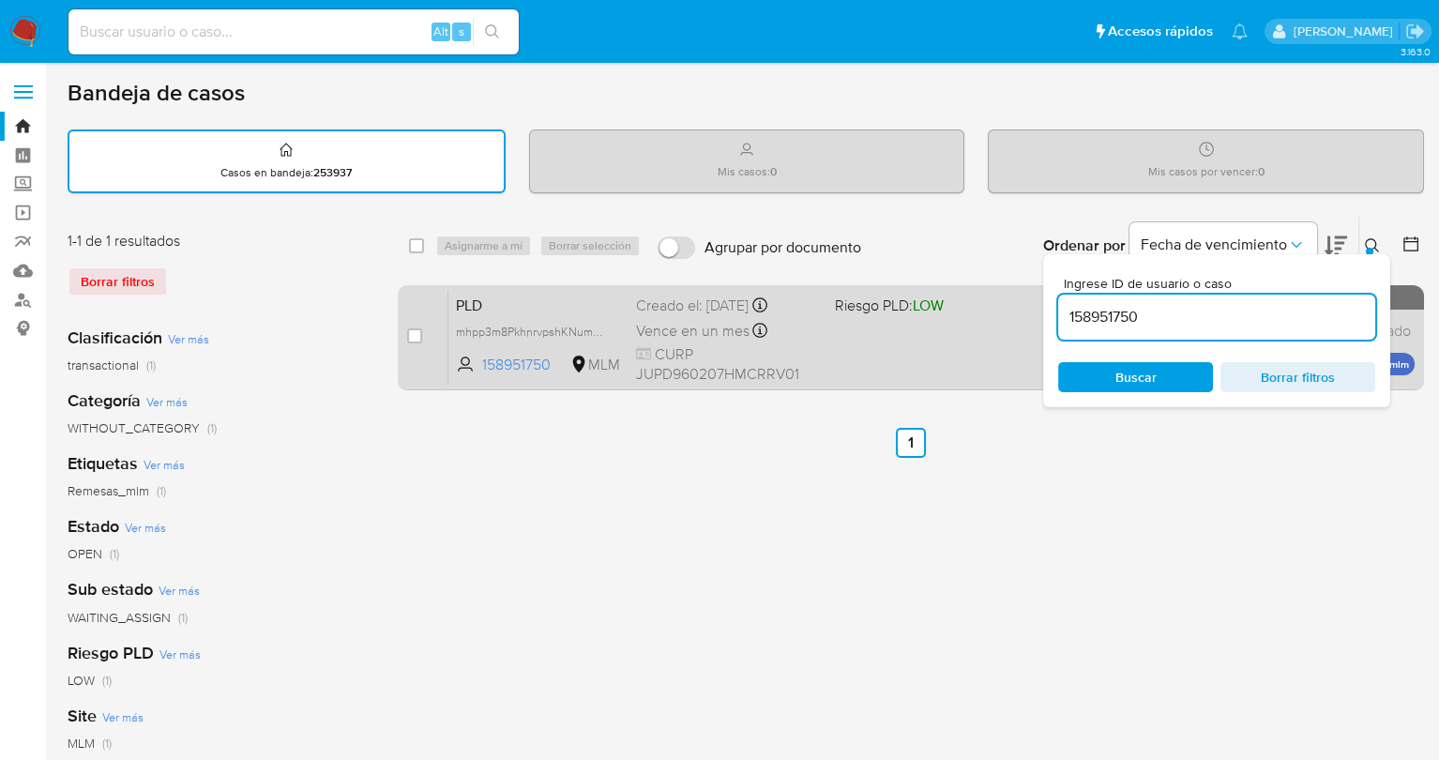
click at [839, 336] on div "PLD mhpp3m8PkhnrvpshKNumZV9Z 158951750 MLM Riesgo PLD: LOW Creado el: 12/09/202…" at bounding box center [932, 337] width 966 height 95
drag, startPoint x: 1160, startPoint y: 320, endPoint x: 1040, endPoint y: 299, distance: 121.9
click at [1040, 299] on div "select-all-cases-checkbox Asignarme a mí Borrar selección Agrupar por documento…" at bounding box center [911, 307] width 1027 height 182
paste input "99402795"
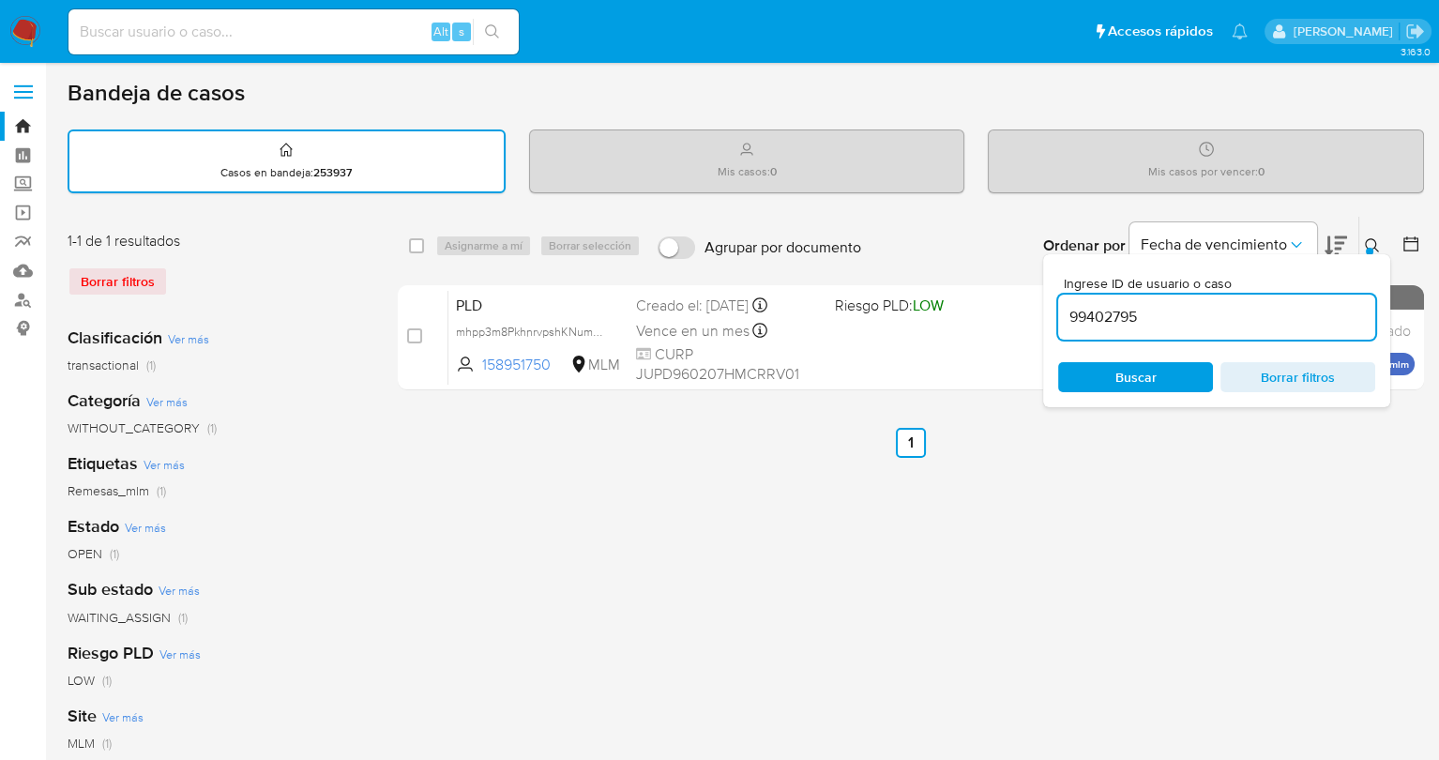
type input "99402795"
click at [1143, 383] on span "Buscar" at bounding box center [1136, 377] width 41 height 30
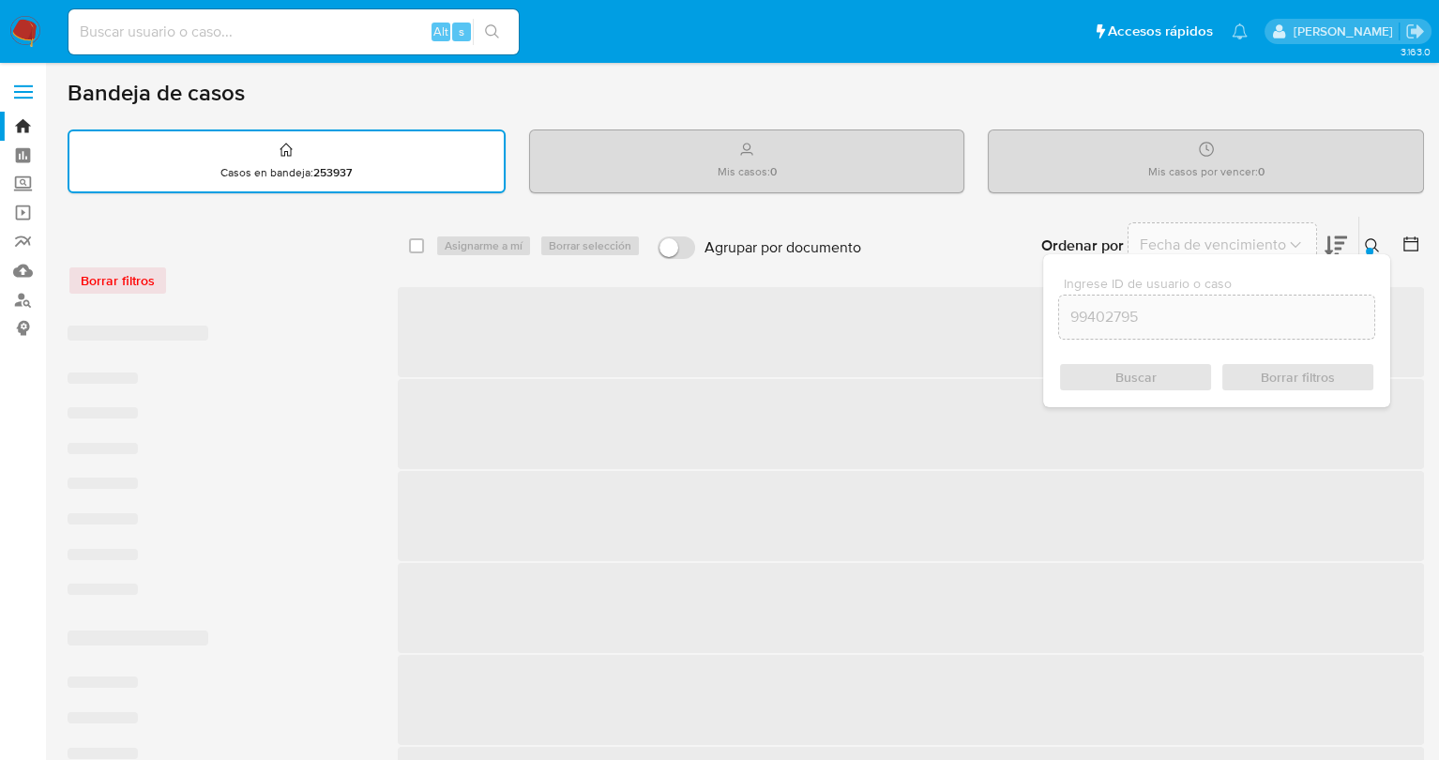
click at [1143, 383] on div "Buscar Borrar filtros" at bounding box center [1216, 377] width 317 height 30
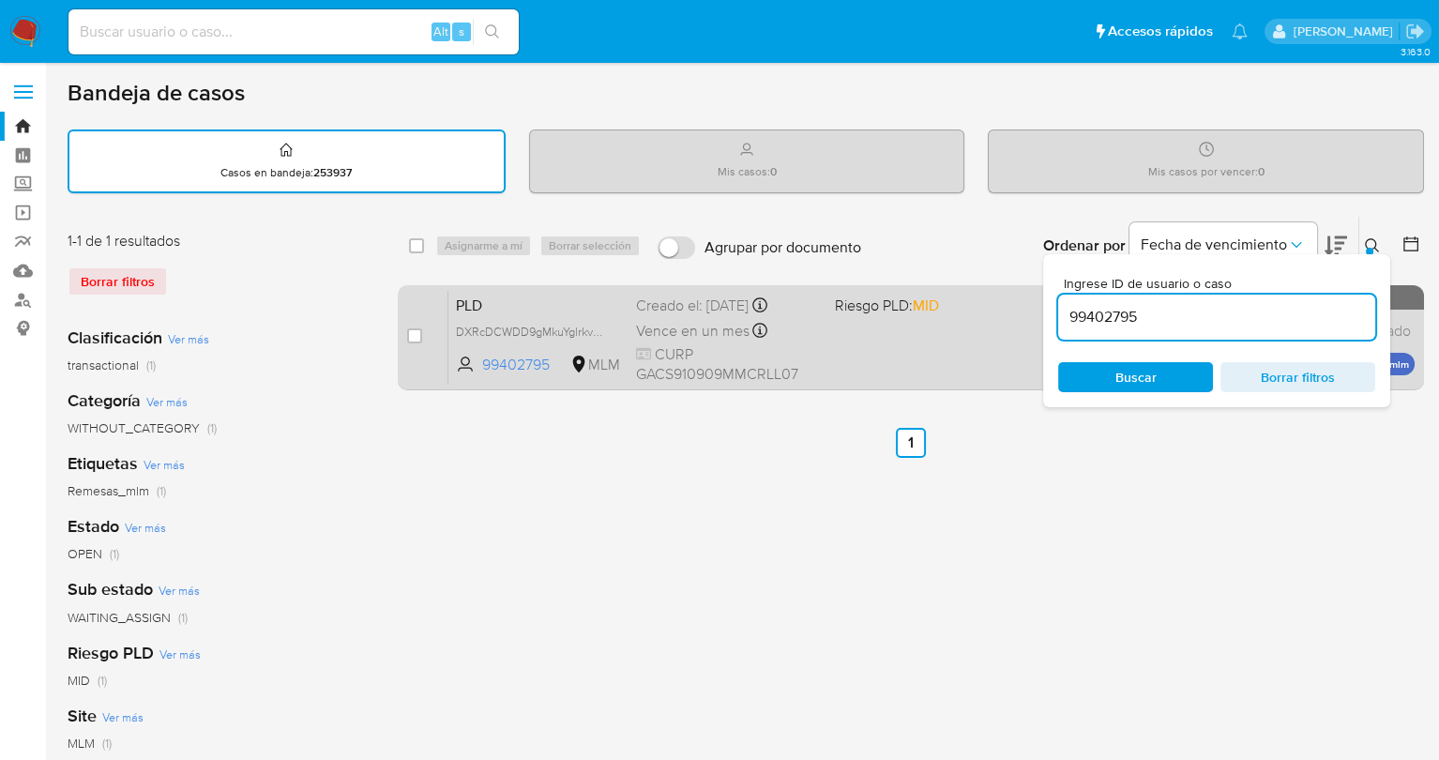
click at [914, 365] on div "PLD DXRcDCWDD9gMkuYglrkvOjo2 99402795 MLM Riesgo PLD: MID Creado el: 12/09/2025…" at bounding box center [932, 337] width 966 height 95
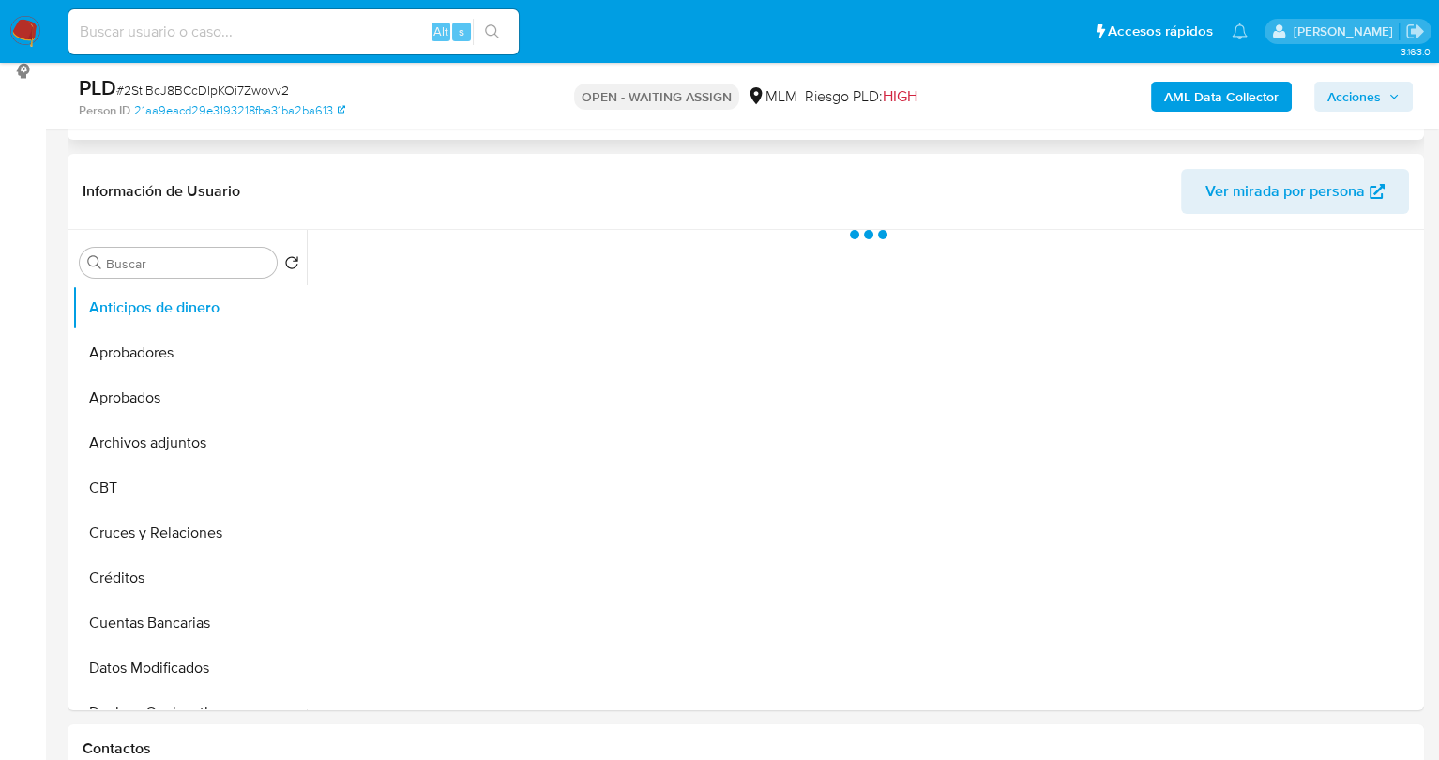
select select "10"
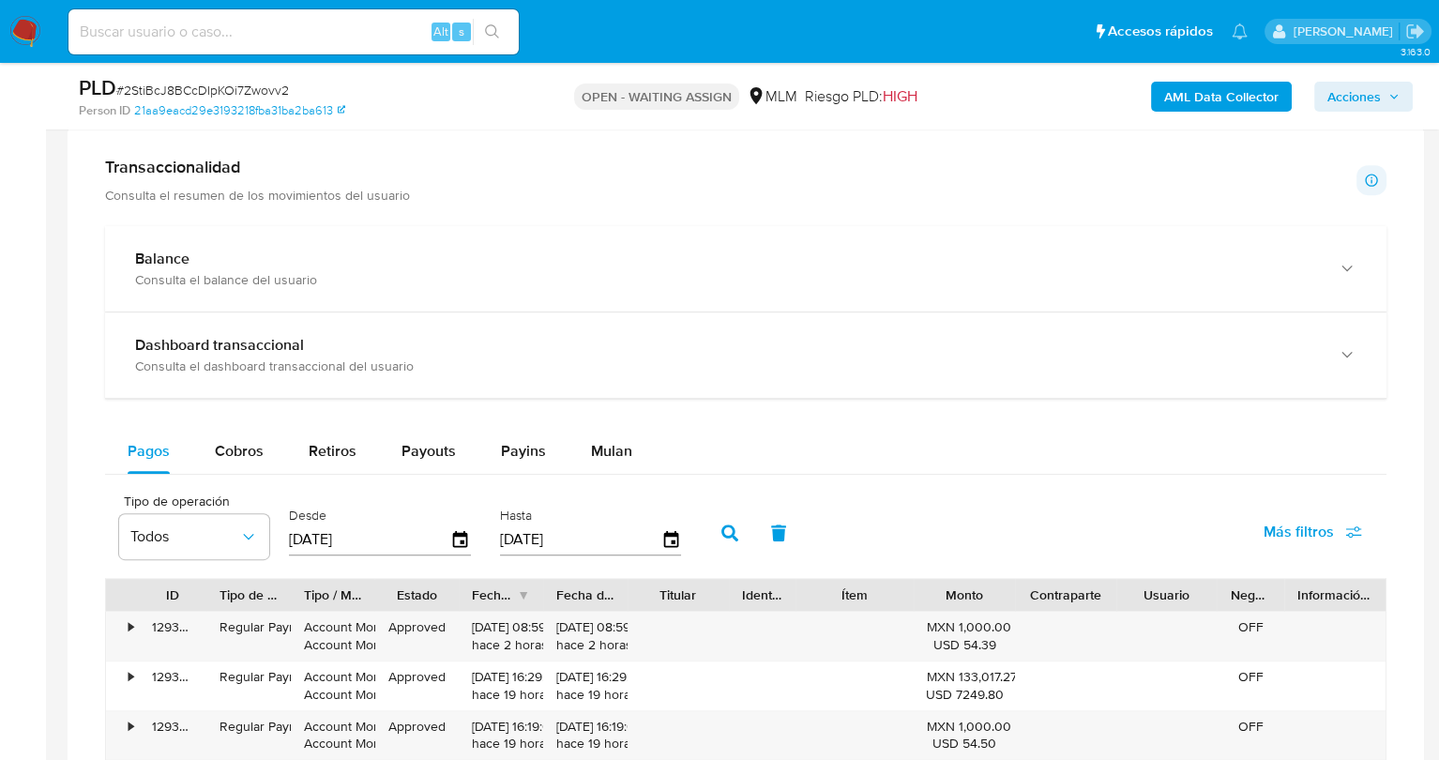
scroll to position [1238, 0]
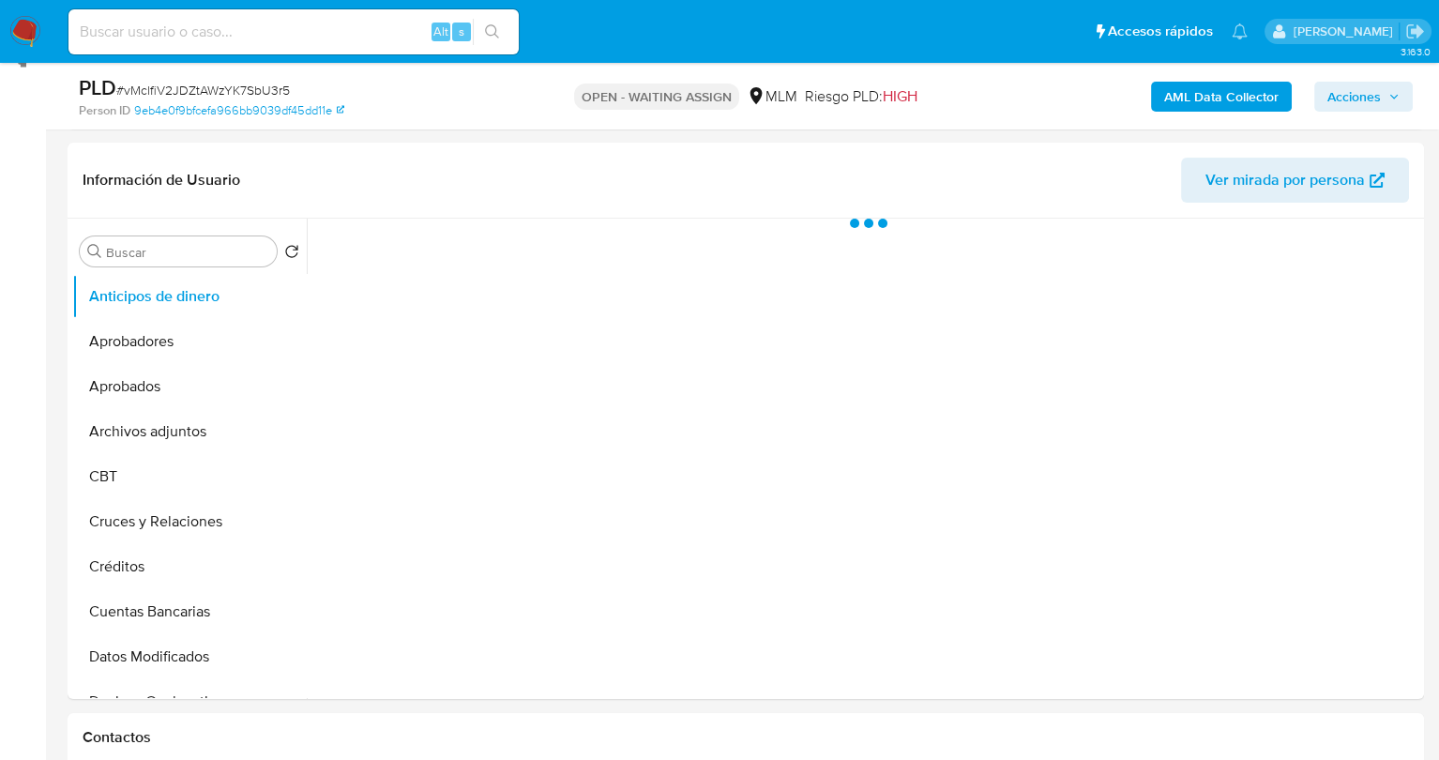
scroll to position [277, 0]
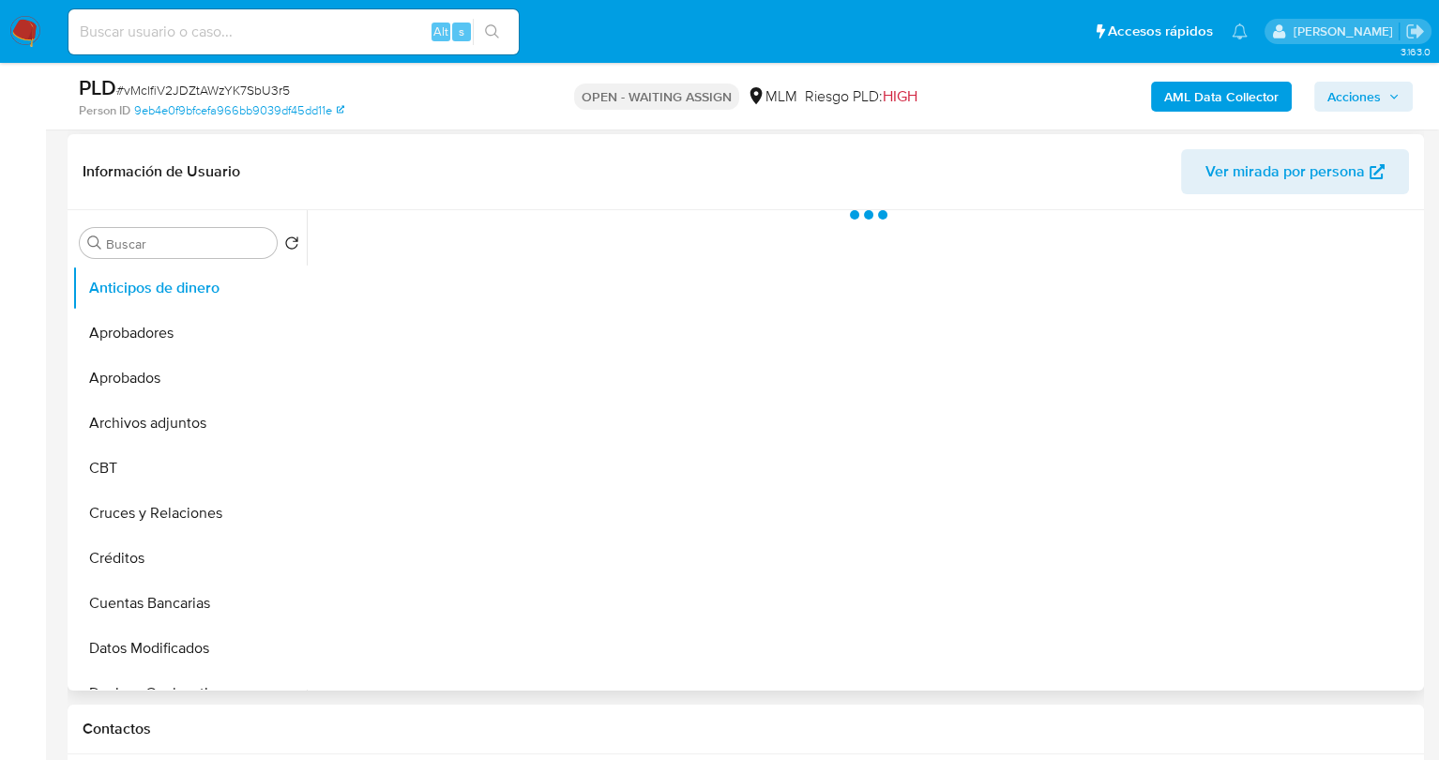
select select "10"
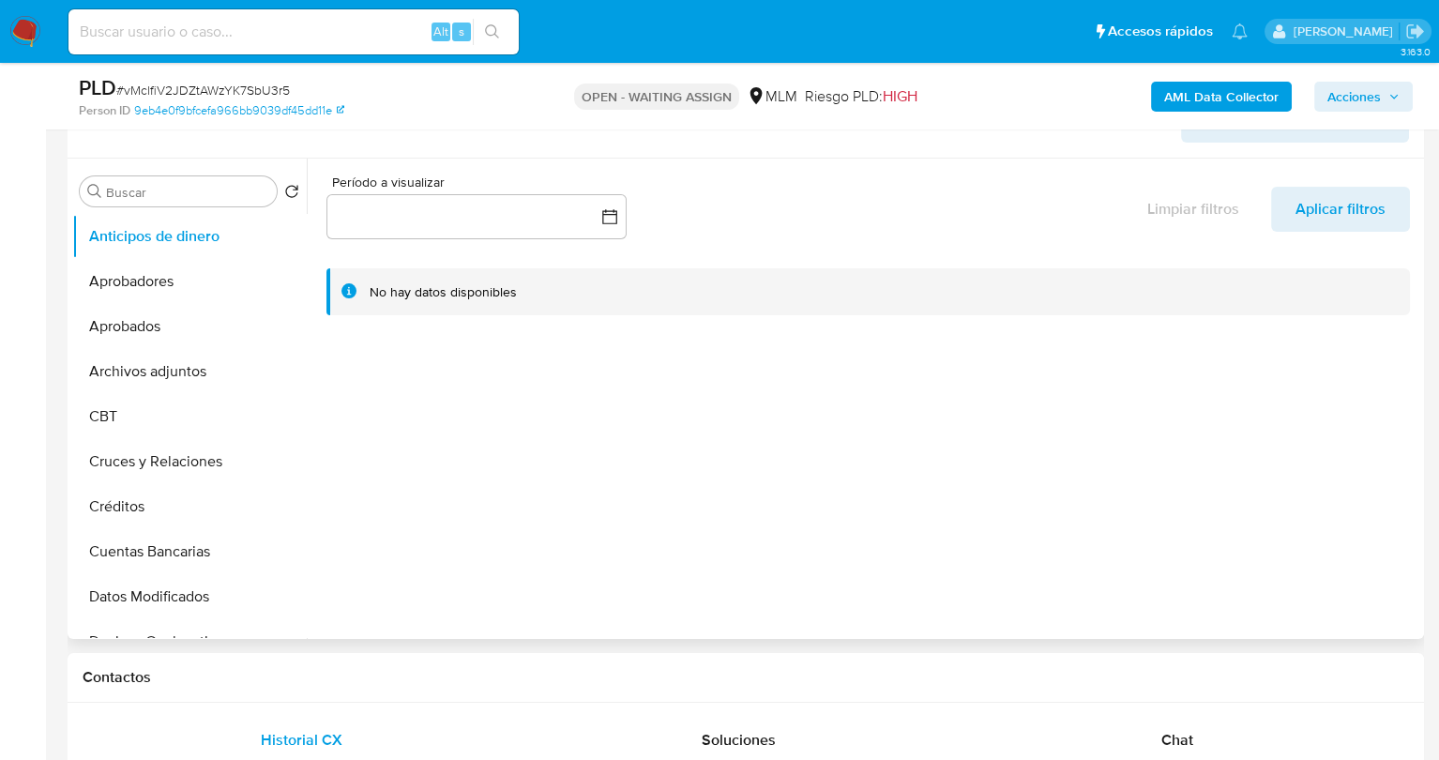
scroll to position [0, 0]
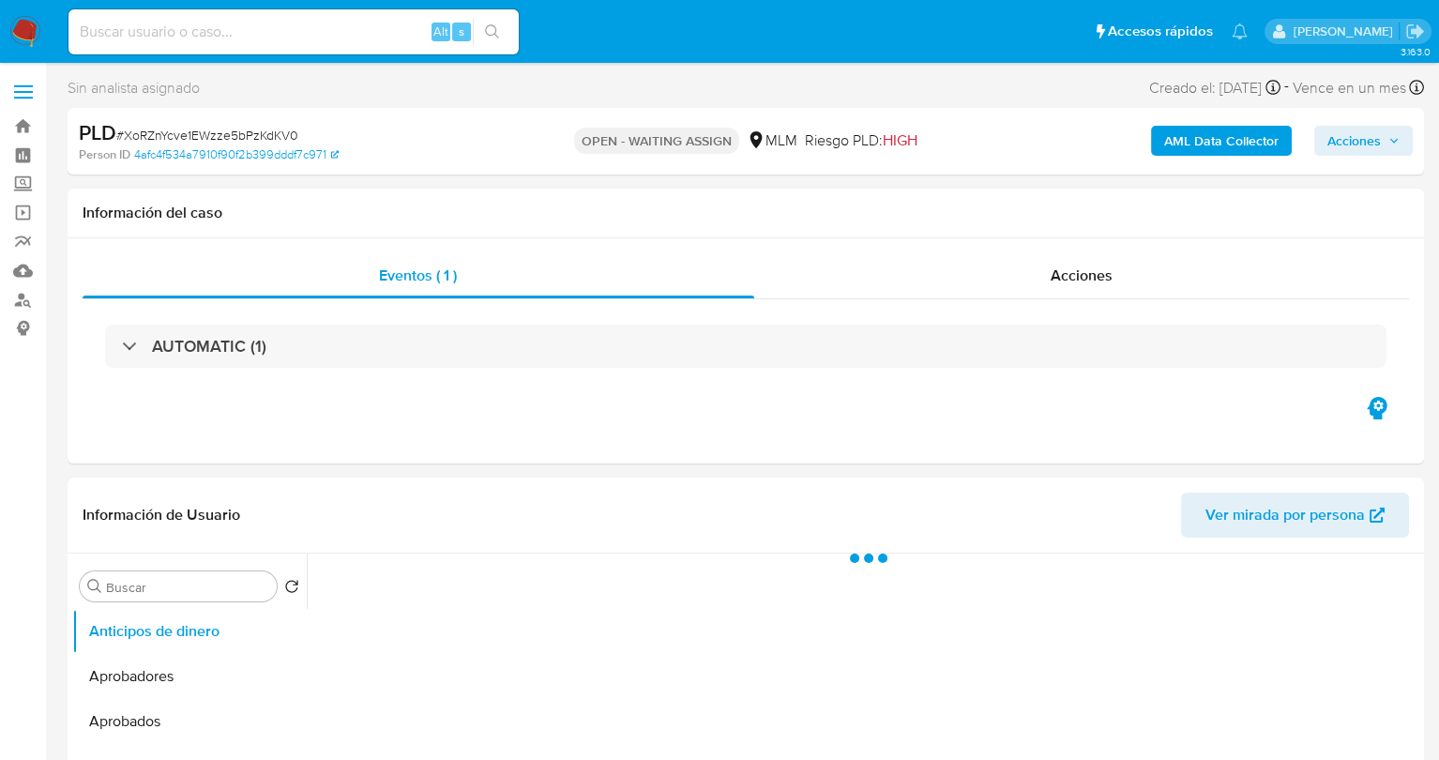
select select "10"
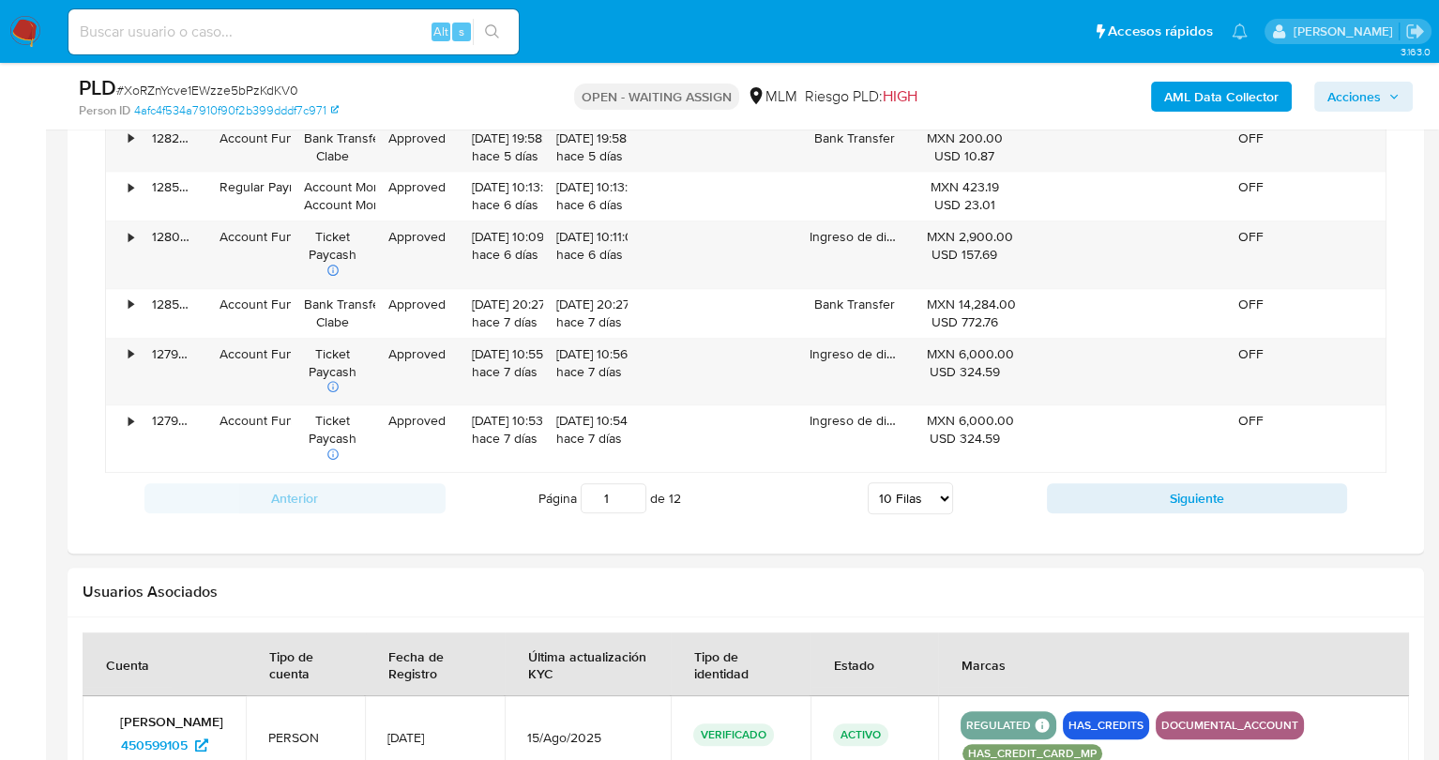
scroll to position [2236, 0]
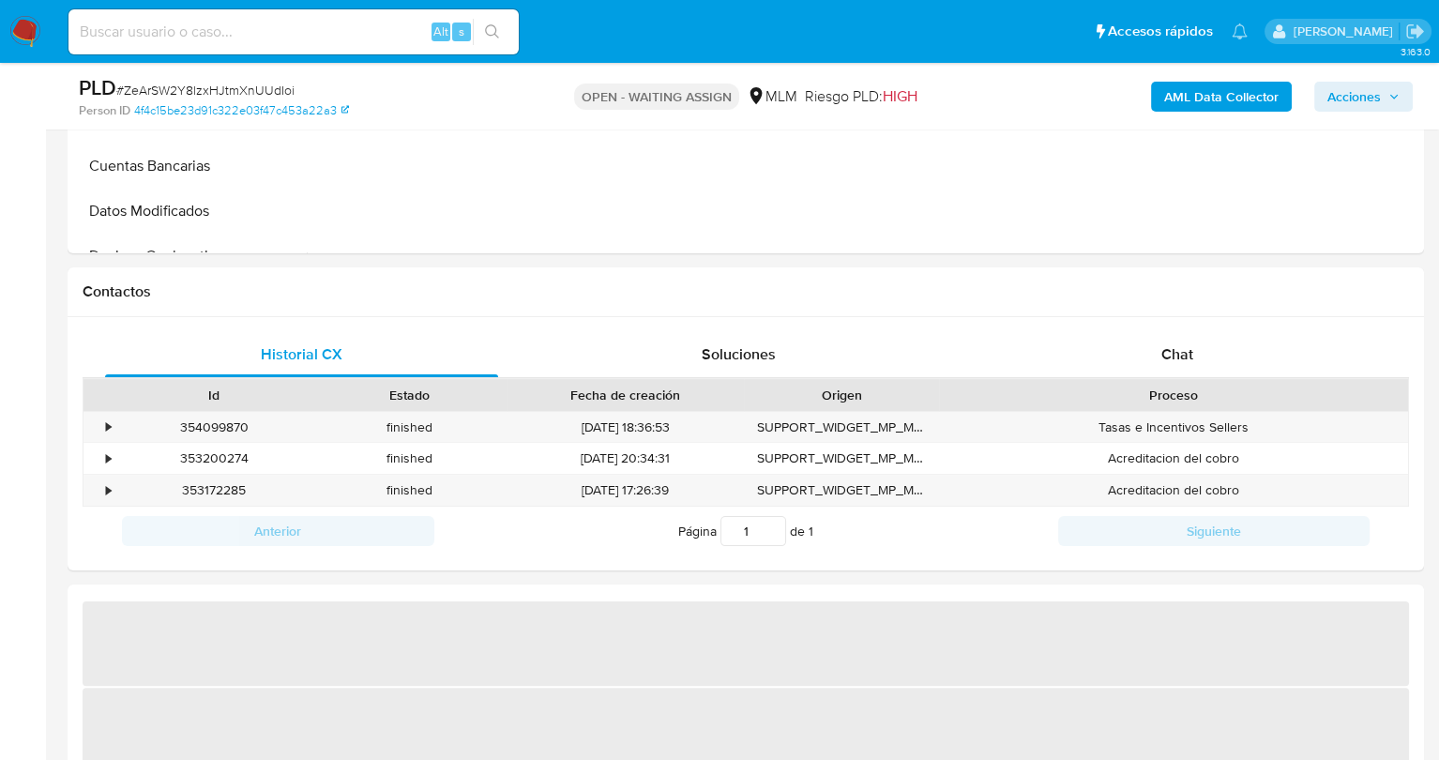
select select "10"
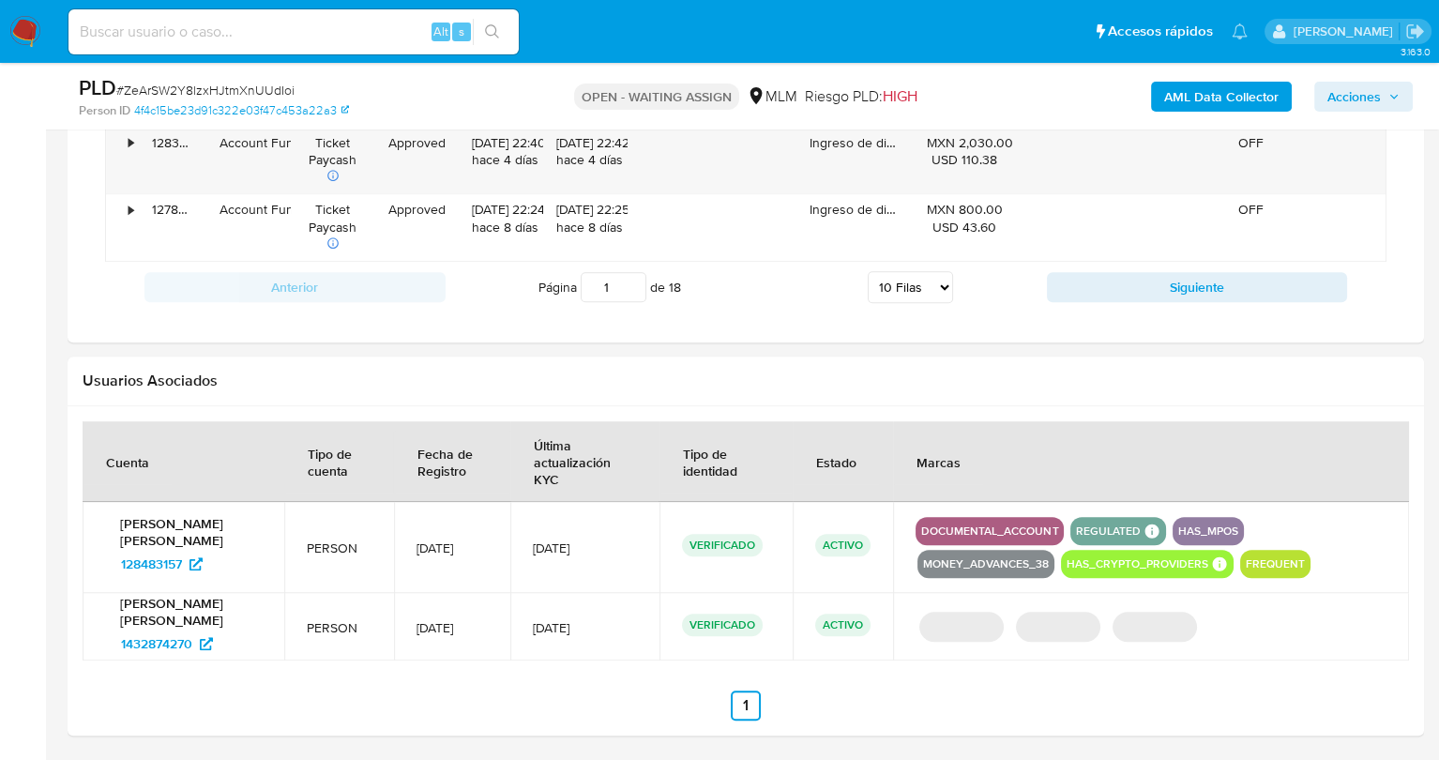
scroll to position [2258, 0]
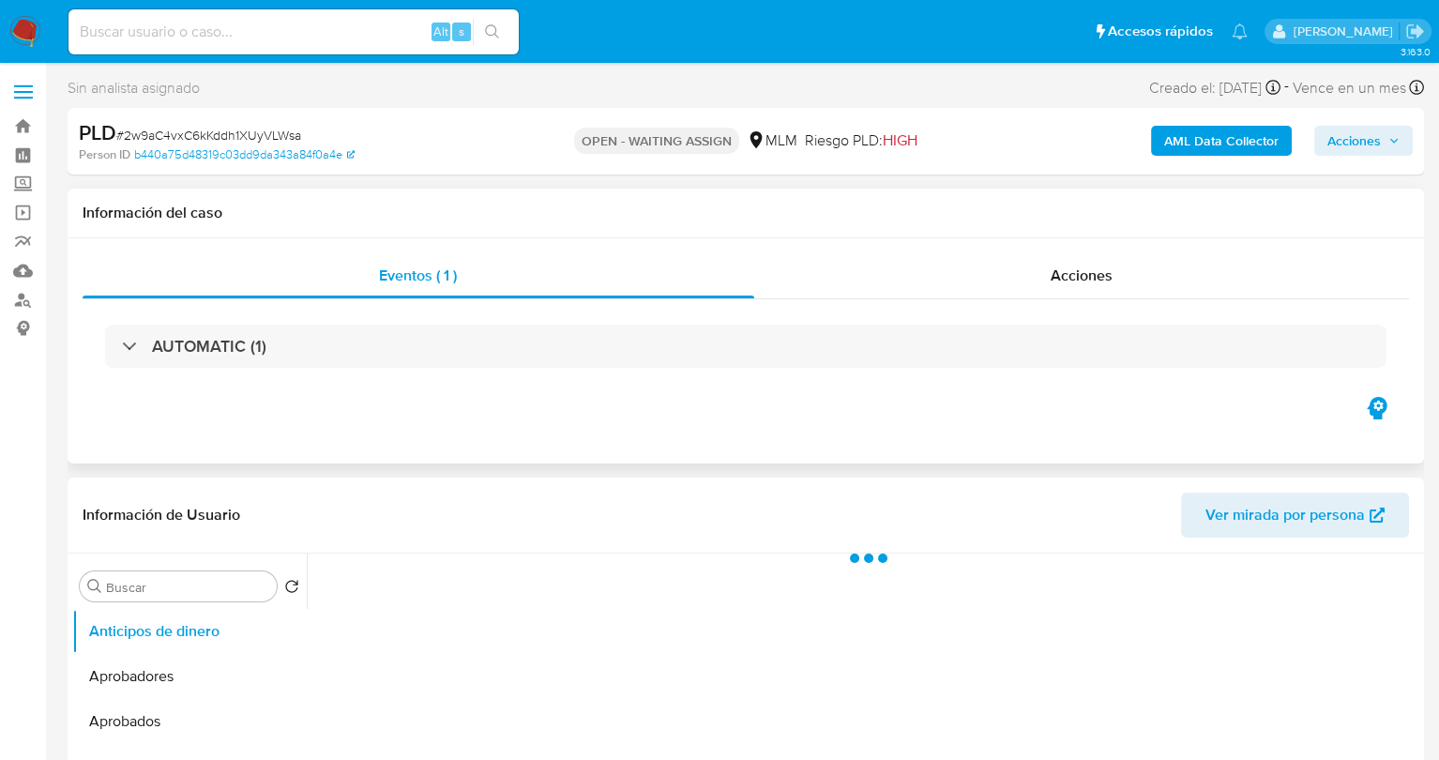
select select "10"
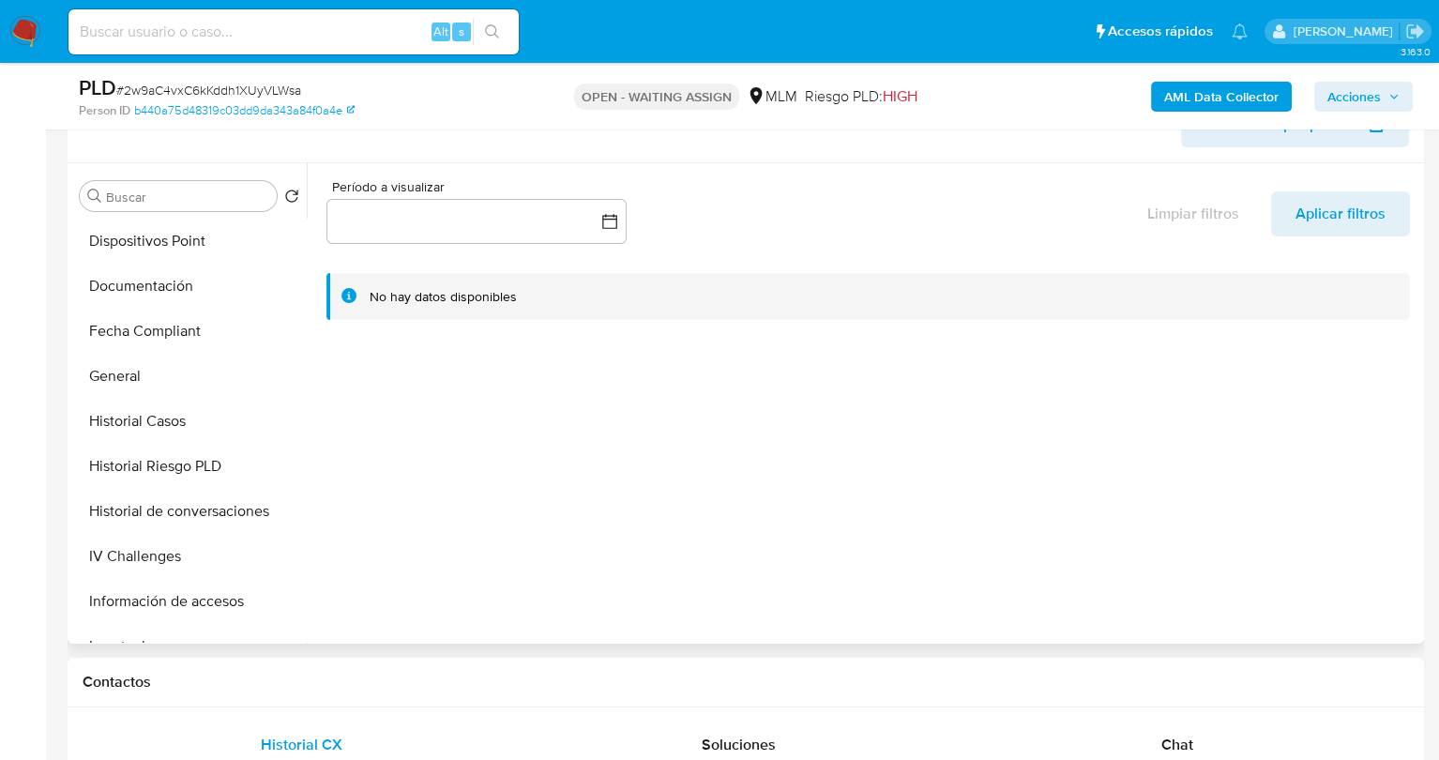
scroll to position [496, 0]
click at [121, 373] on button "General" at bounding box center [182, 375] width 220 height 45
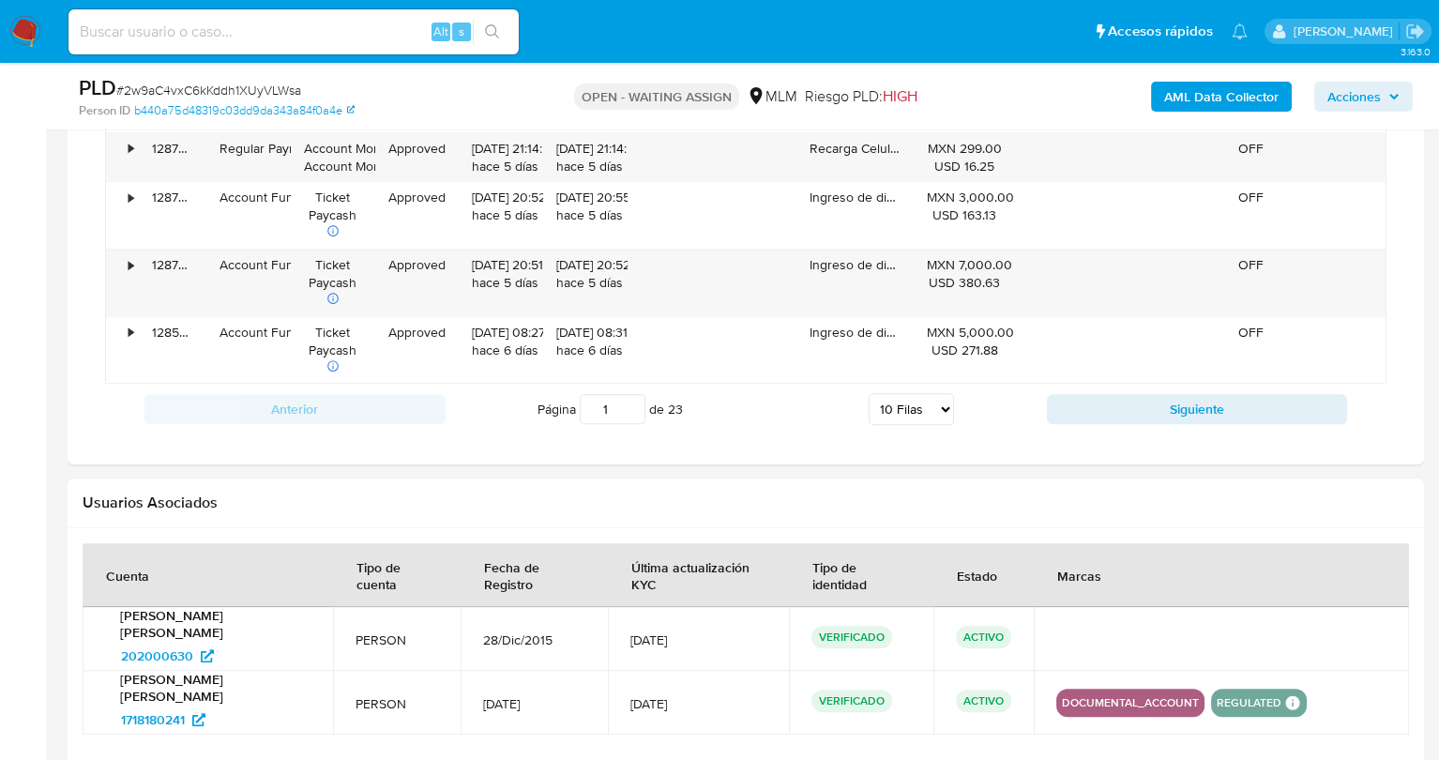
scroll to position [2151, 0]
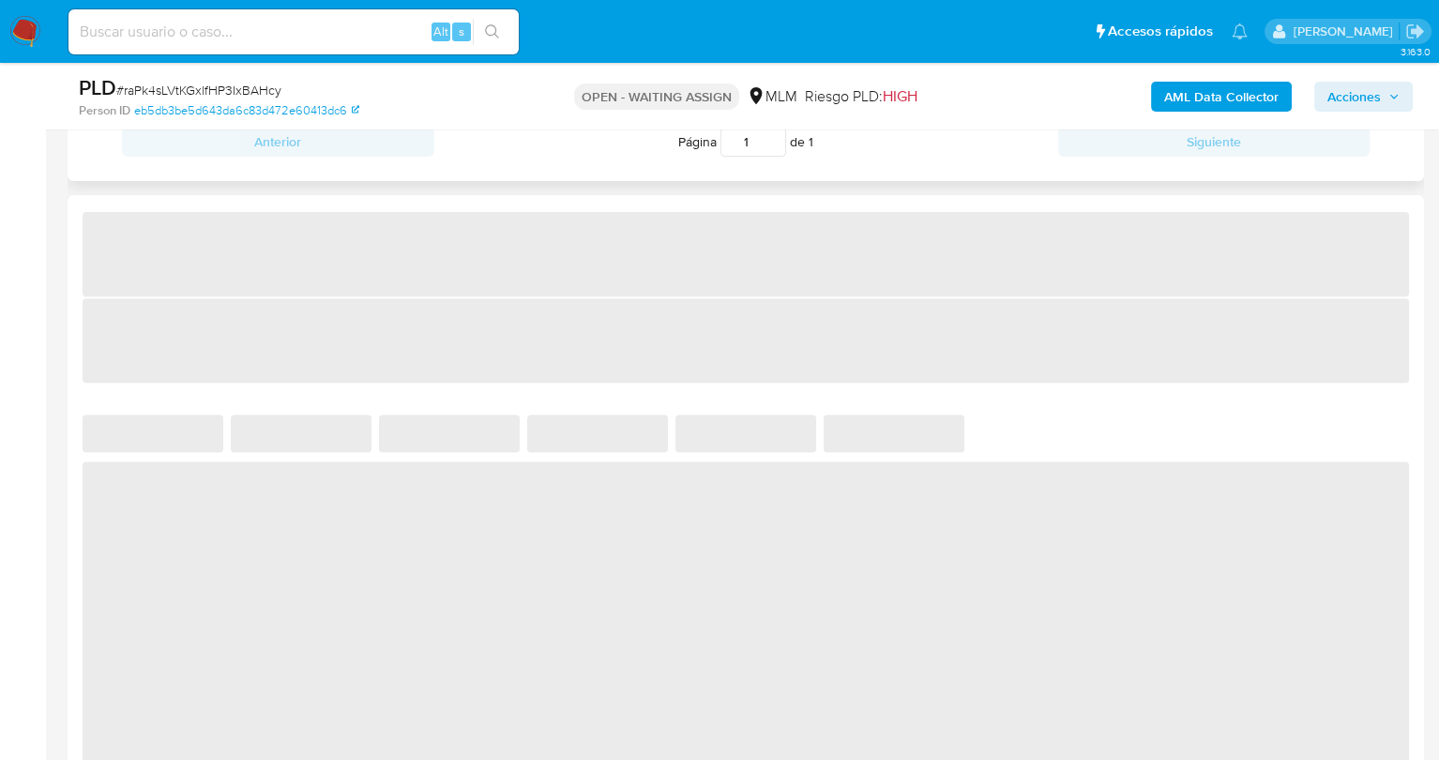
select select "10"
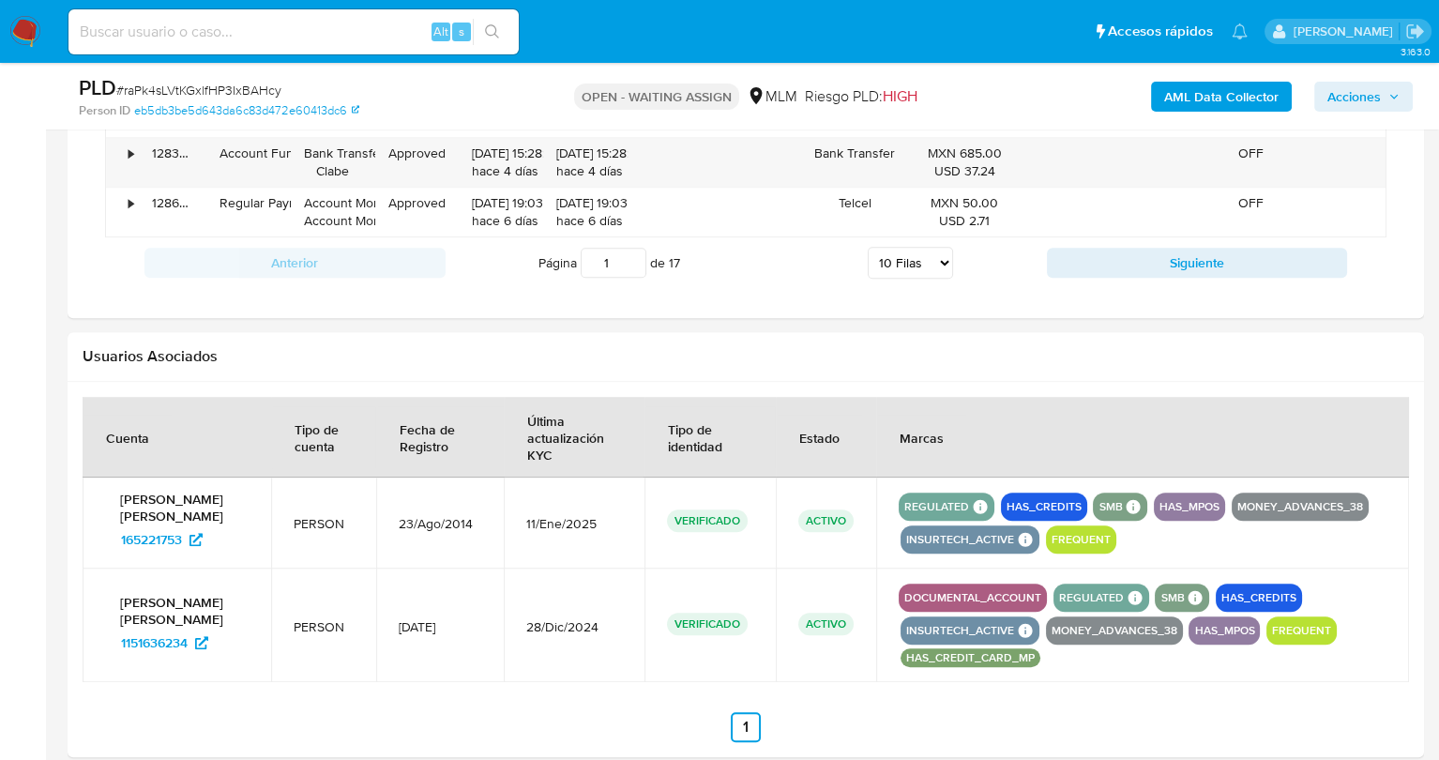
scroll to position [2072, 0]
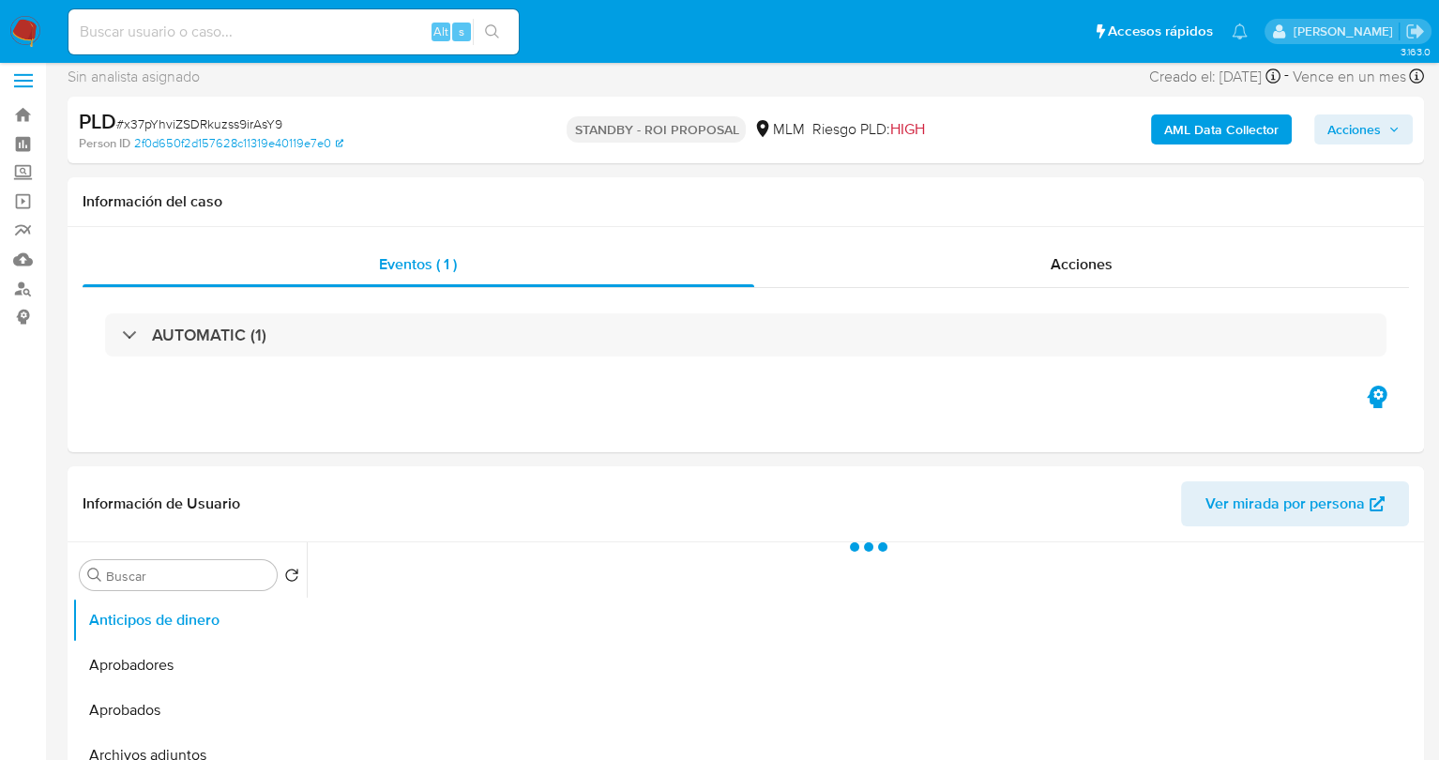
scroll to position [11, 0]
select select "10"
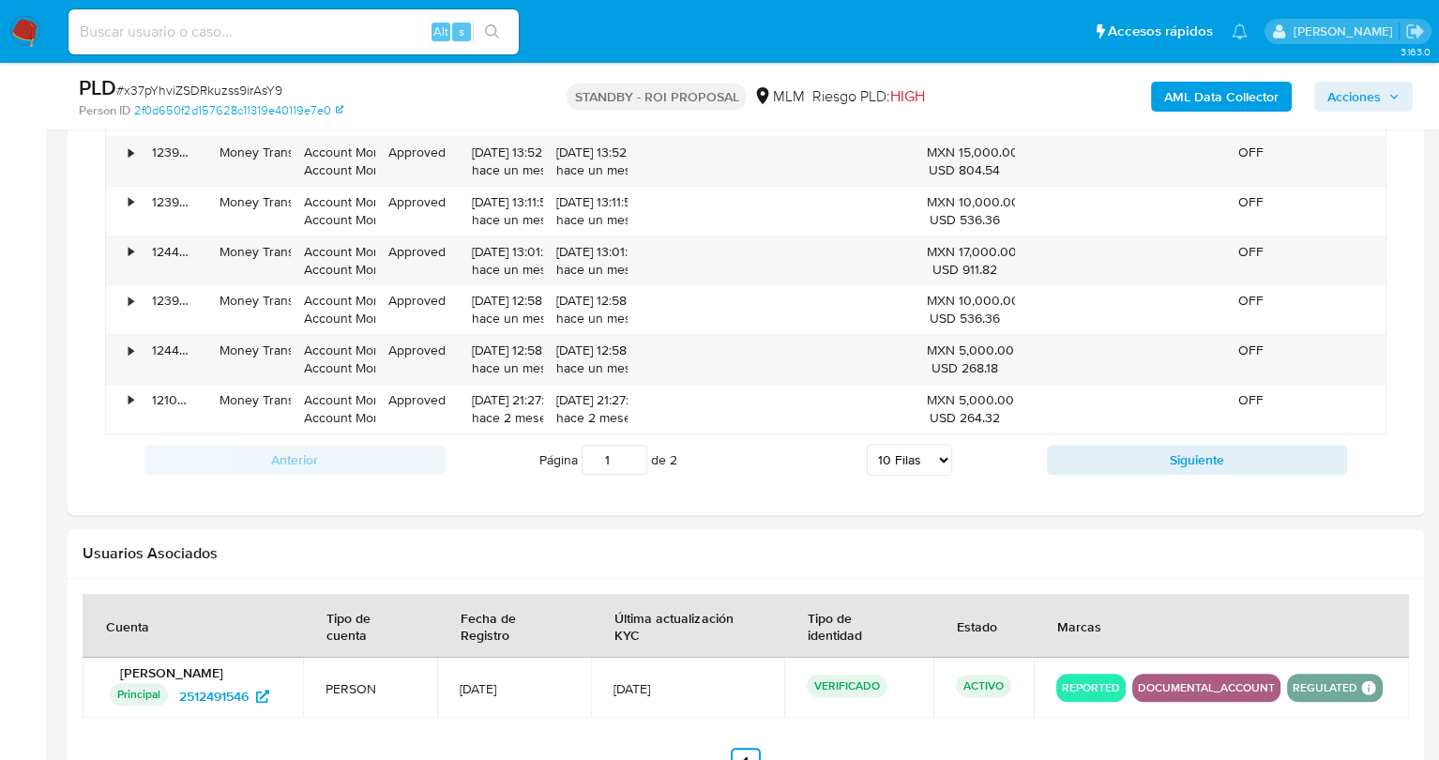
scroll to position [2030, 0]
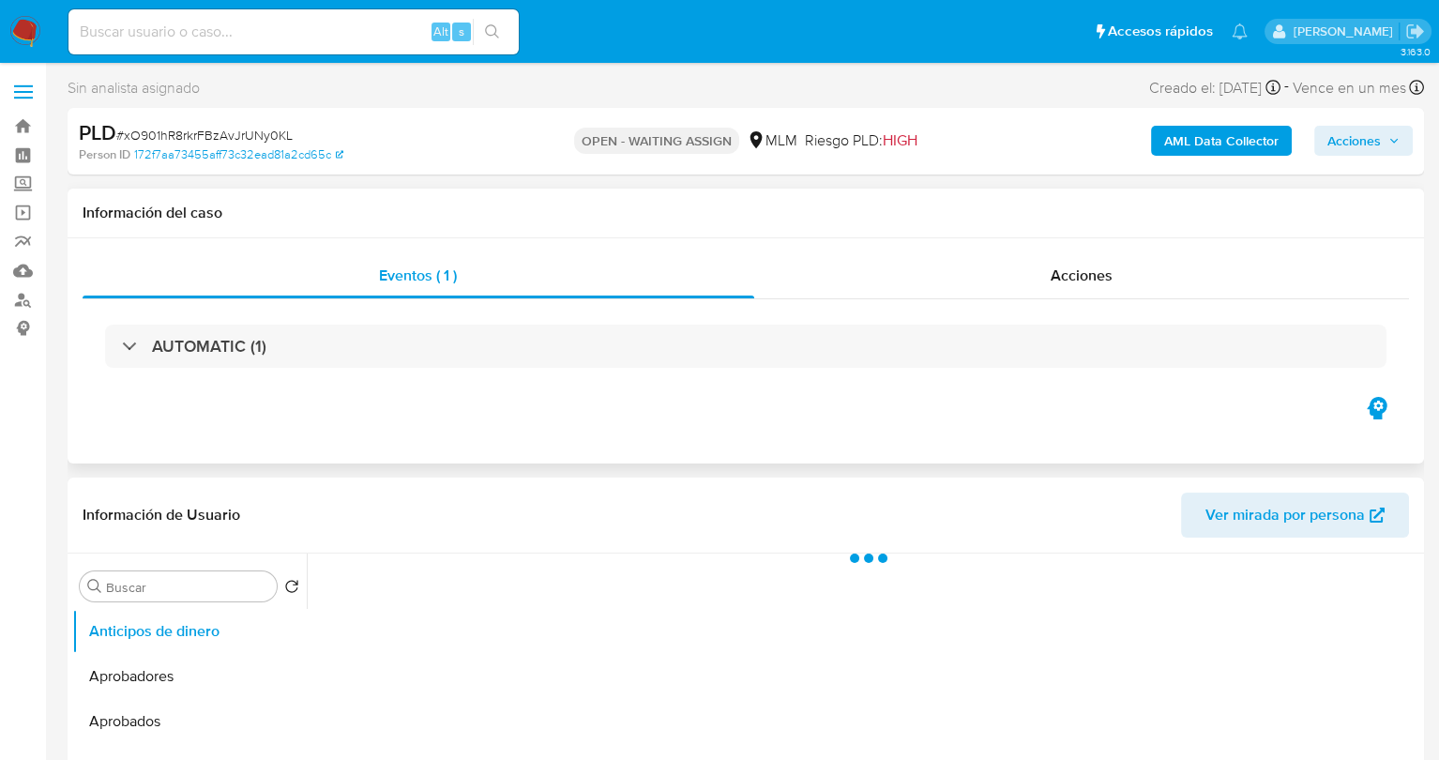
select select "10"
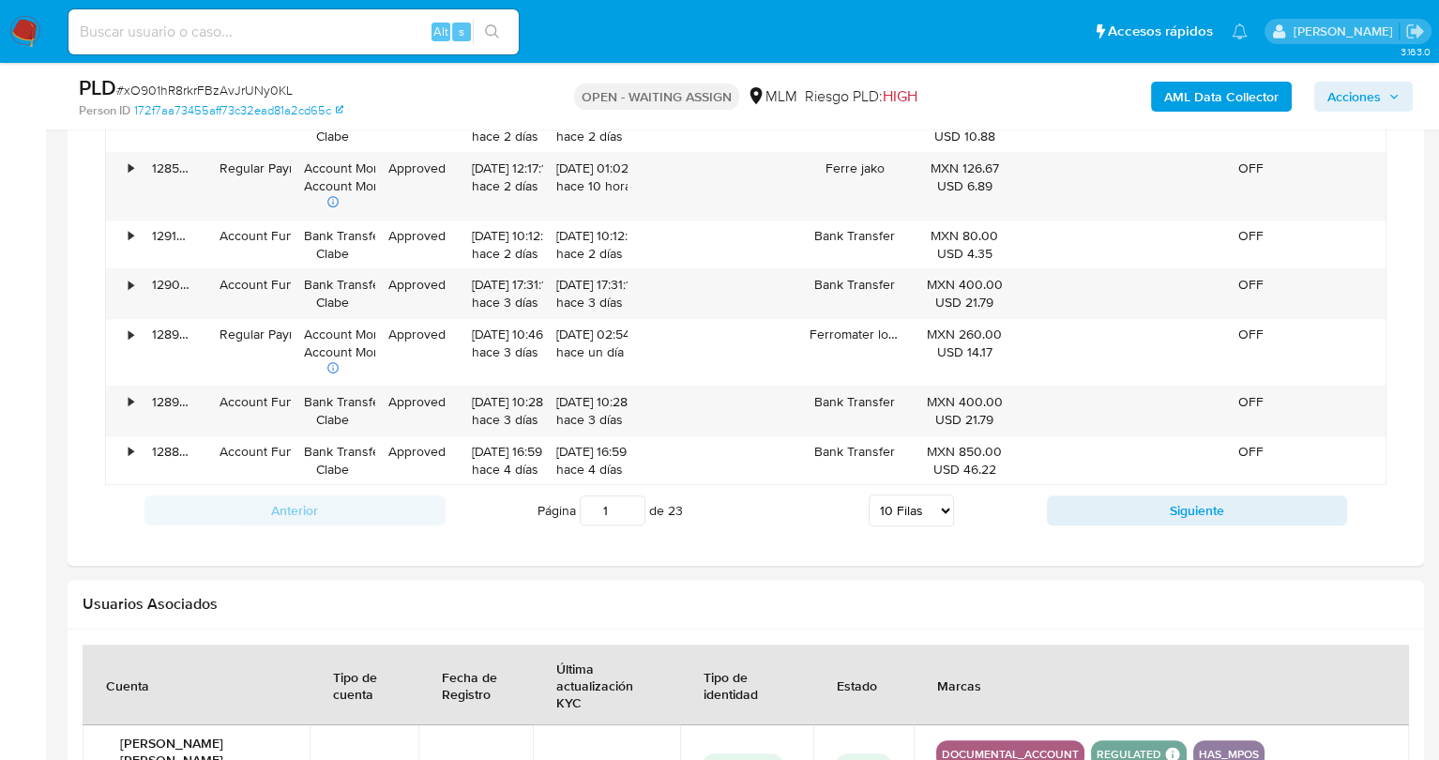
scroll to position [2122, 0]
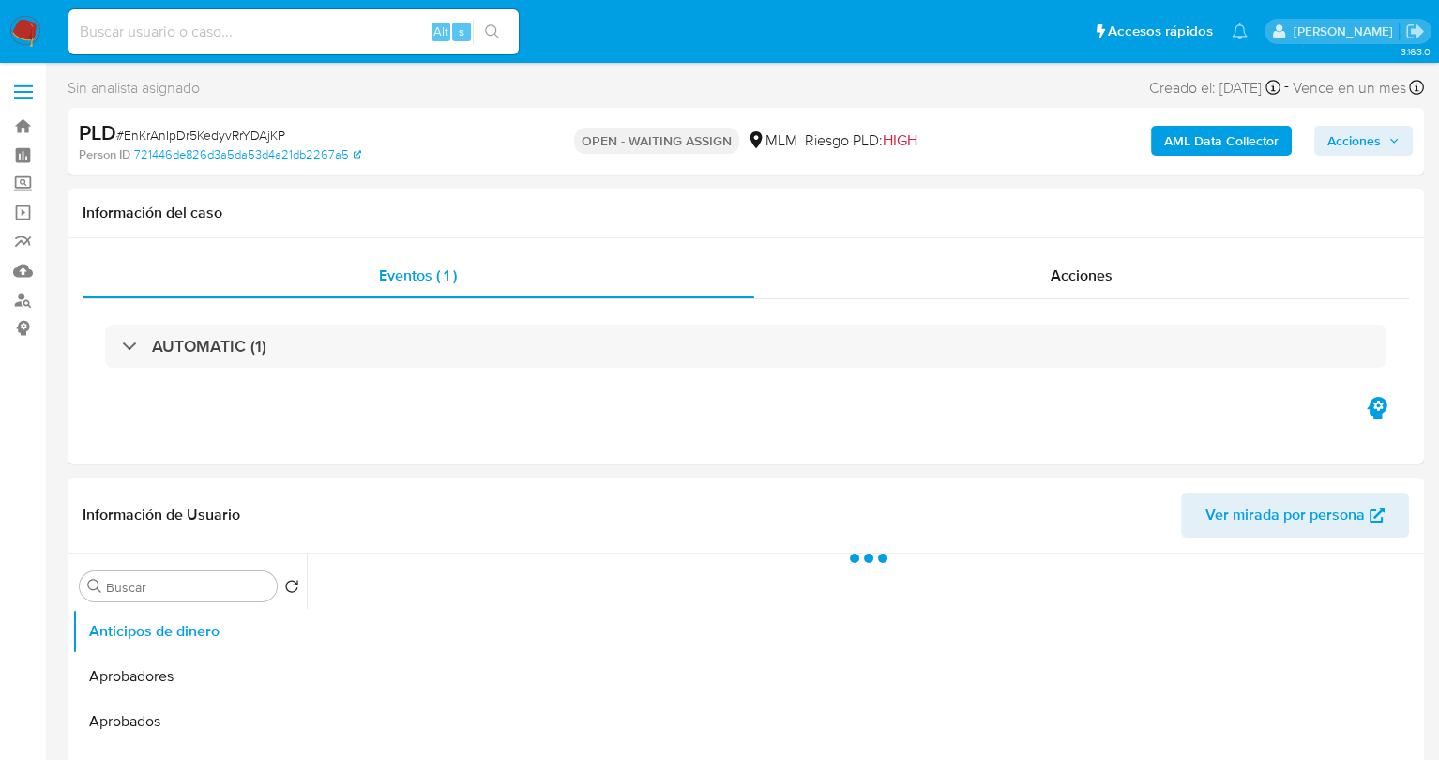
select select "10"
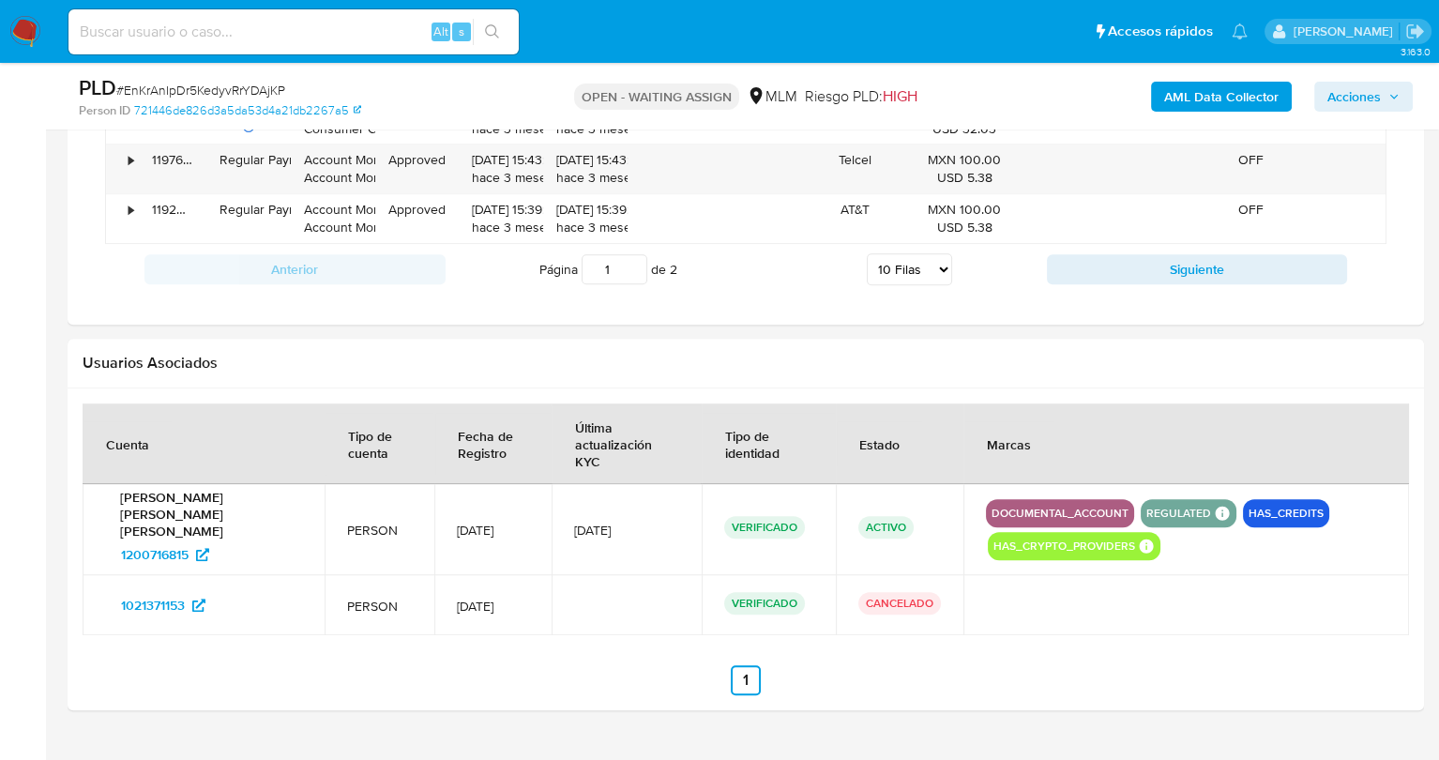
scroll to position [2060, 0]
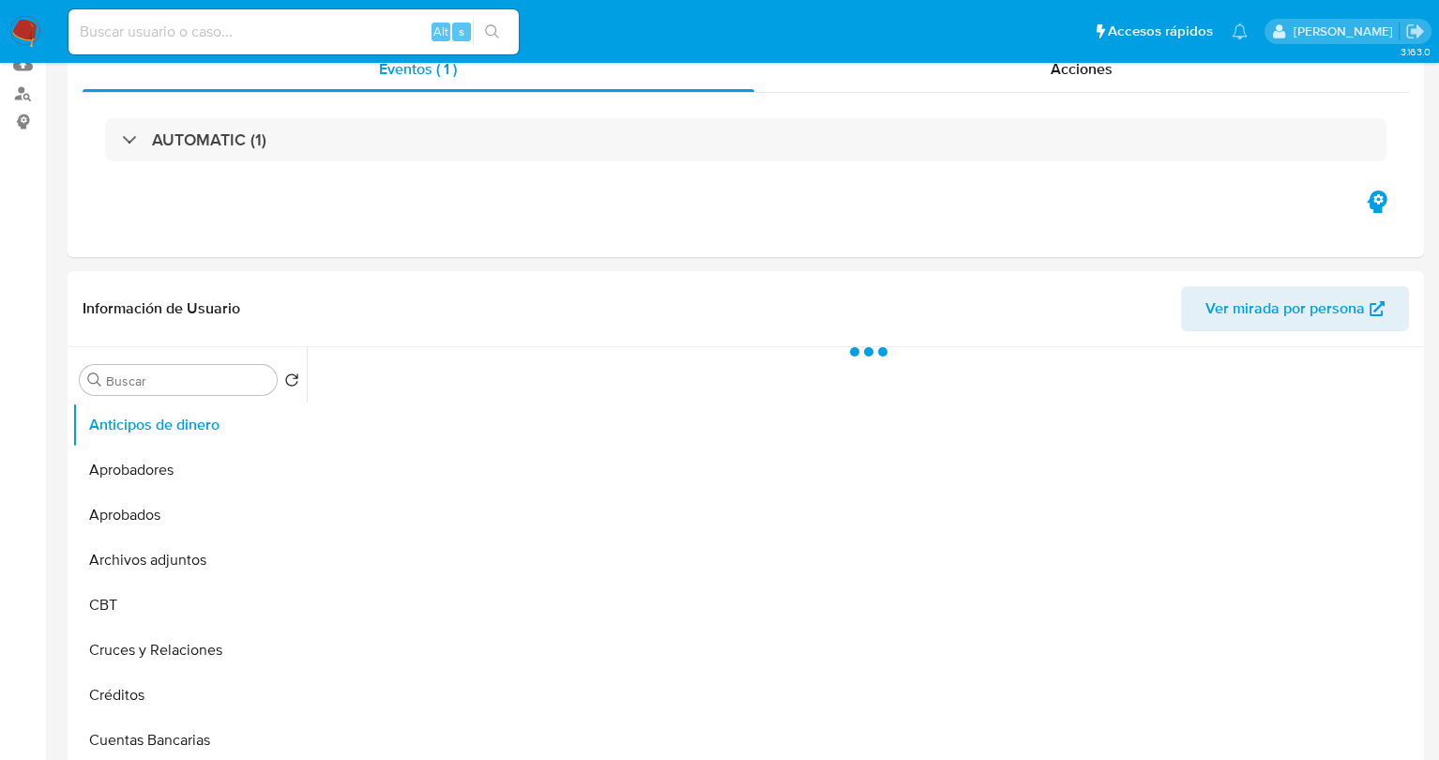
scroll to position [215, 0]
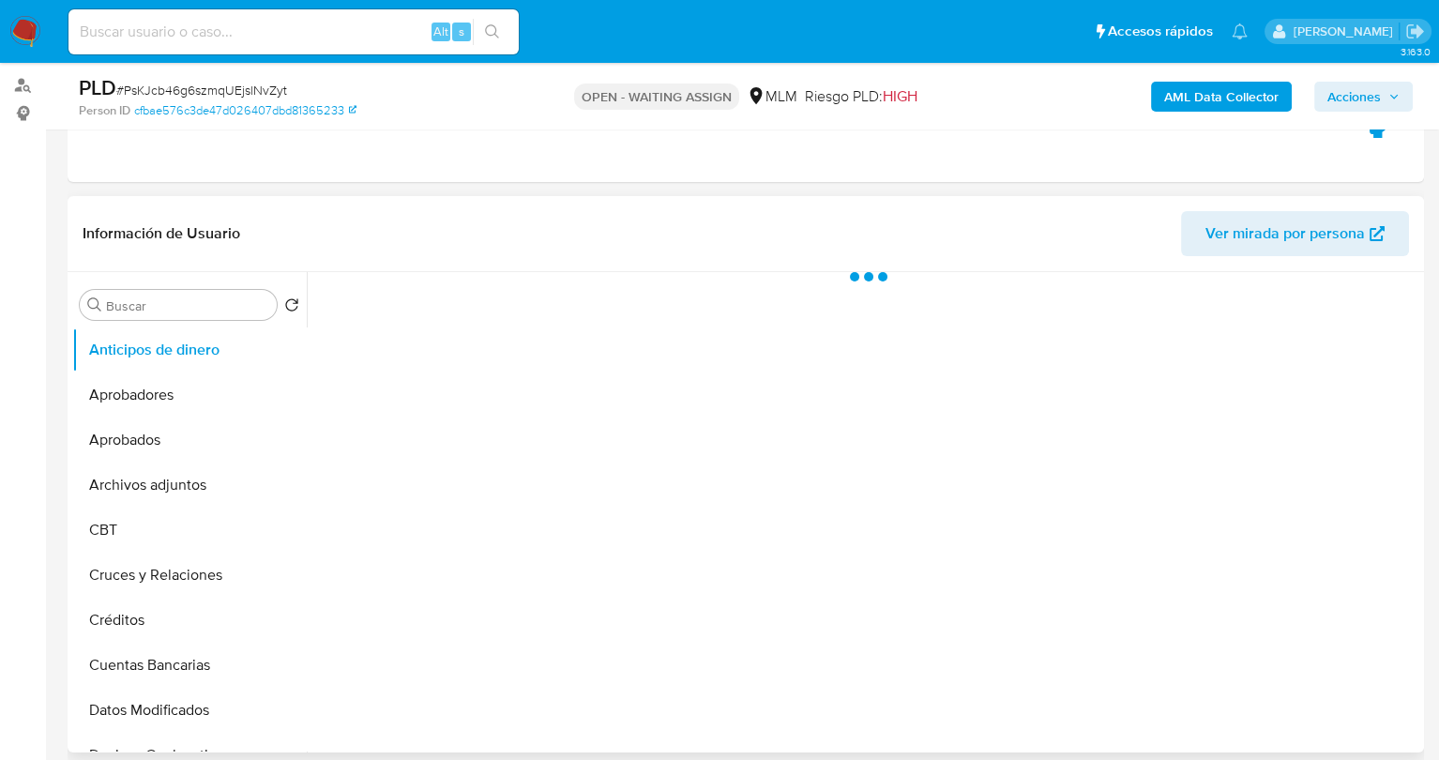
select select "10"
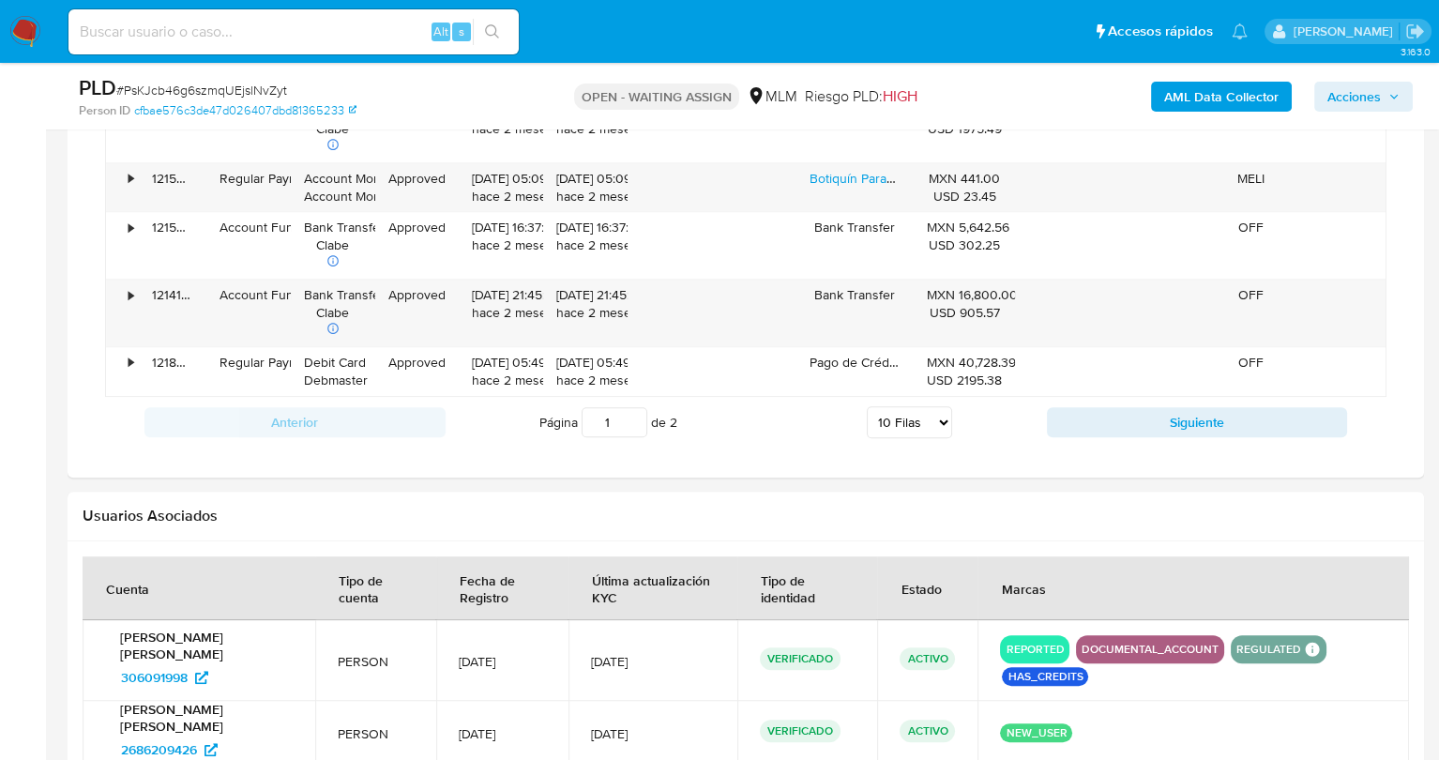
scroll to position [2110, 0]
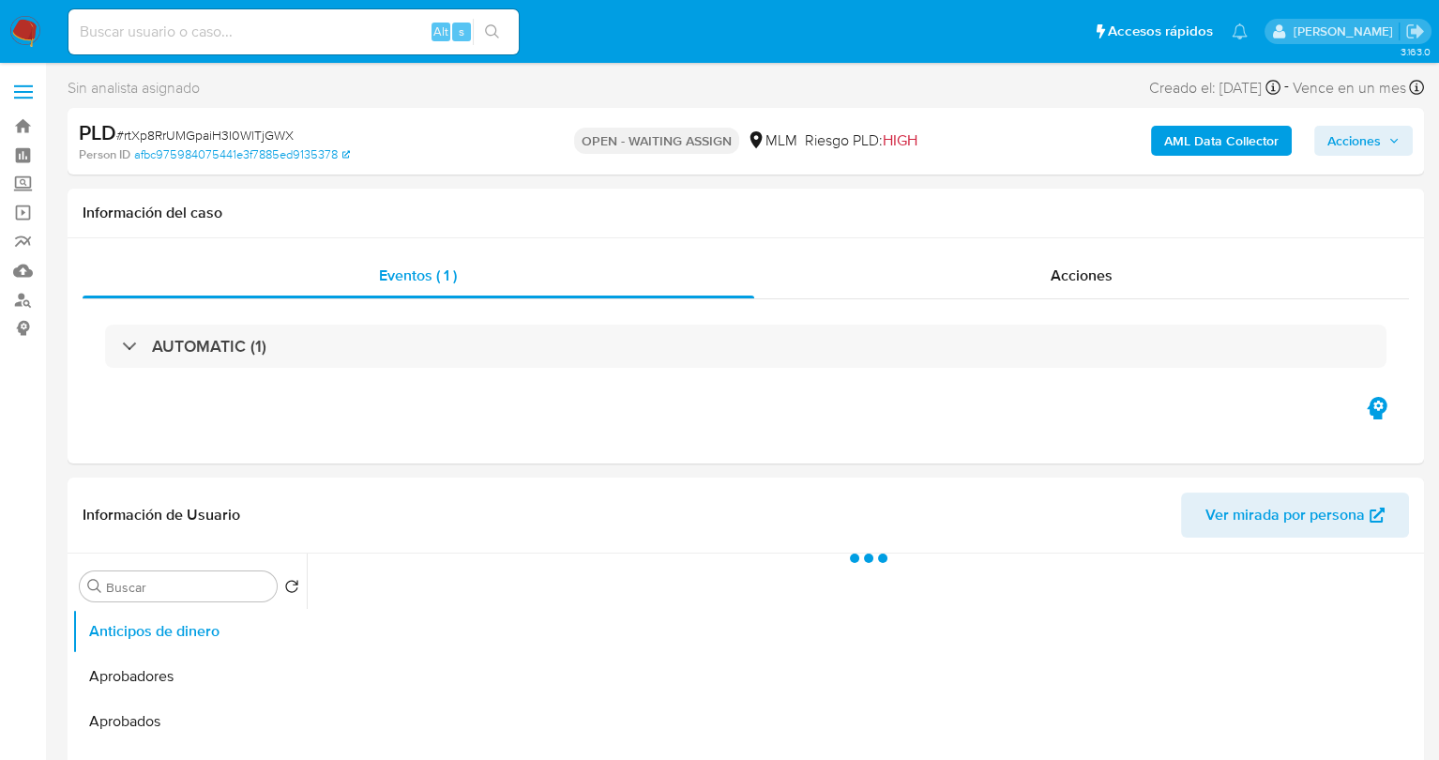
select select "10"
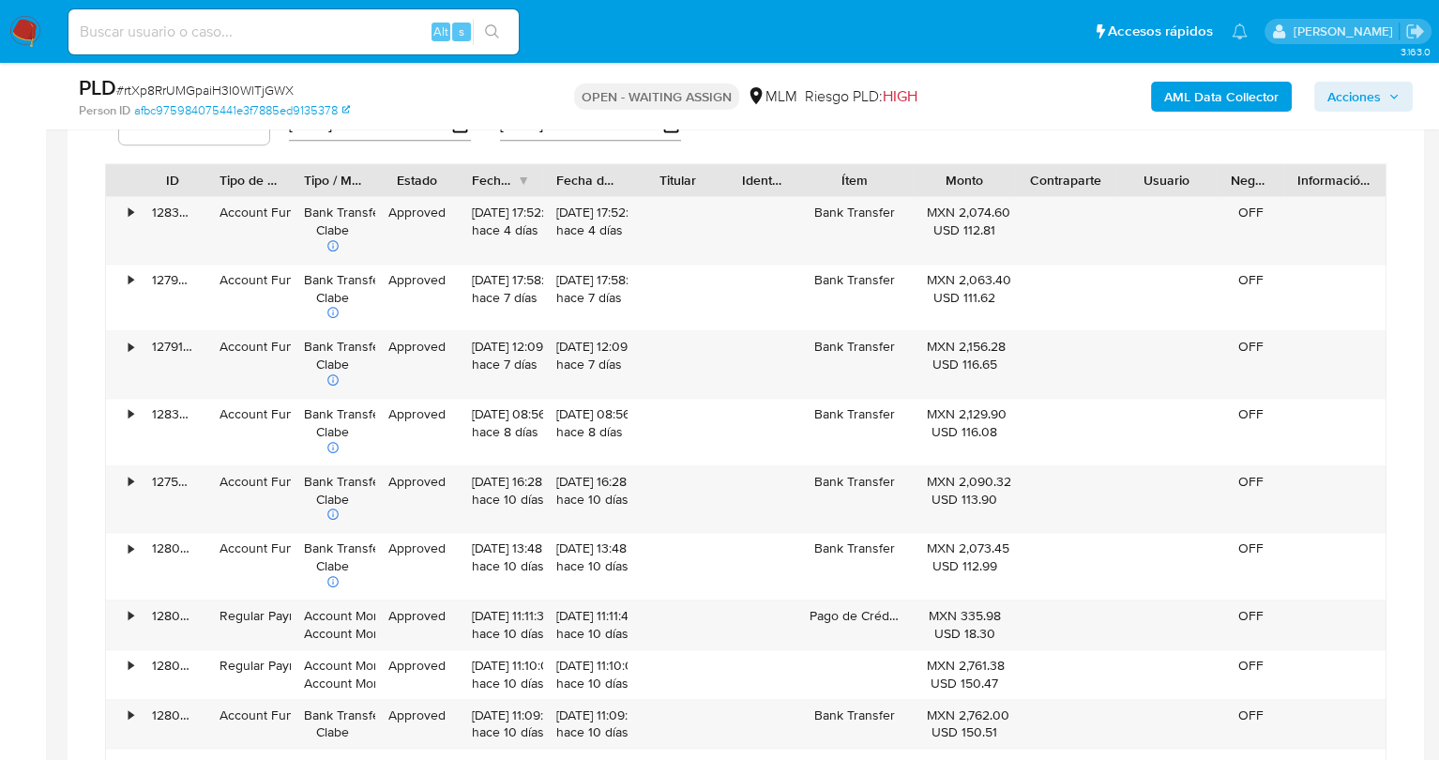
scroll to position [1147, 0]
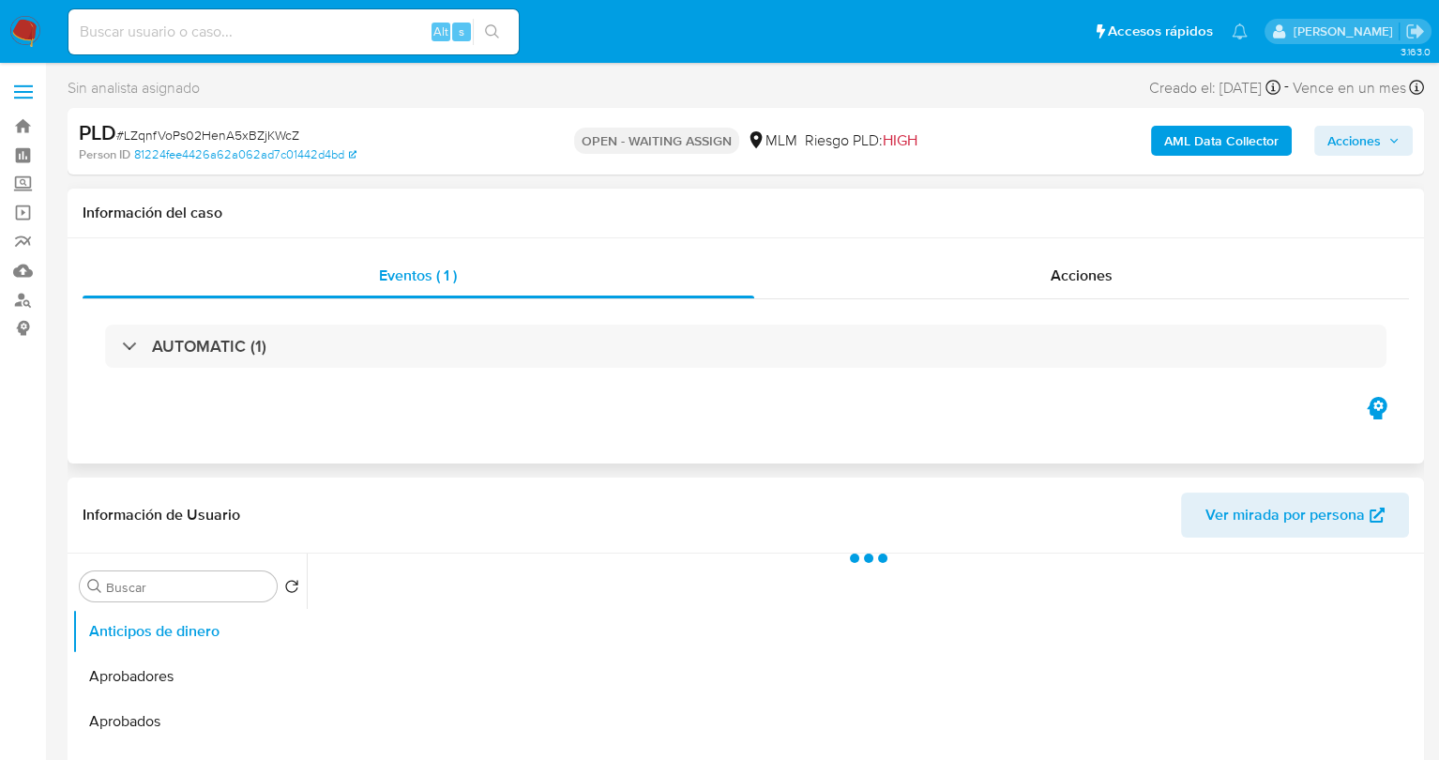
select select "10"
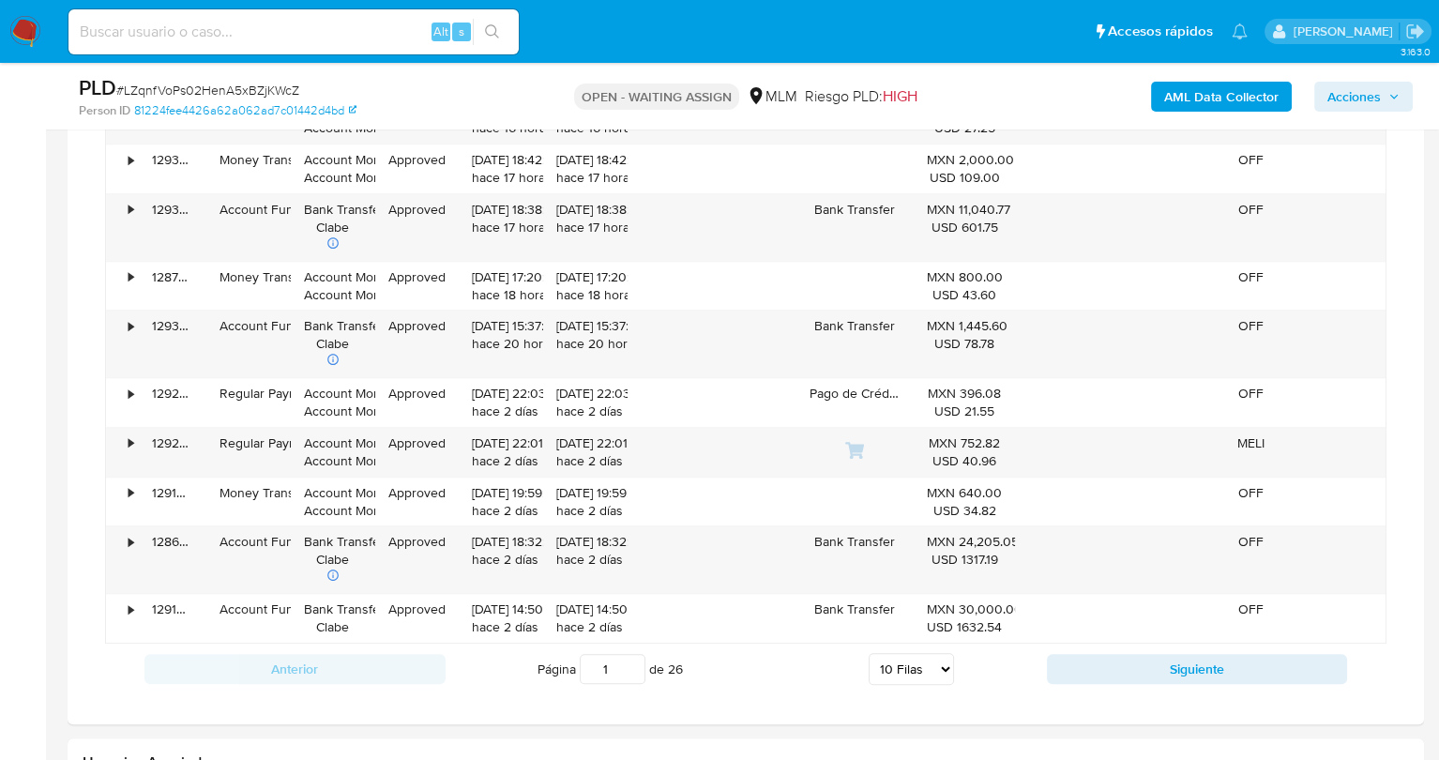
scroll to position [1989, 0]
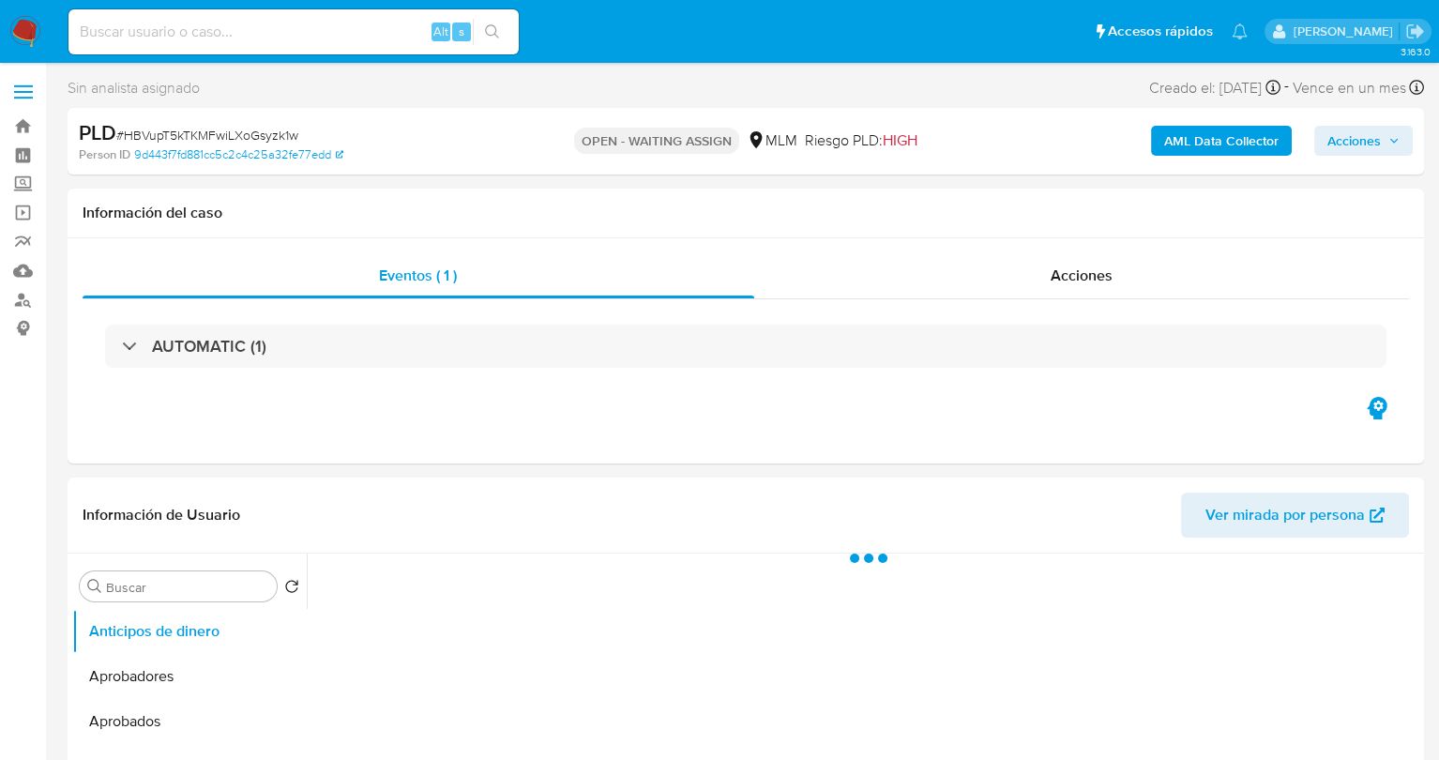
select select "10"
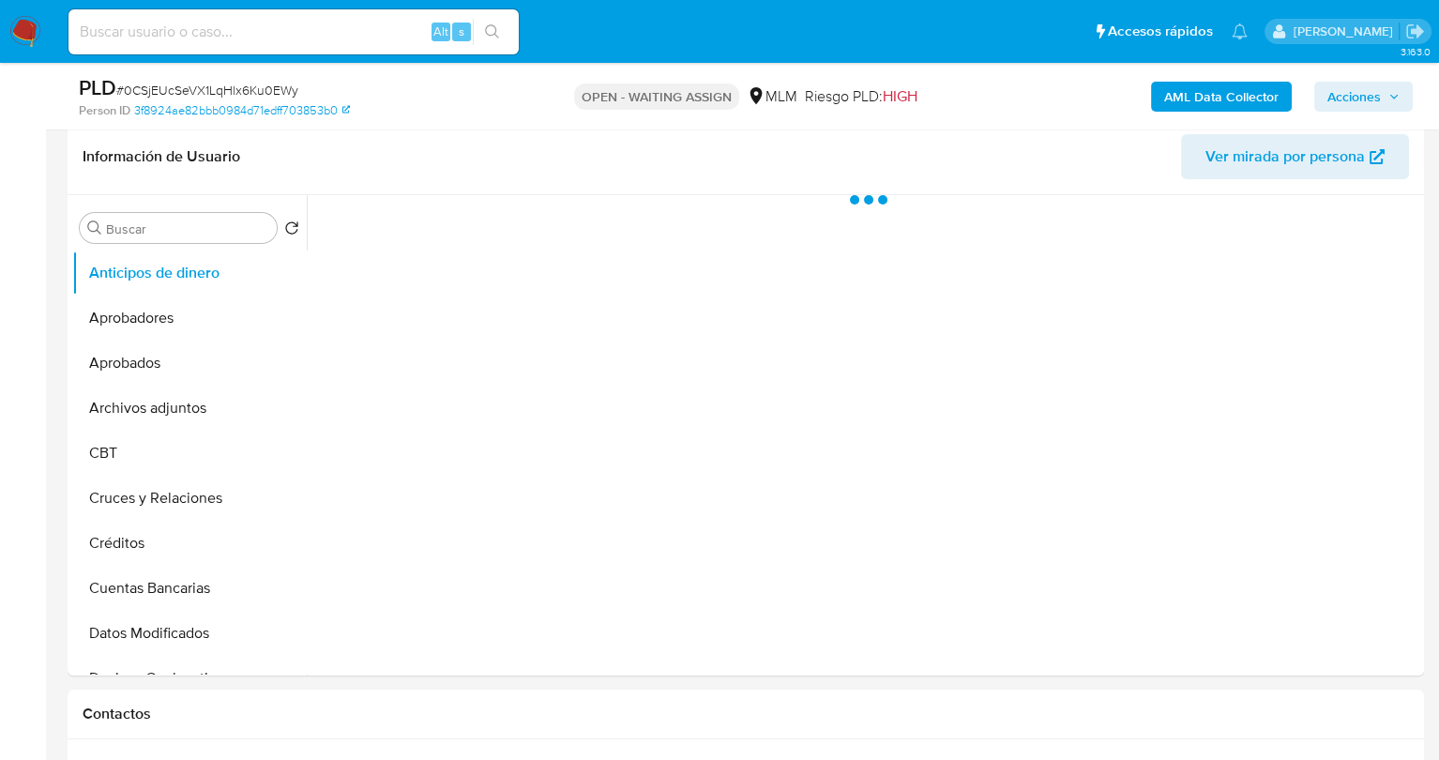
scroll to position [293, 0]
select select "10"
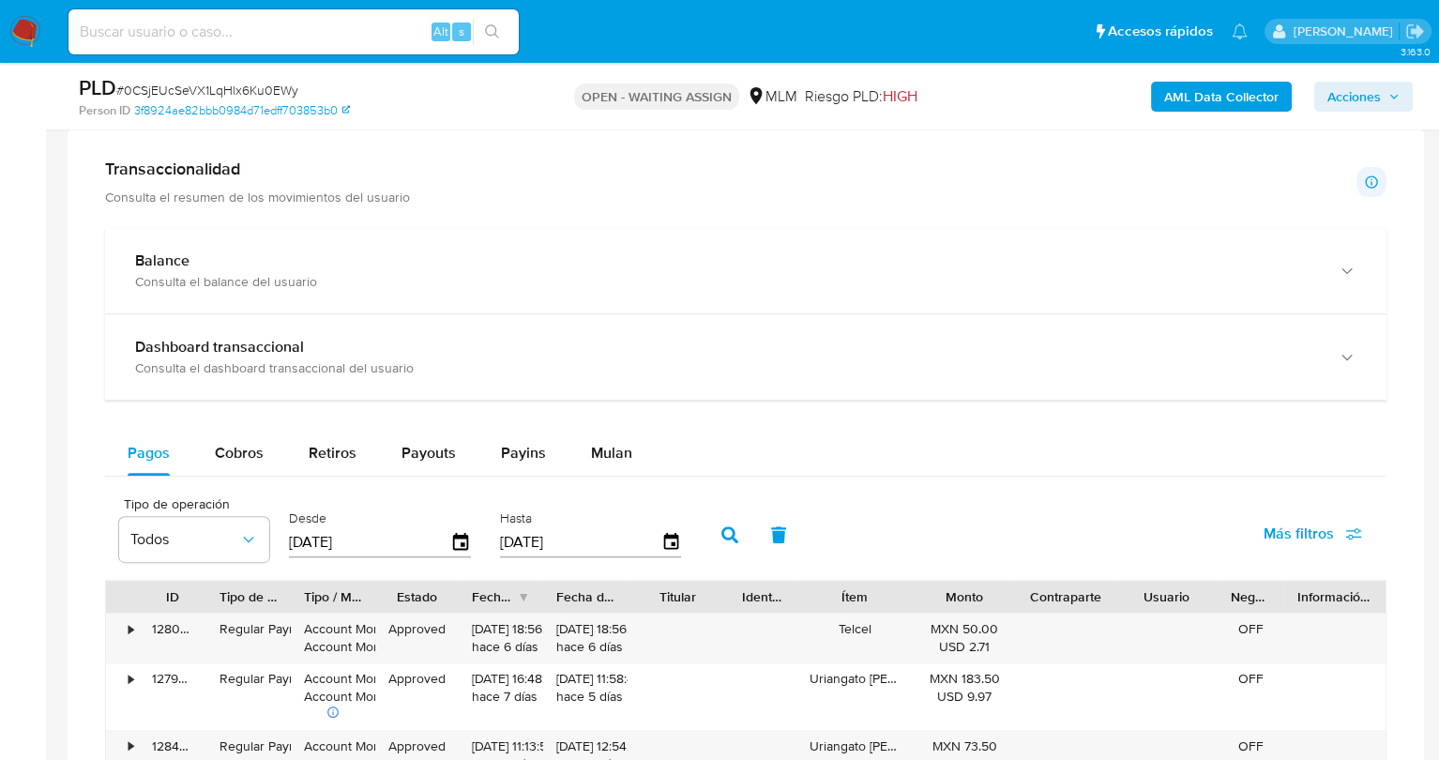
scroll to position [1006, 0]
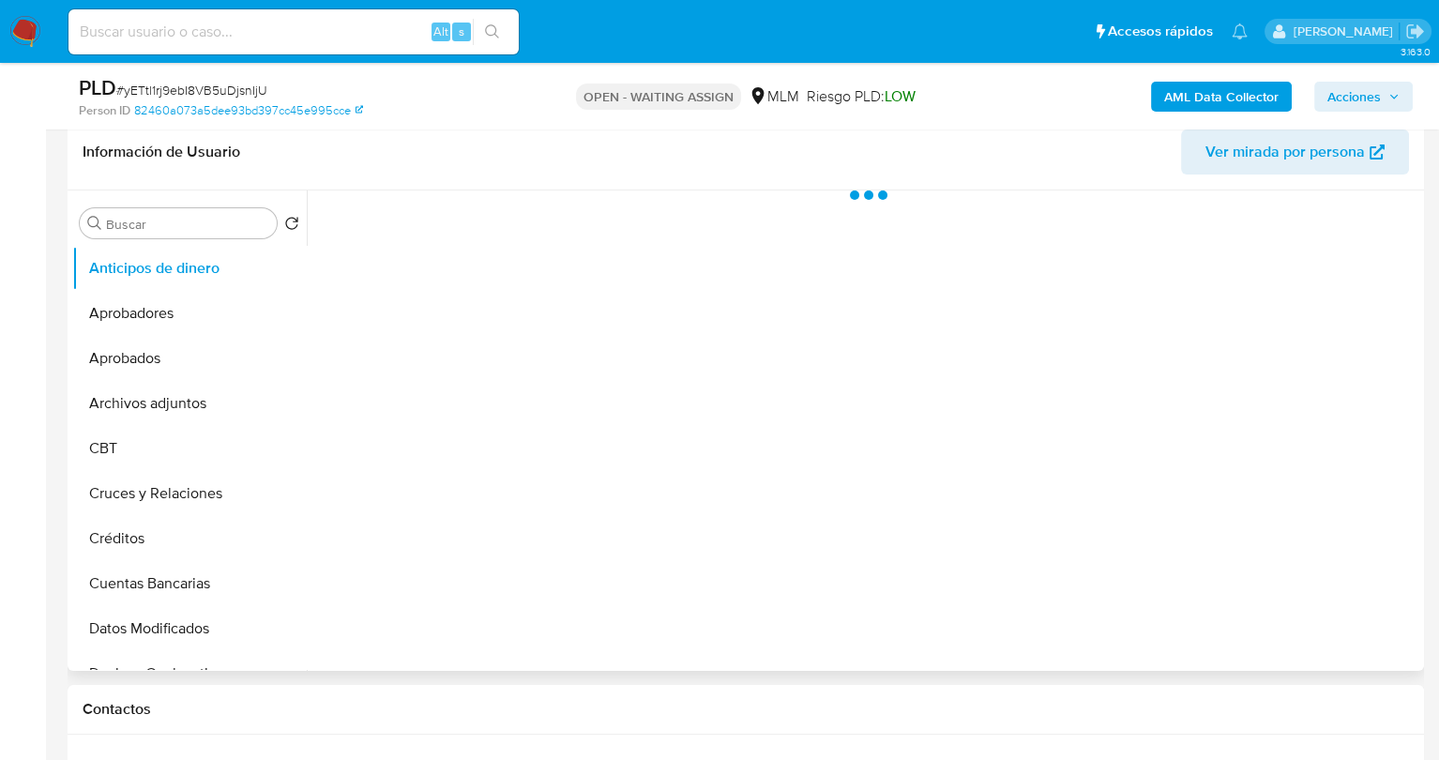
select select "10"
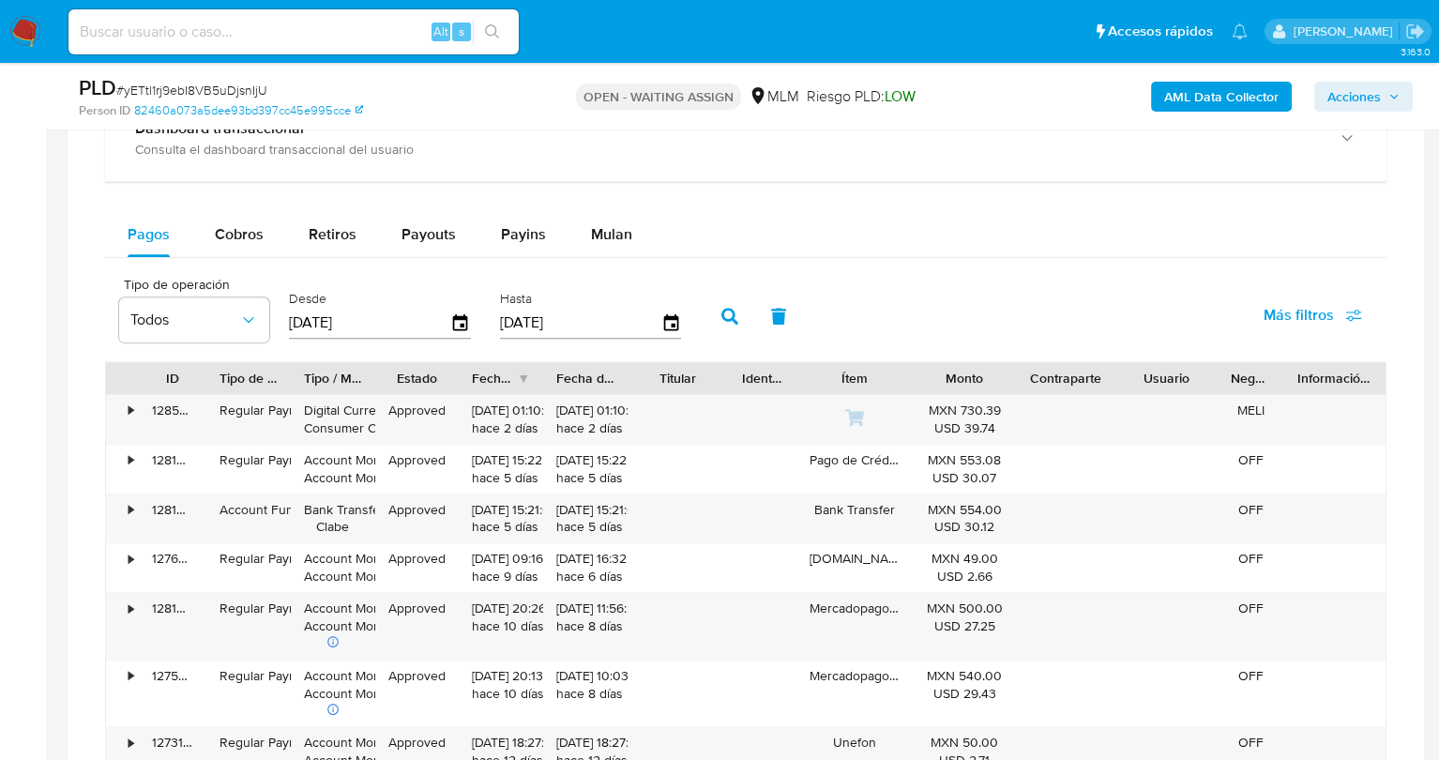
scroll to position [2084, 0]
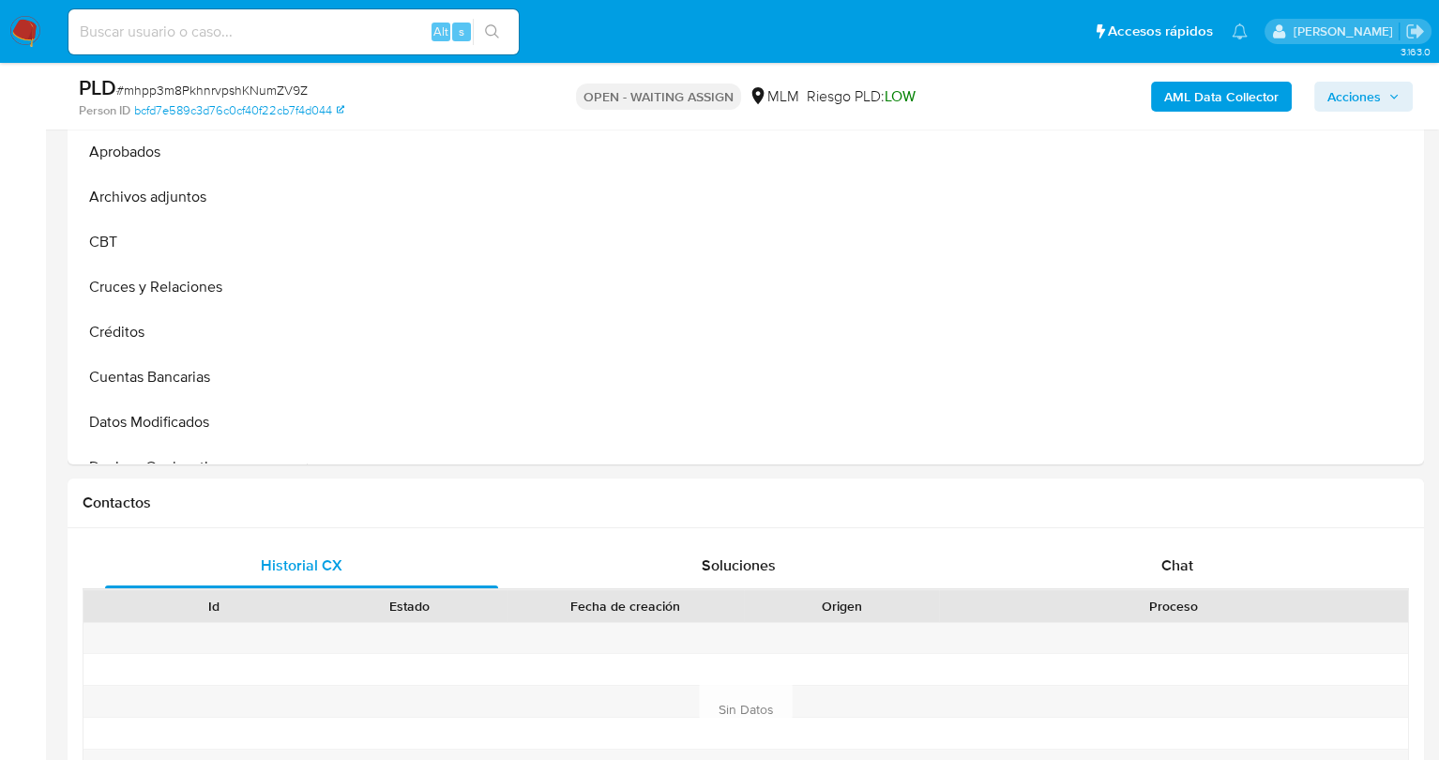
select select "10"
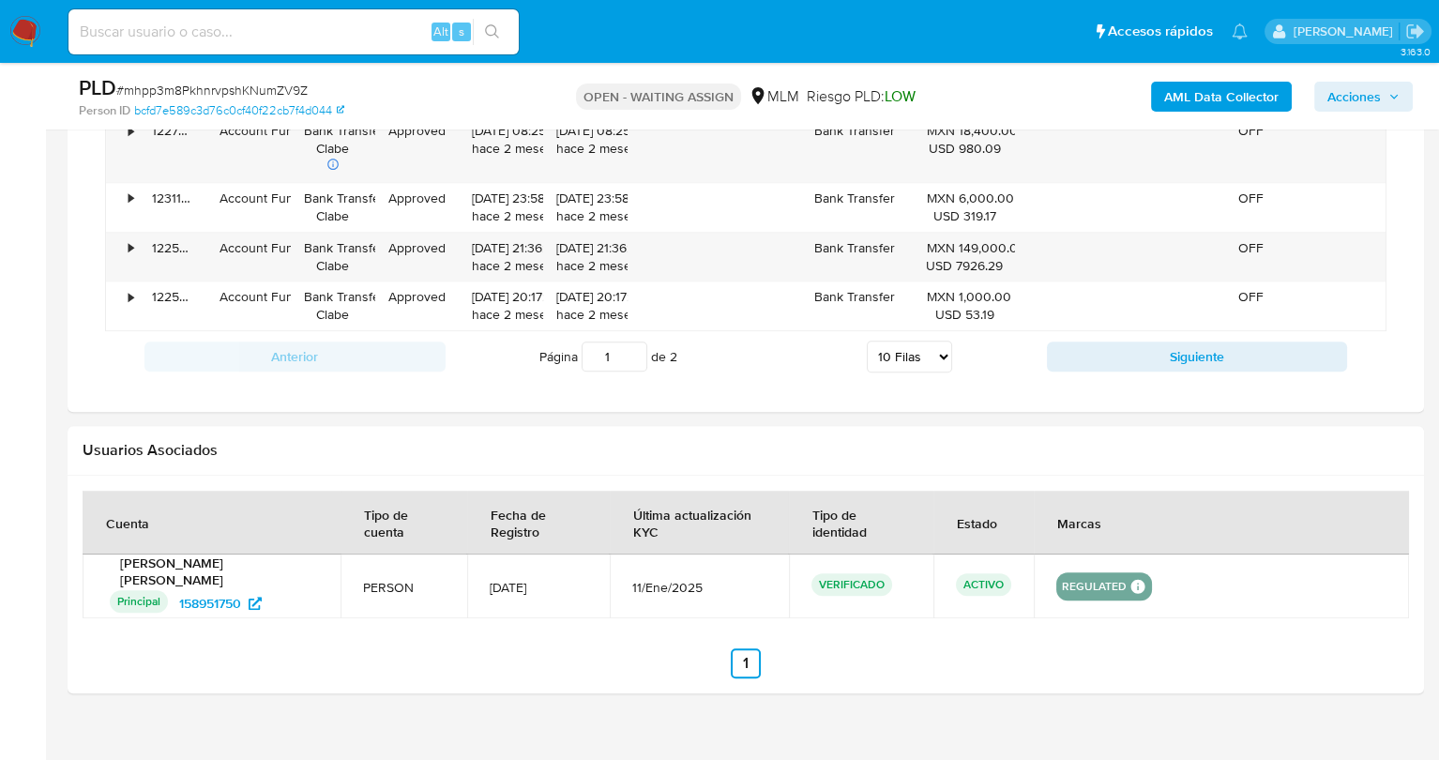
scroll to position [2103, 0]
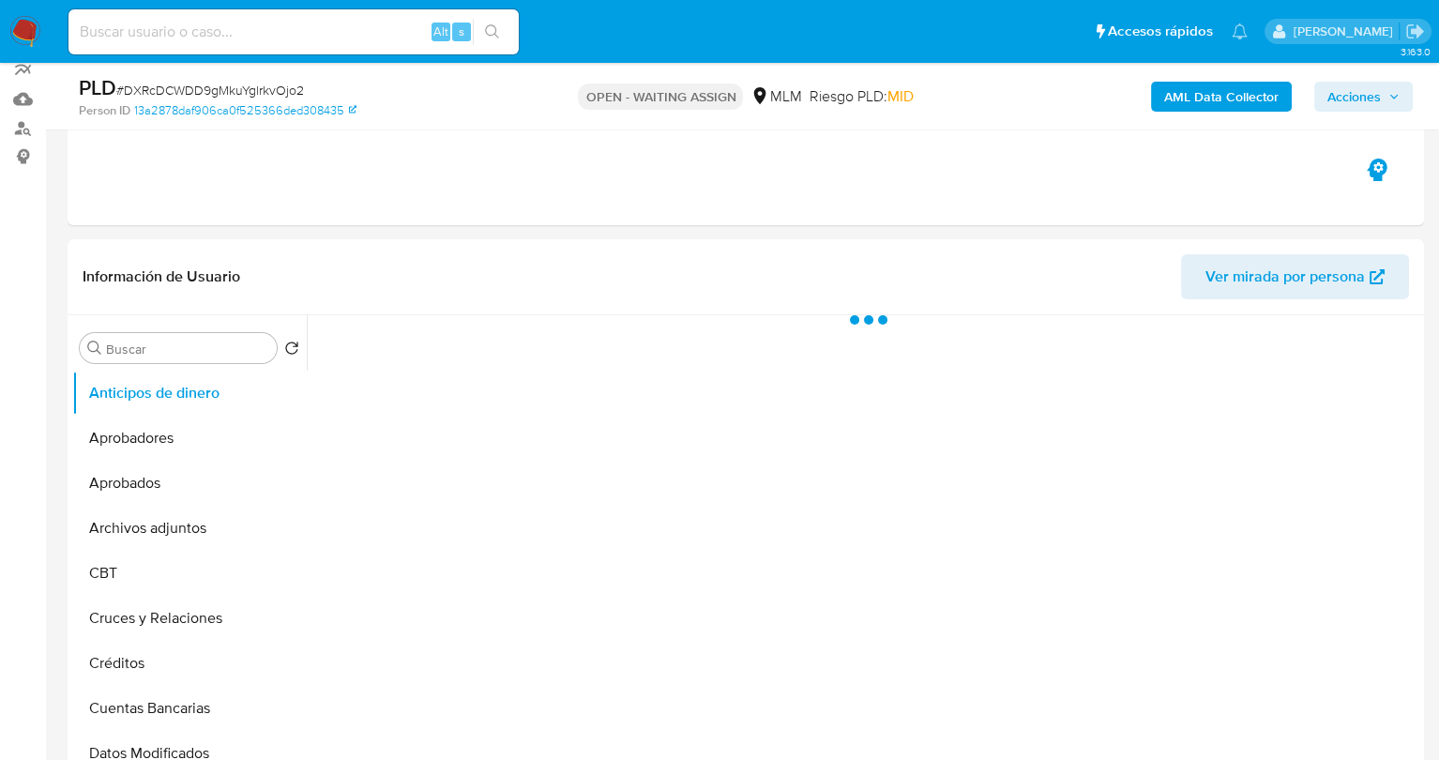
scroll to position [89, 0]
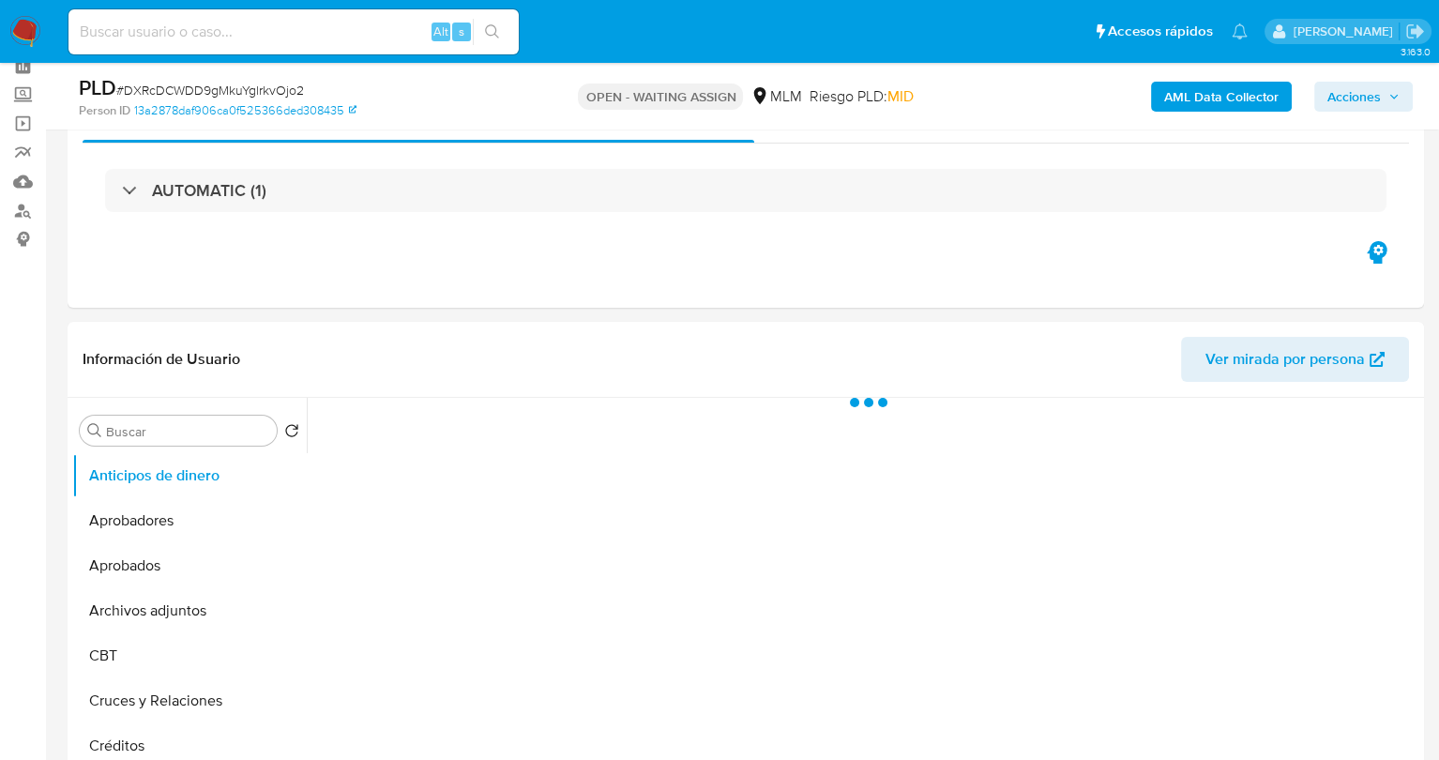
select select "10"
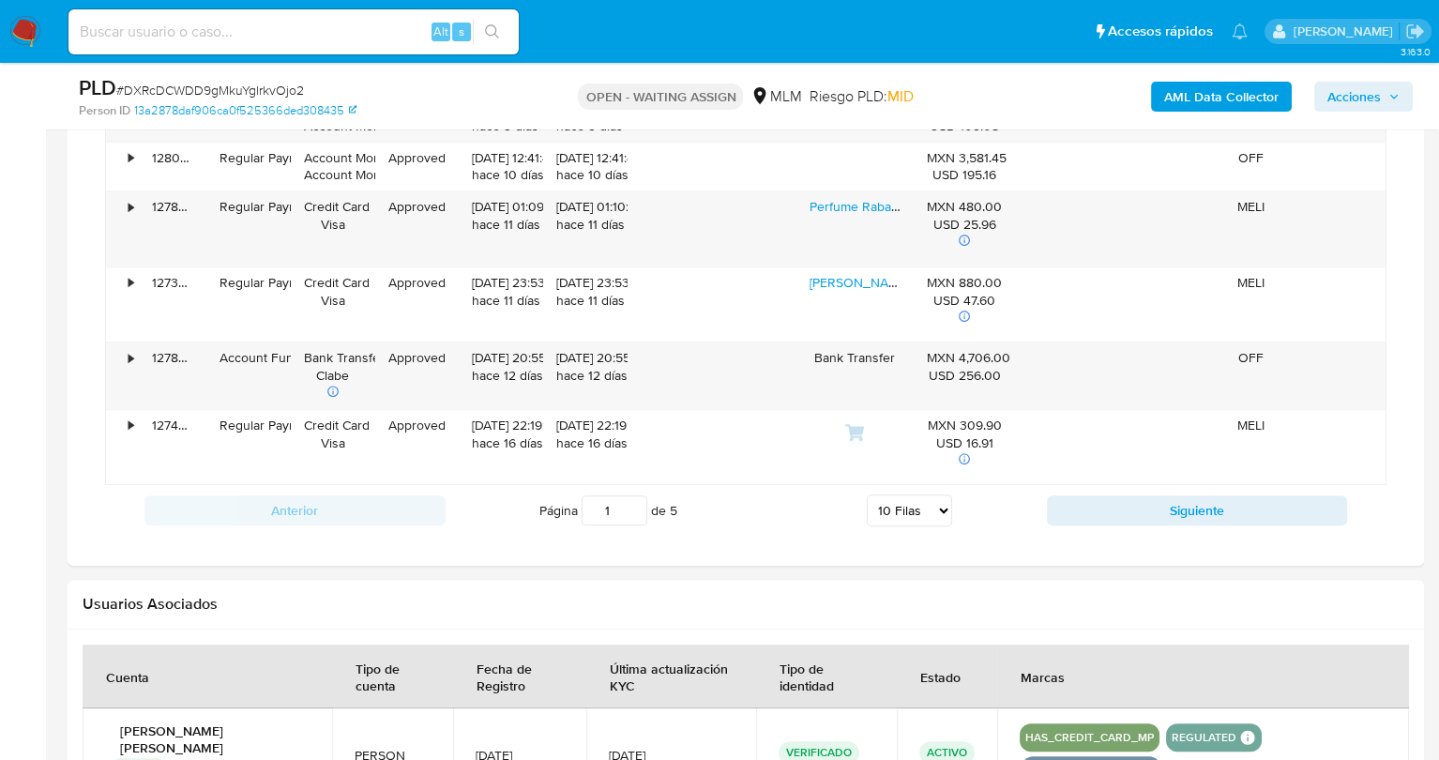
scroll to position [2202, 0]
